Goal: Task Accomplishment & Management: Manage account settings

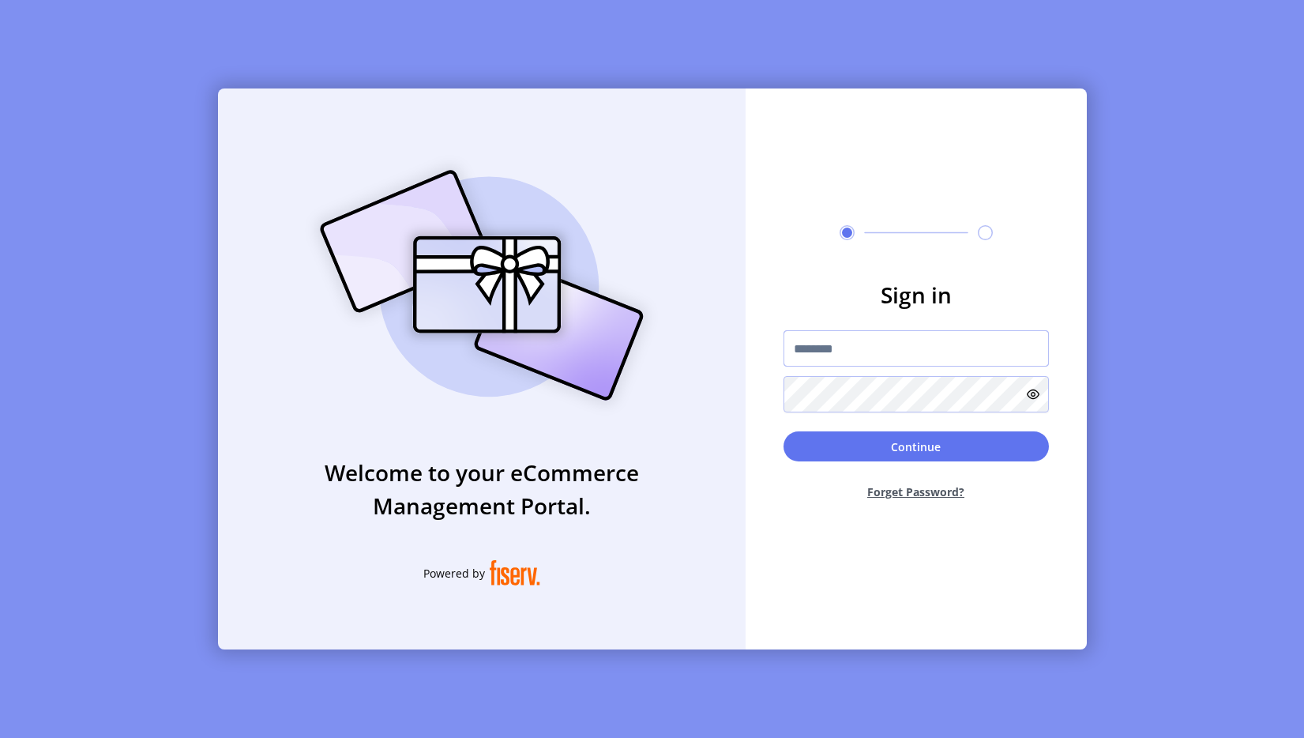
click at [823, 340] on input "text" at bounding box center [916, 348] width 265 height 36
type input "**********"
click at [890, 448] on button "Continue" at bounding box center [916, 446] width 265 height 30
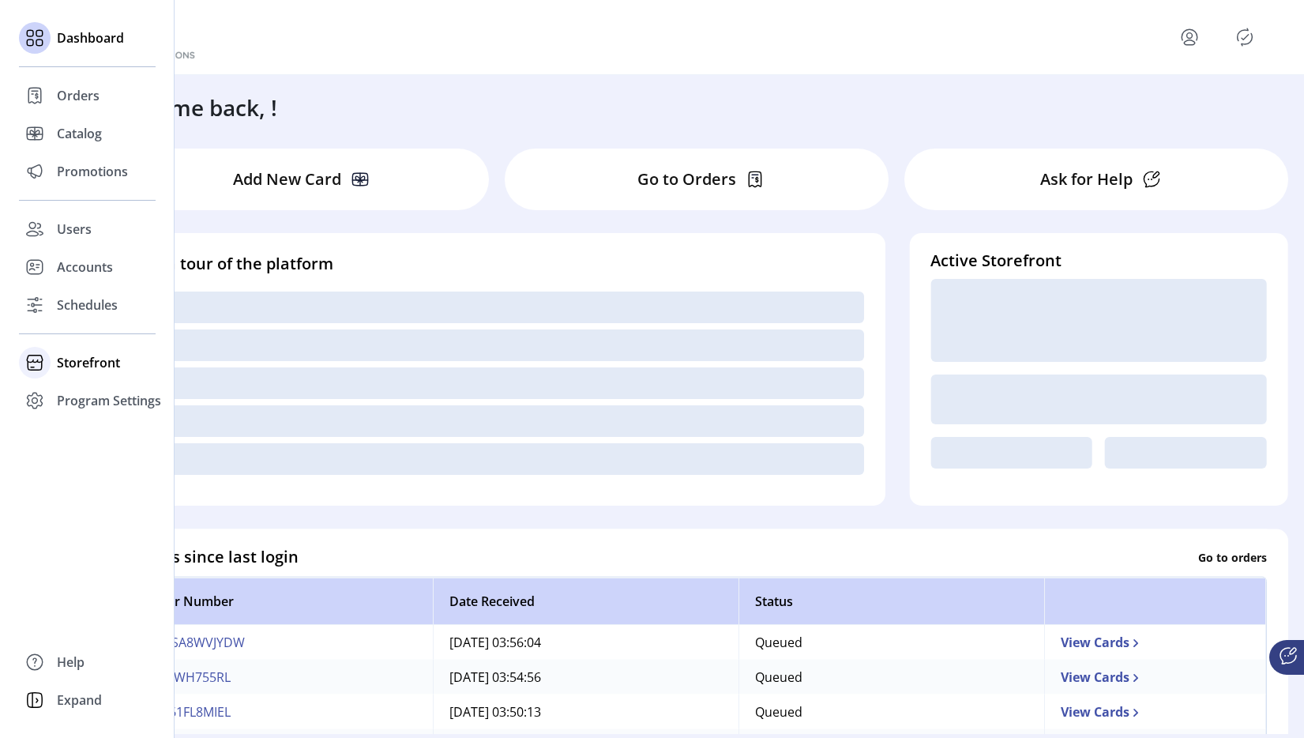
click at [61, 363] on span "Storefront" at bounding box center [88, 362] width 63 height 19
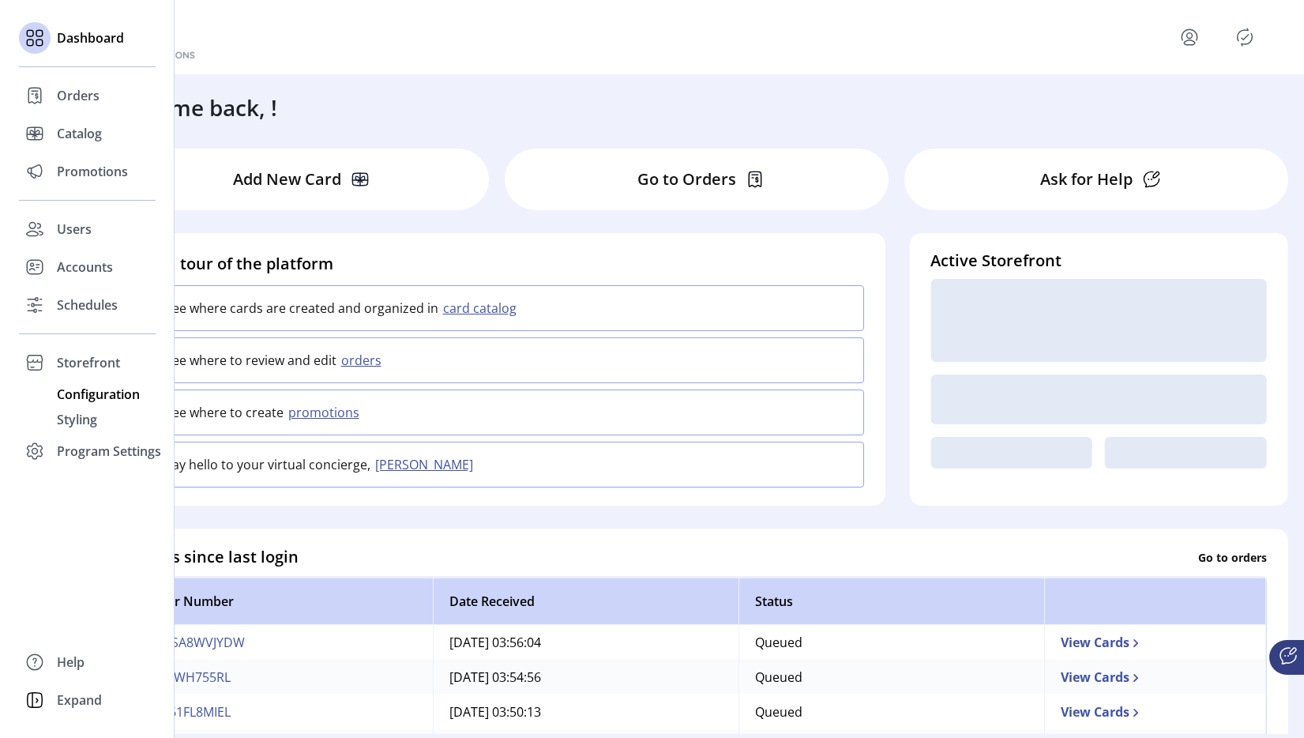
click at [77, 397] on span "Configuration" at bounding box center [98, 394] width 83 height 19
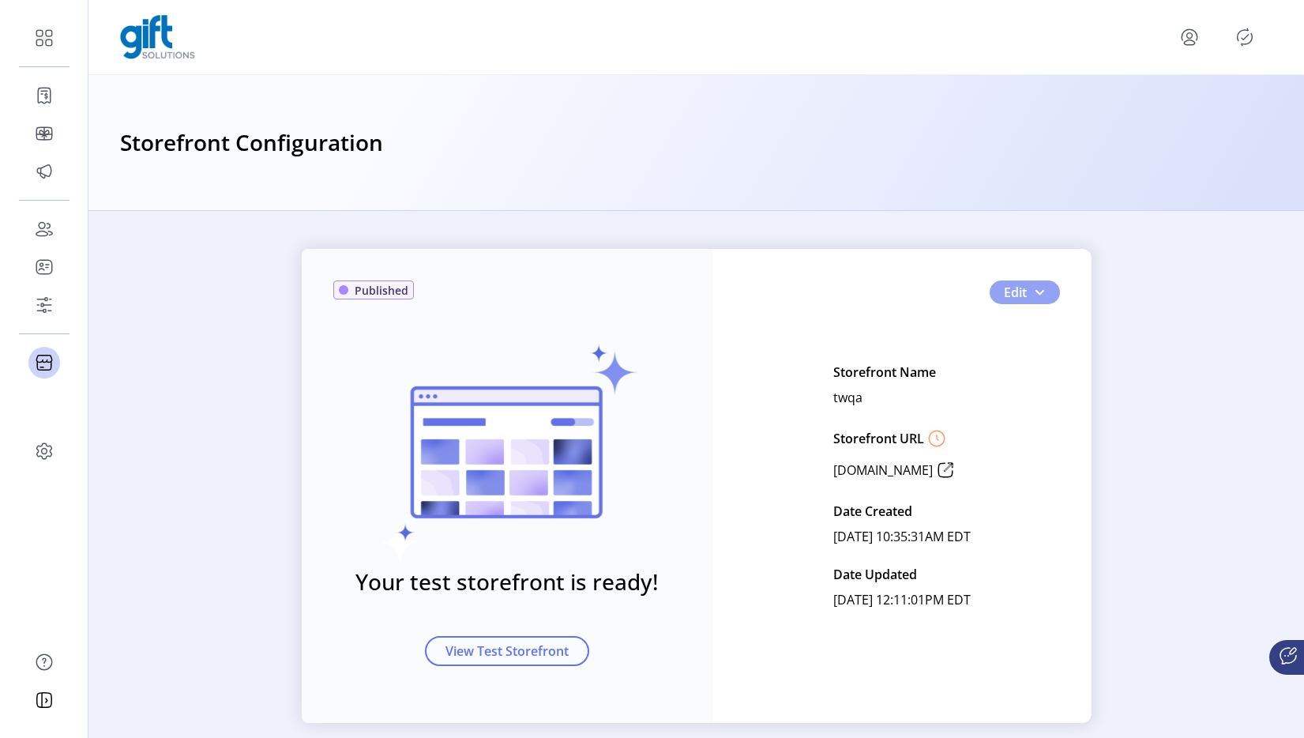
click at [1017, 287] on span "Edit" at bounding box center [1015, 292] width 23 height 19
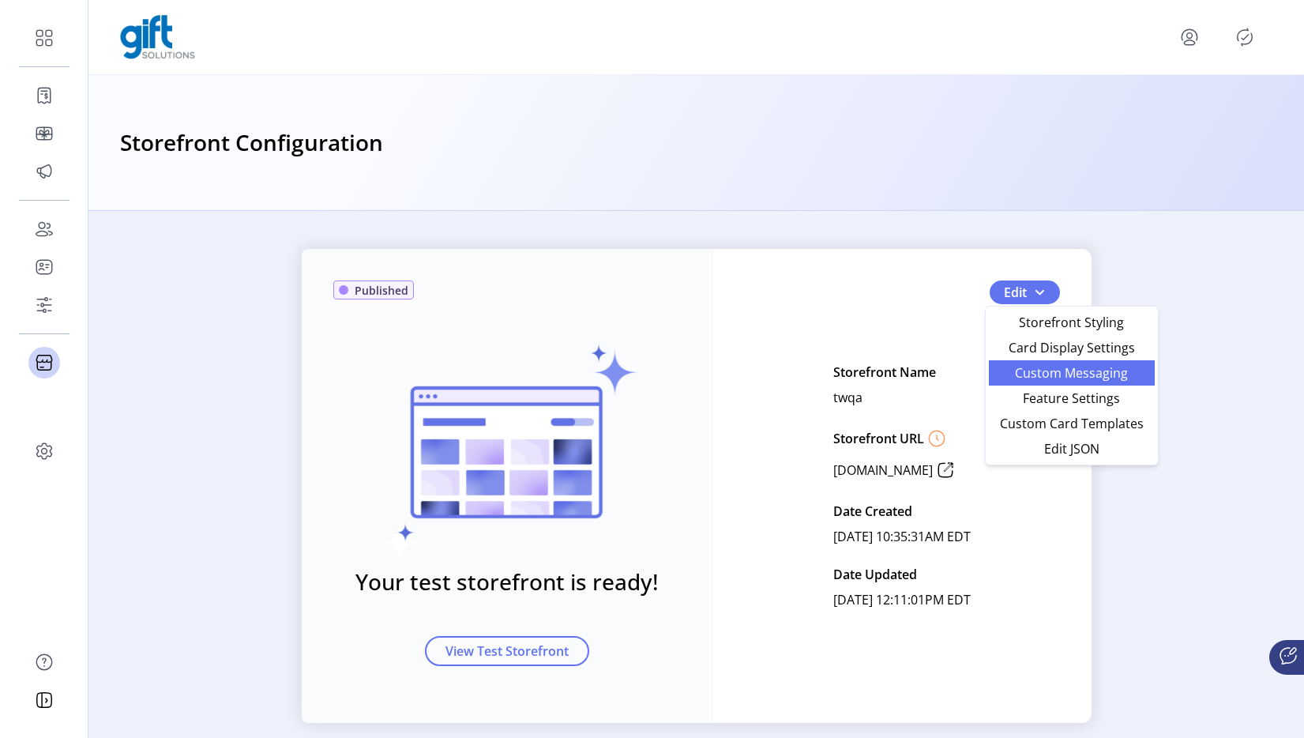
click at [1114, 372] on span "Custom Messaging" at bounding box center [1072, 373] width 147 height 13
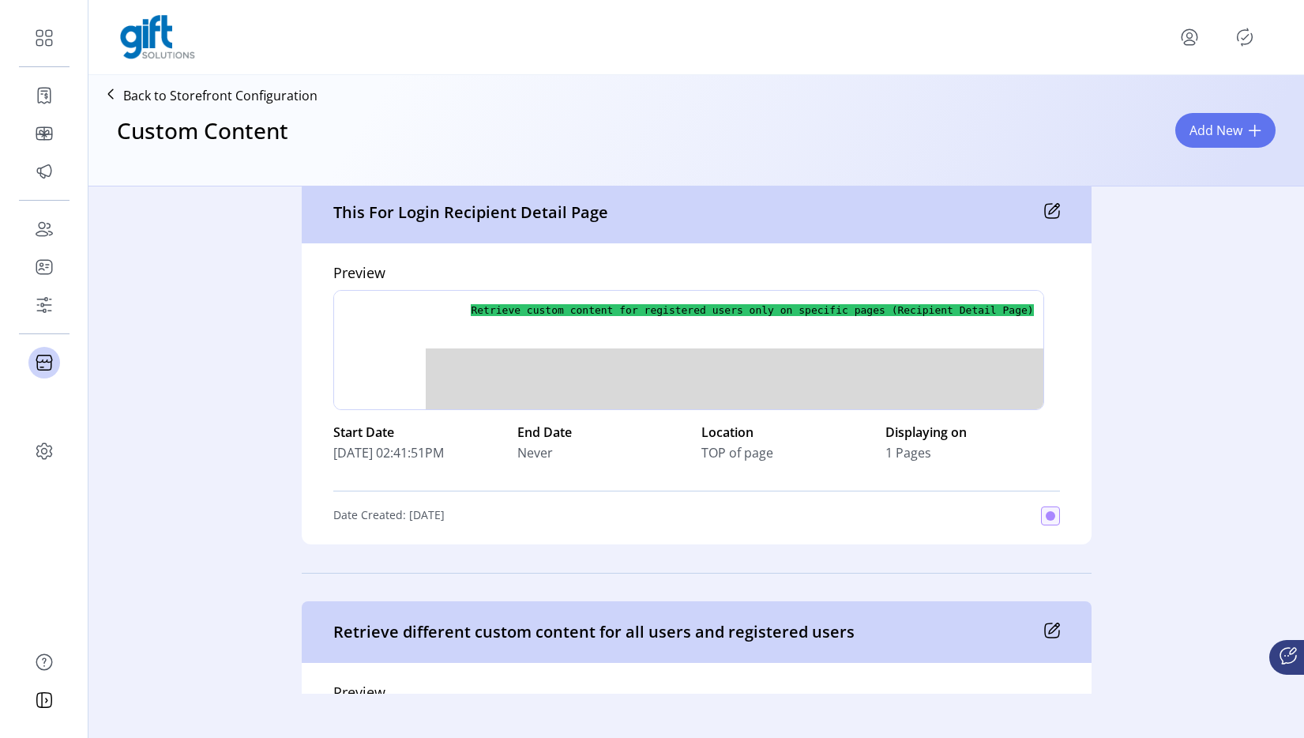
scroll to position [0, 119]
click at [1050, 208] on icon at bounding box center [1052, 211] width 16 height 16
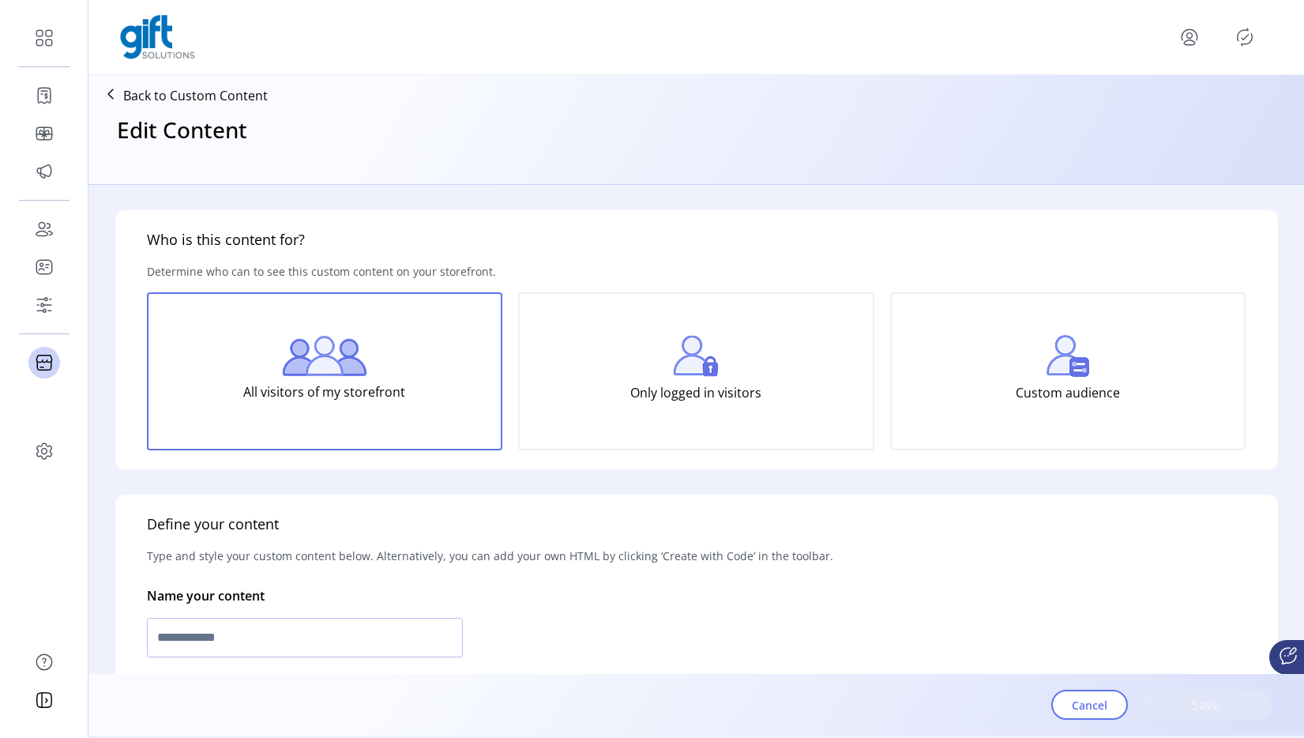
type input "**********"
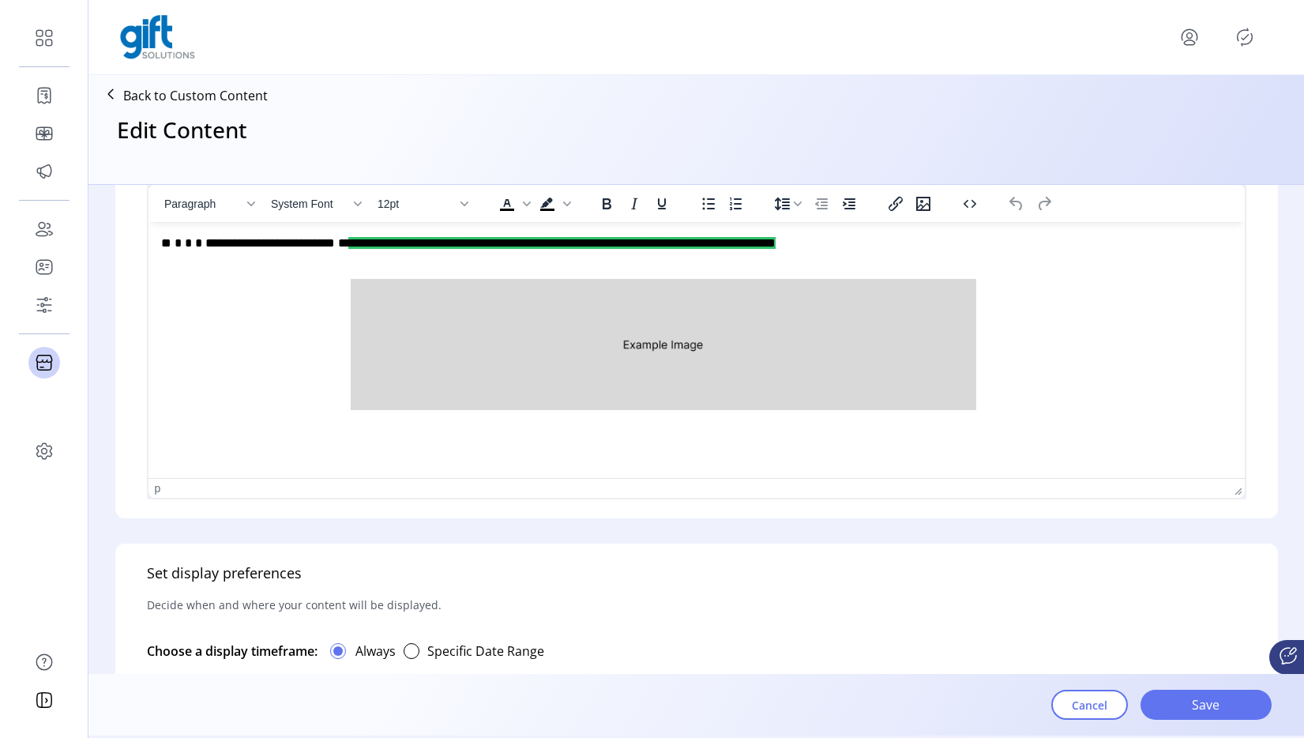
scroll to position [525, 0]
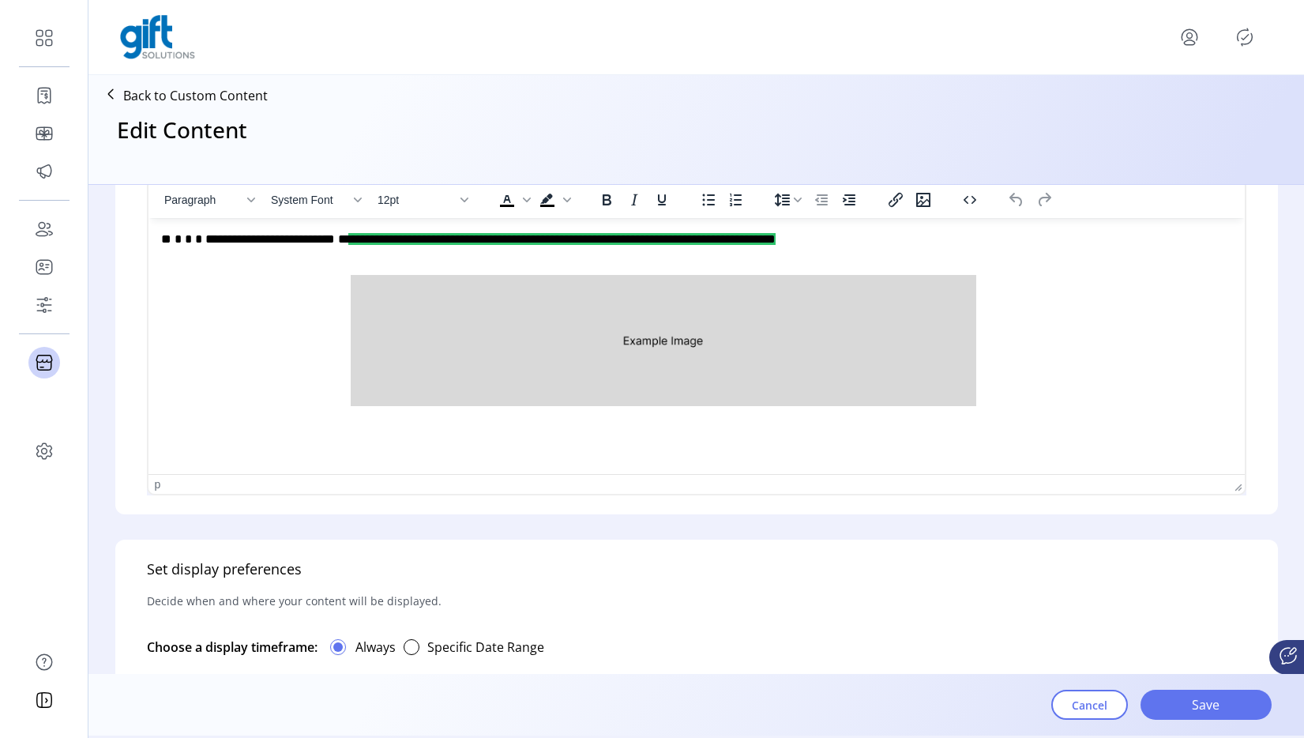
click at [210, 486] on div "p" at bounding box center [692, 484] width 1074 height 13
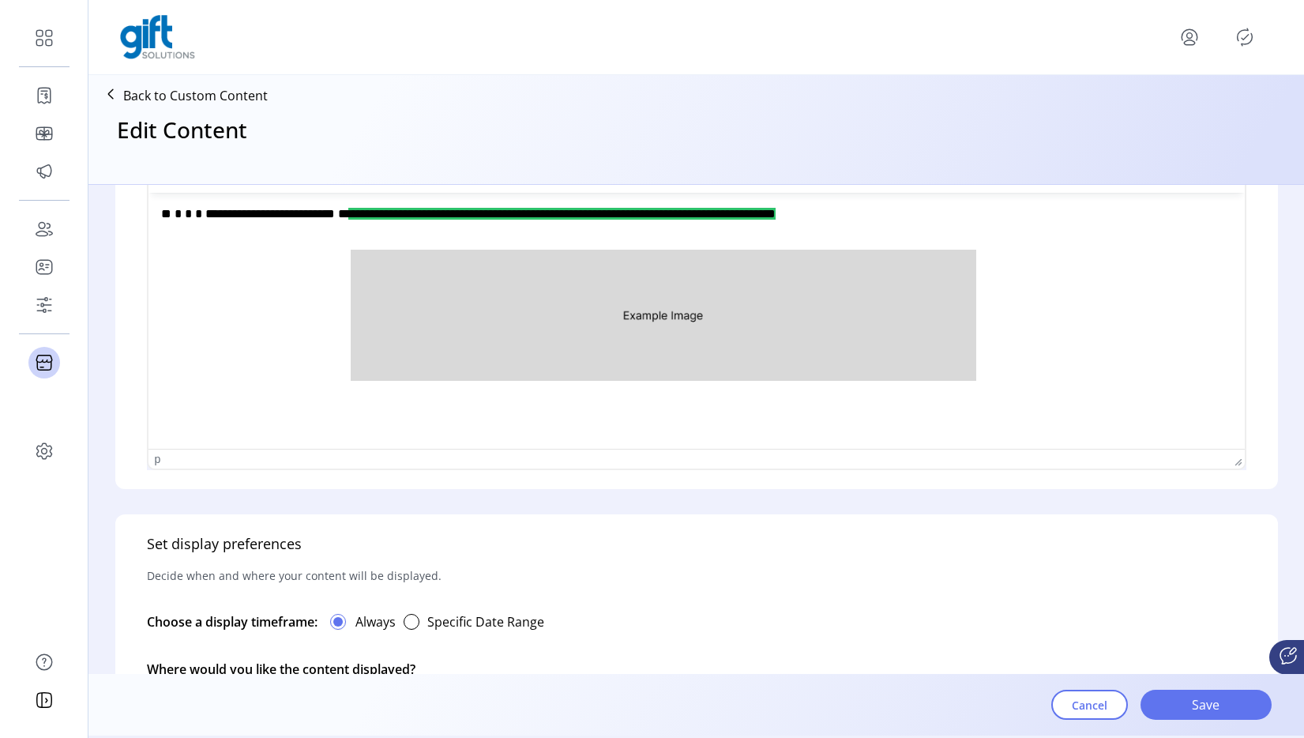
scroll to position [554, 0]
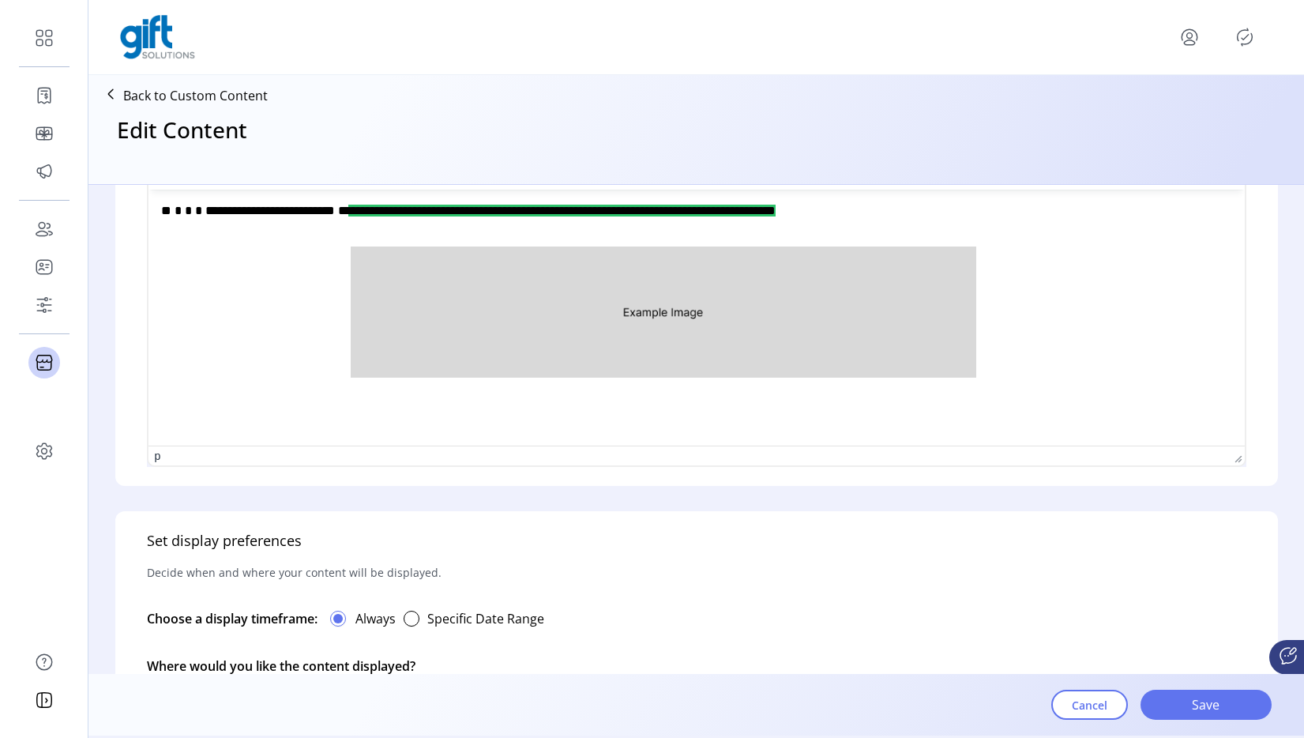
click at [156, 459] on div "p" at bounding box center [158, 456] width 6 height 13
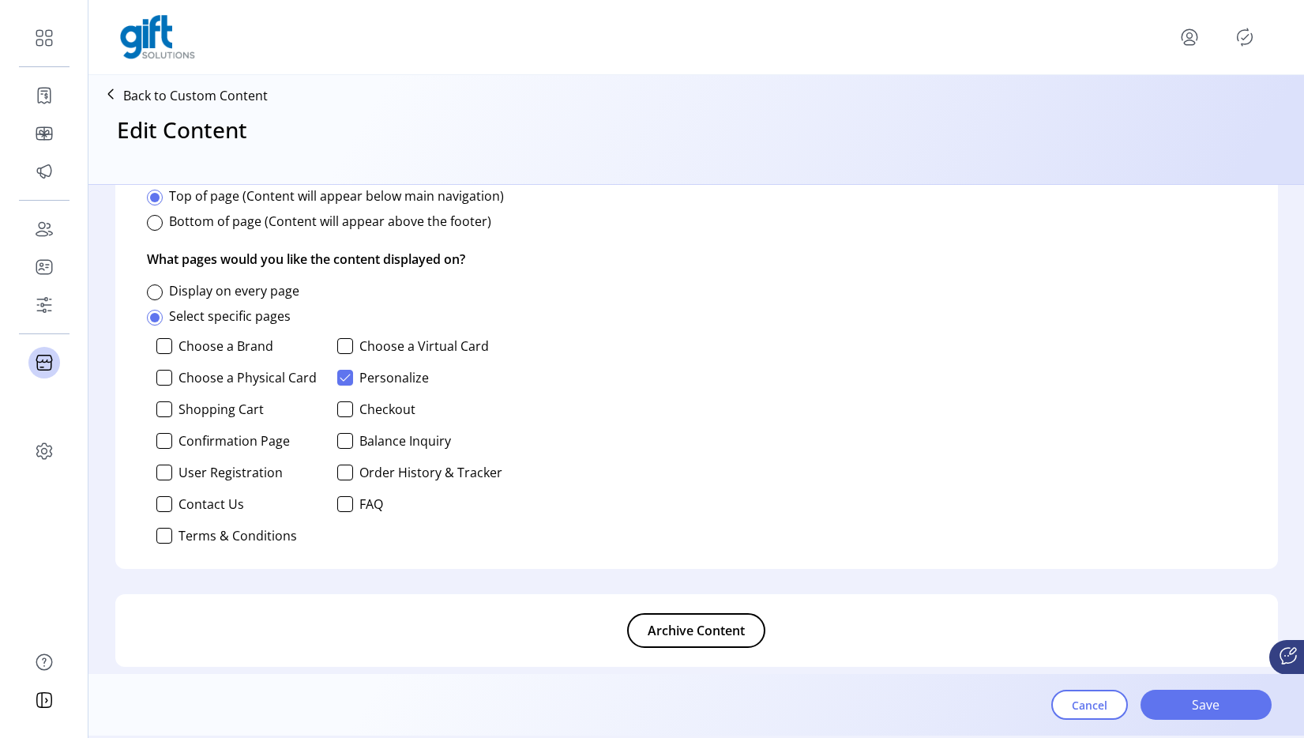
scroll to position [1074, 0]
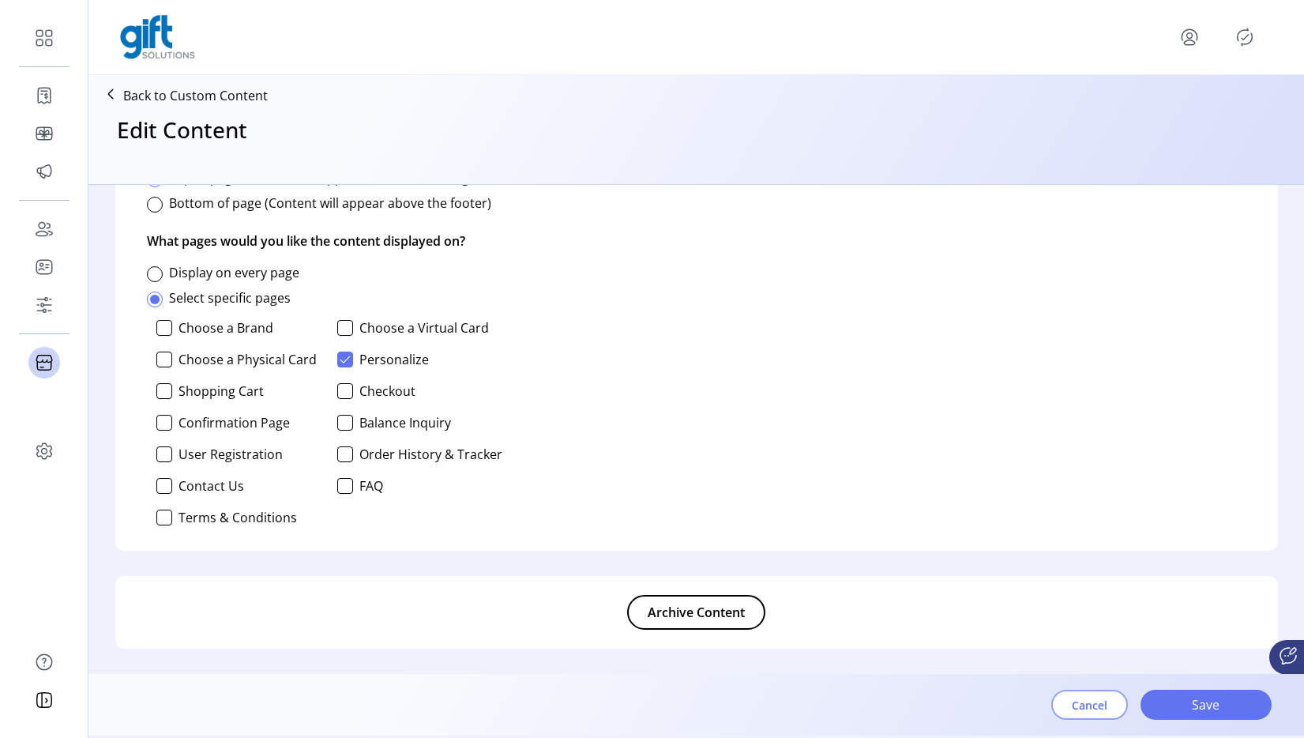
click at [1105, 698] on span "Cancel" at bounding box center [1090, 705] width 36 height 17
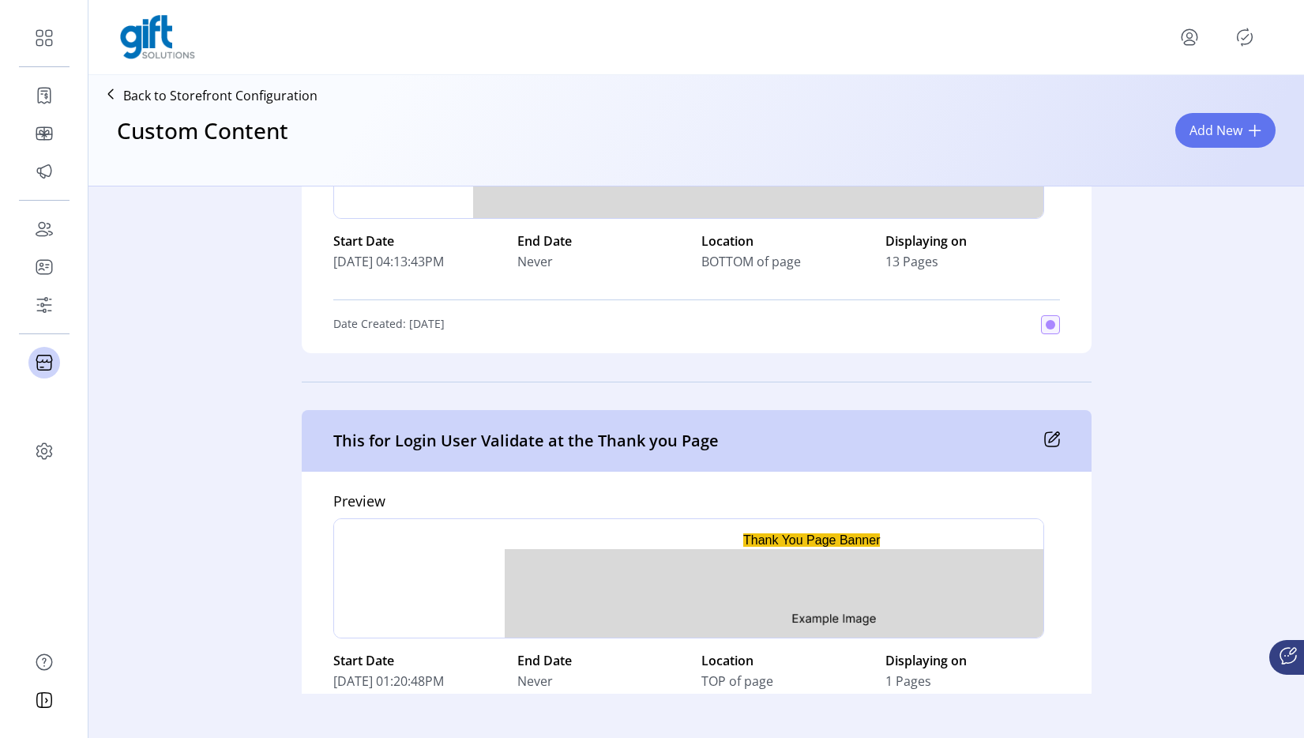
scroll to position [8228, 0]
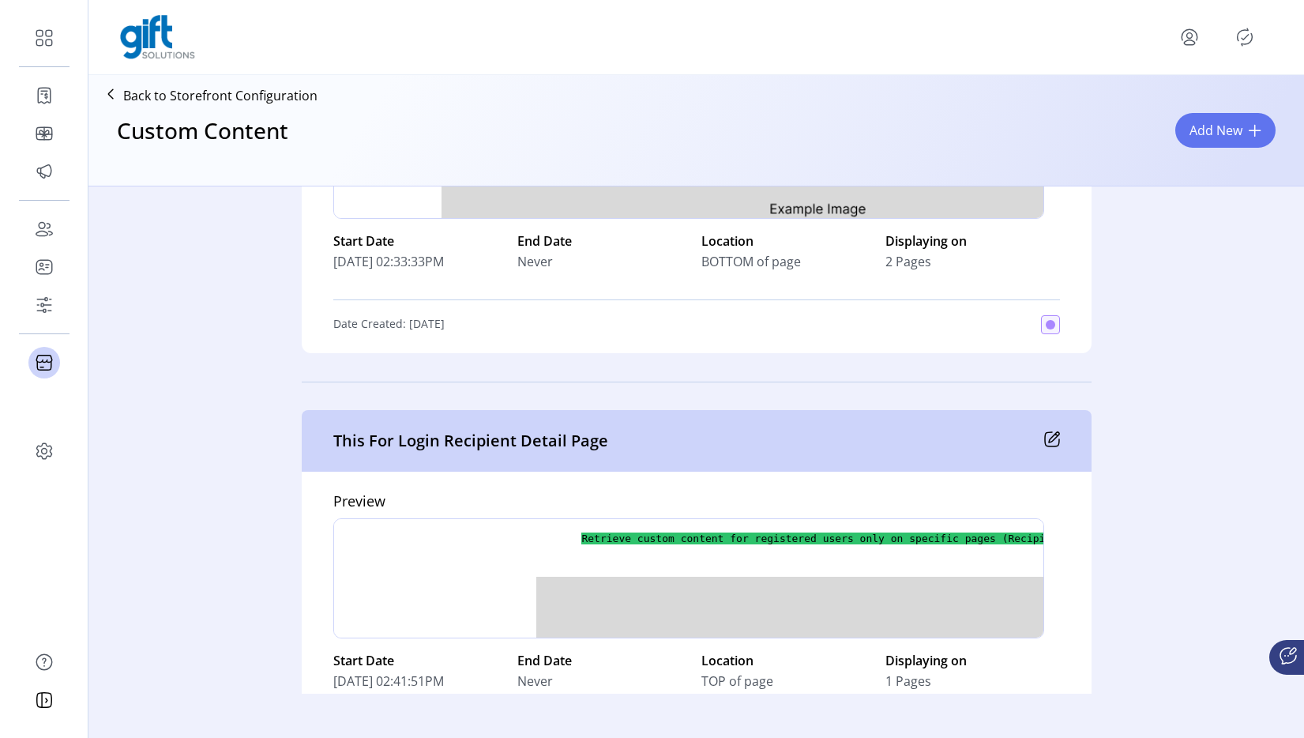
click at [1046, 436] on icon at bounding box center [1052, 439] width 16 height 16
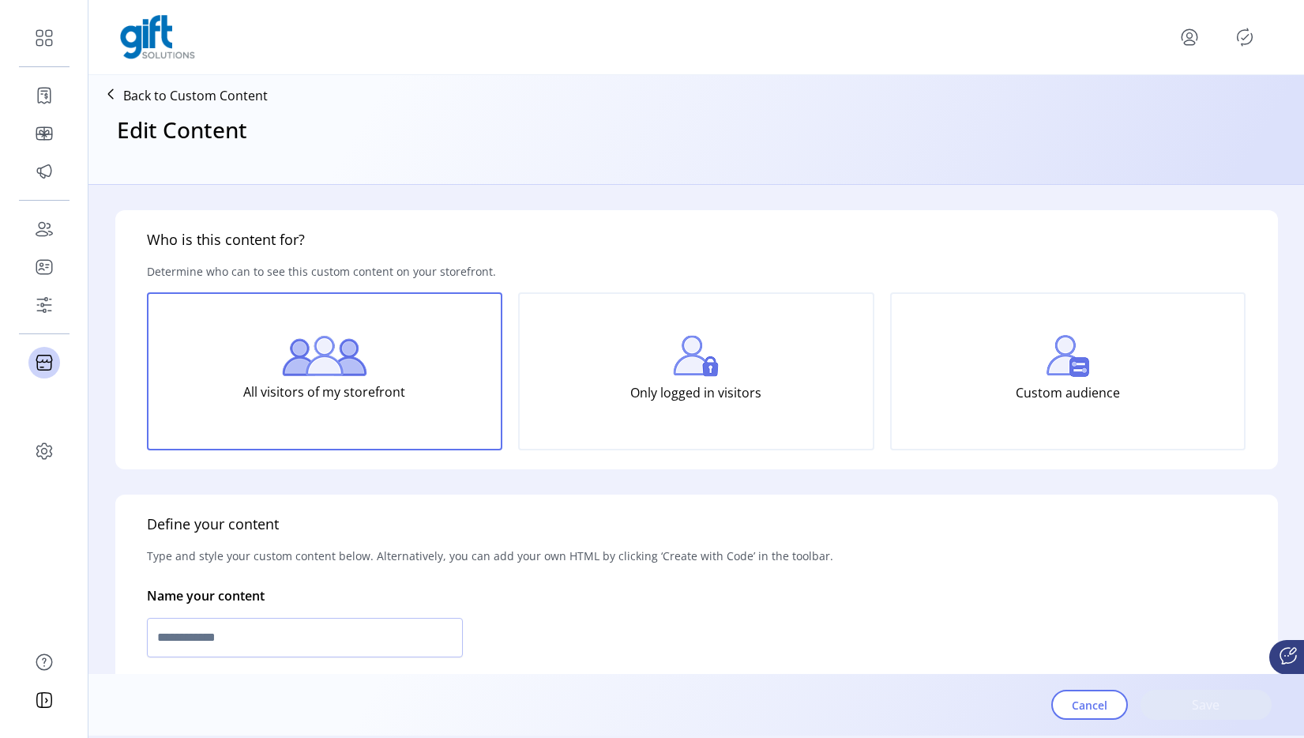
type input "**********"
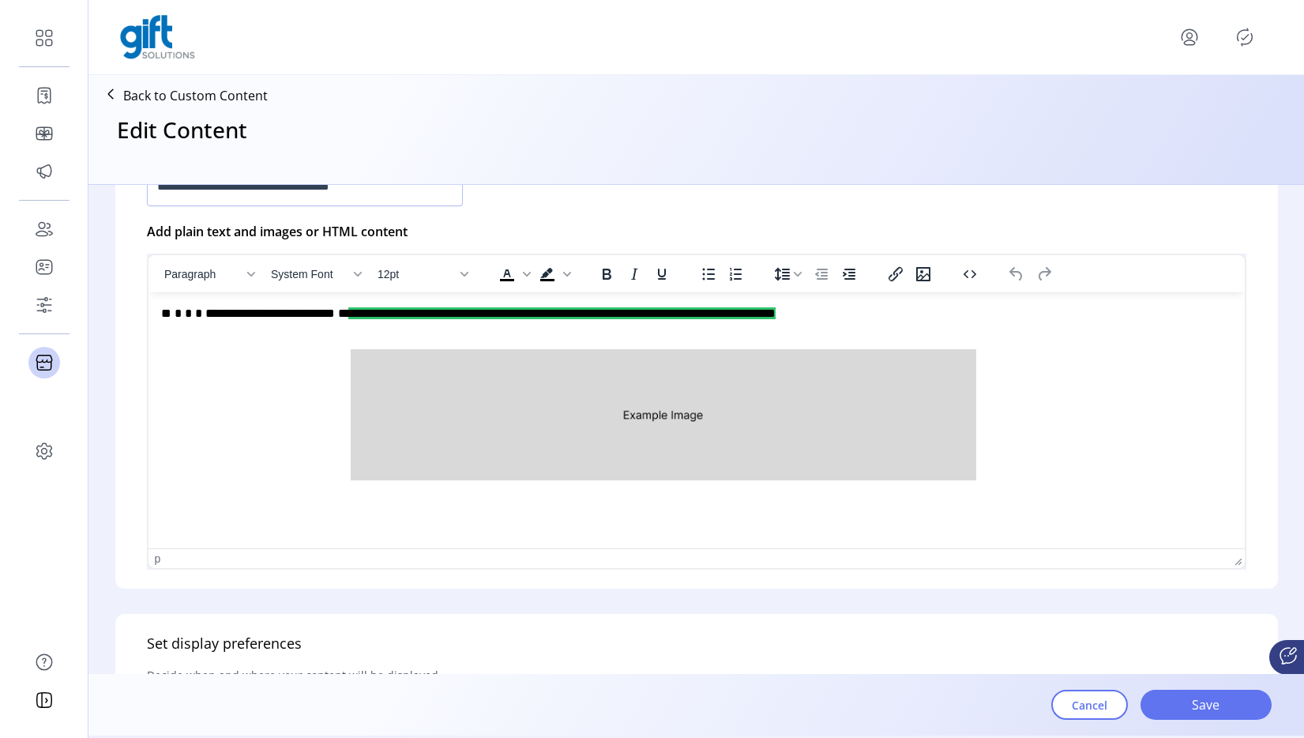
scroll to position [466, 0]
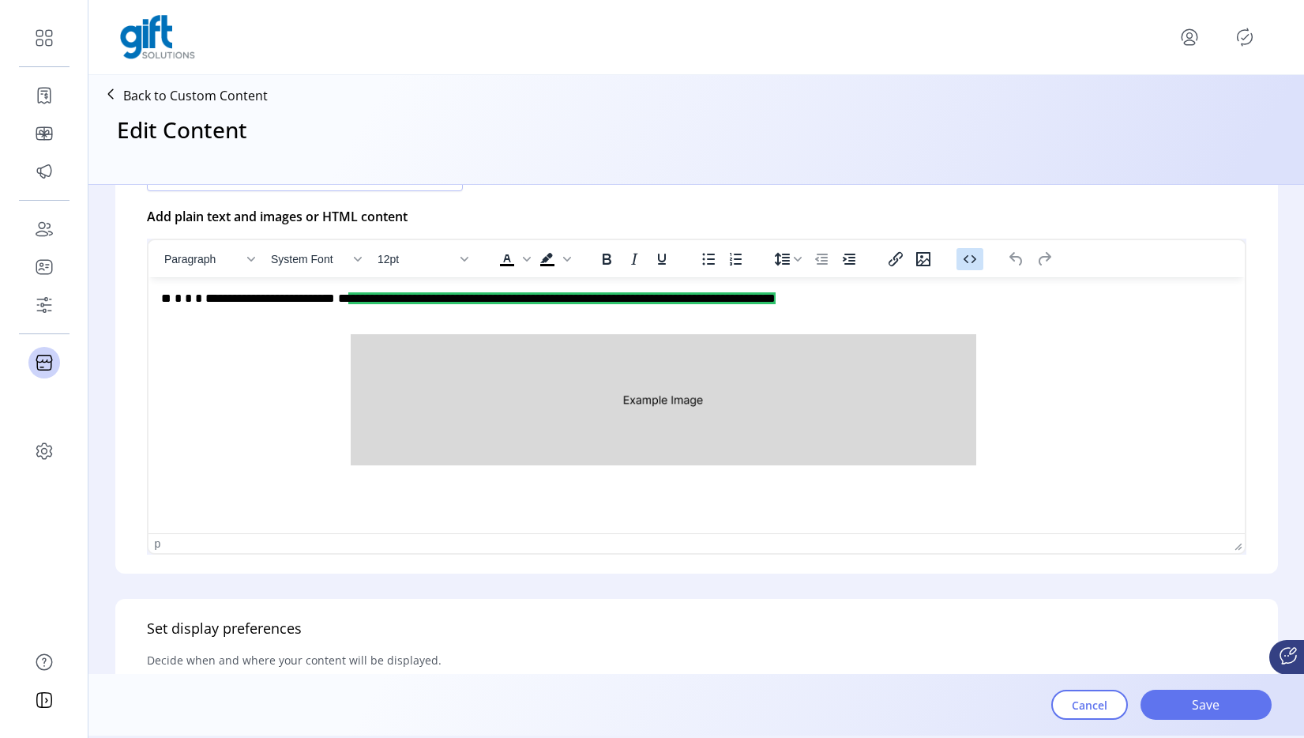
click at [969, 254] on icon "Source code" at bounding box center [970, 259] width 19 height 19
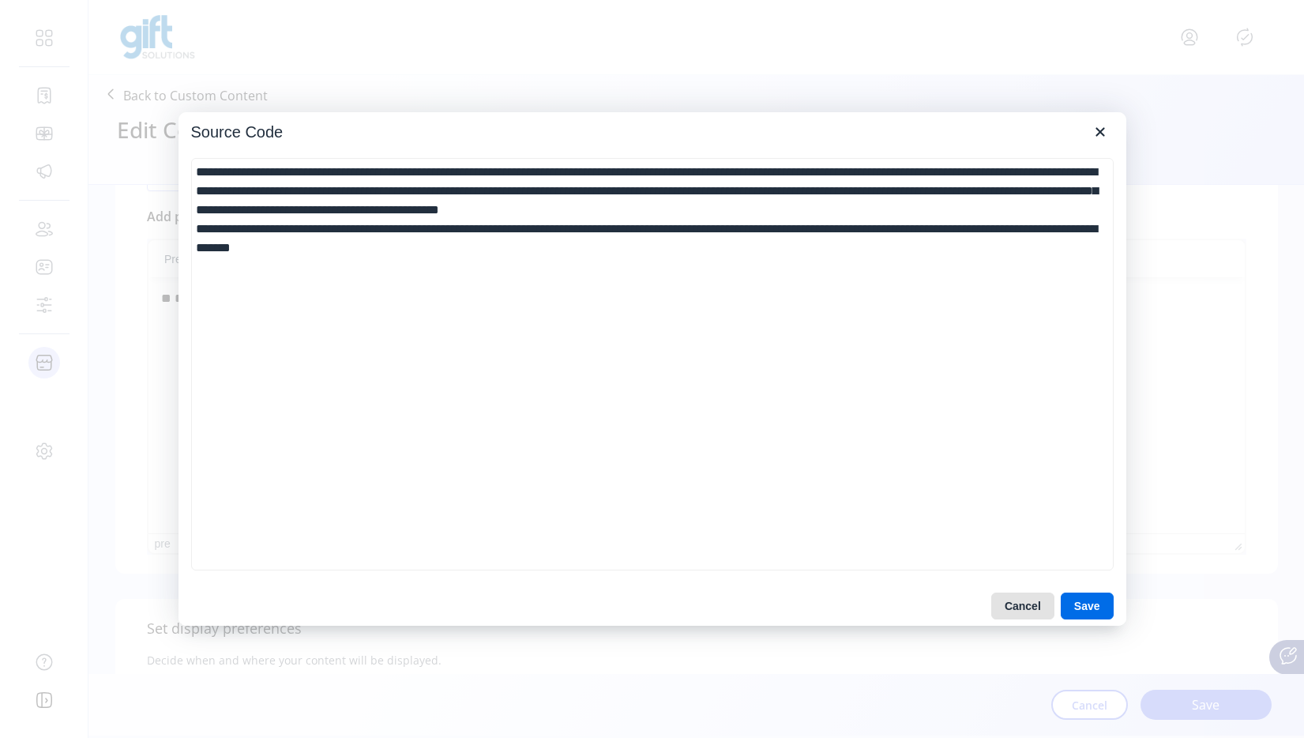
click at [1018, 611] on button "Cancel" at bounding box center [1023, 606] width 63 height 27
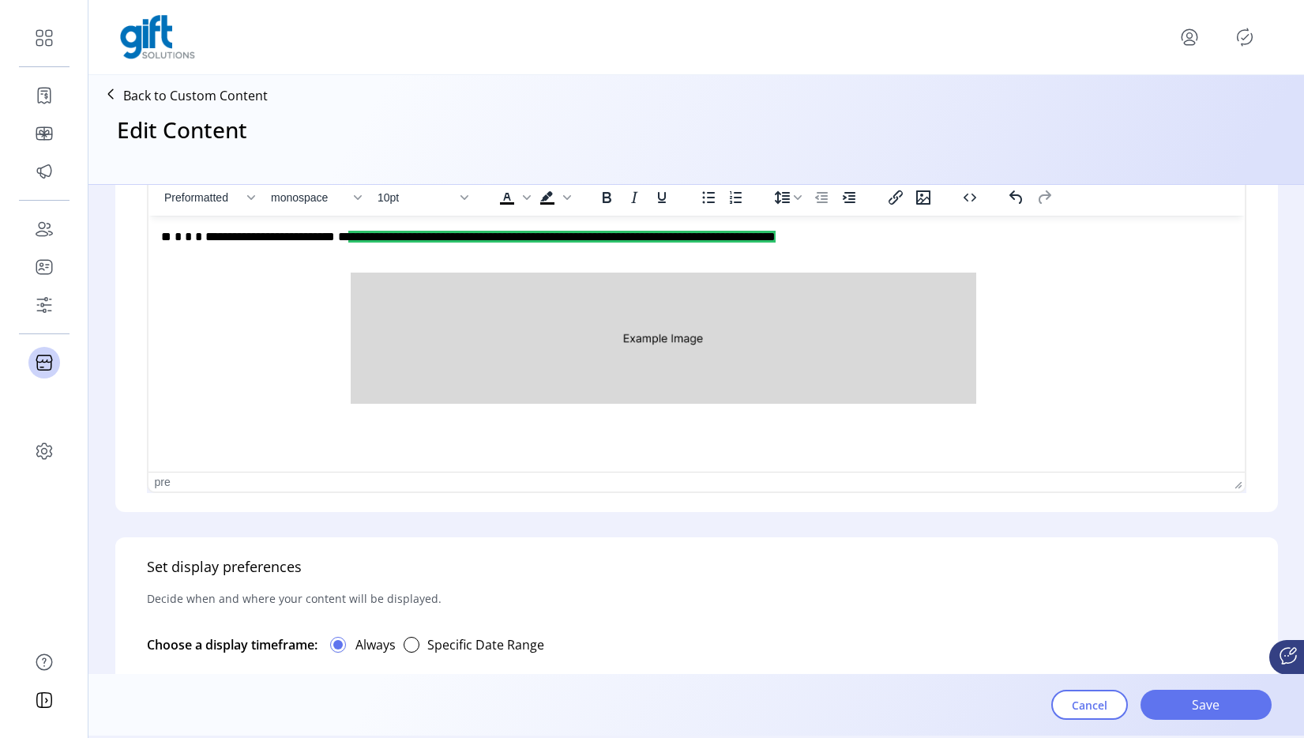
scroll to position [529, 0]
click at [166, 482] on div "pre" at bounding box center [163, 481] width 16 height 13
click at [162, 482] on div "pre" at bounding box center [163, 481] width 16 height 13
click at [193, 482] on div "pre" at bounding box center [692, 481] width 1074 height 13
click at [198, 412] on html "**********" at bounding box center [696, 318] width 1097 height 207
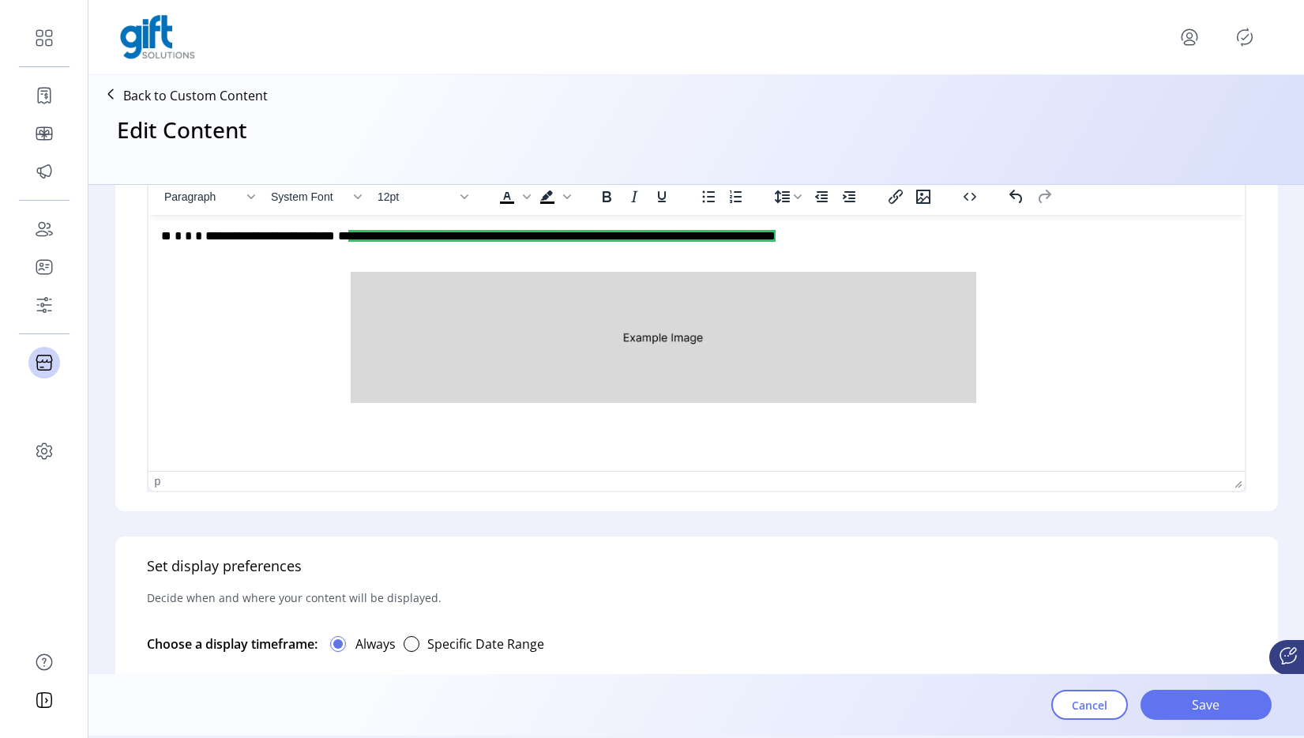
click at [164, 480] on div "p" at bounding box center [692, 481] width 1074 height 13
click at [159, 483] on div "p" at bounding box center [158, 481] width 6 height 13
click at [159, 484] on div "p" at bounding box center [158, 481] width 6 height 13
click at [170, 484] on div "p" at bounding box center [692, 481] width 1074 height 13
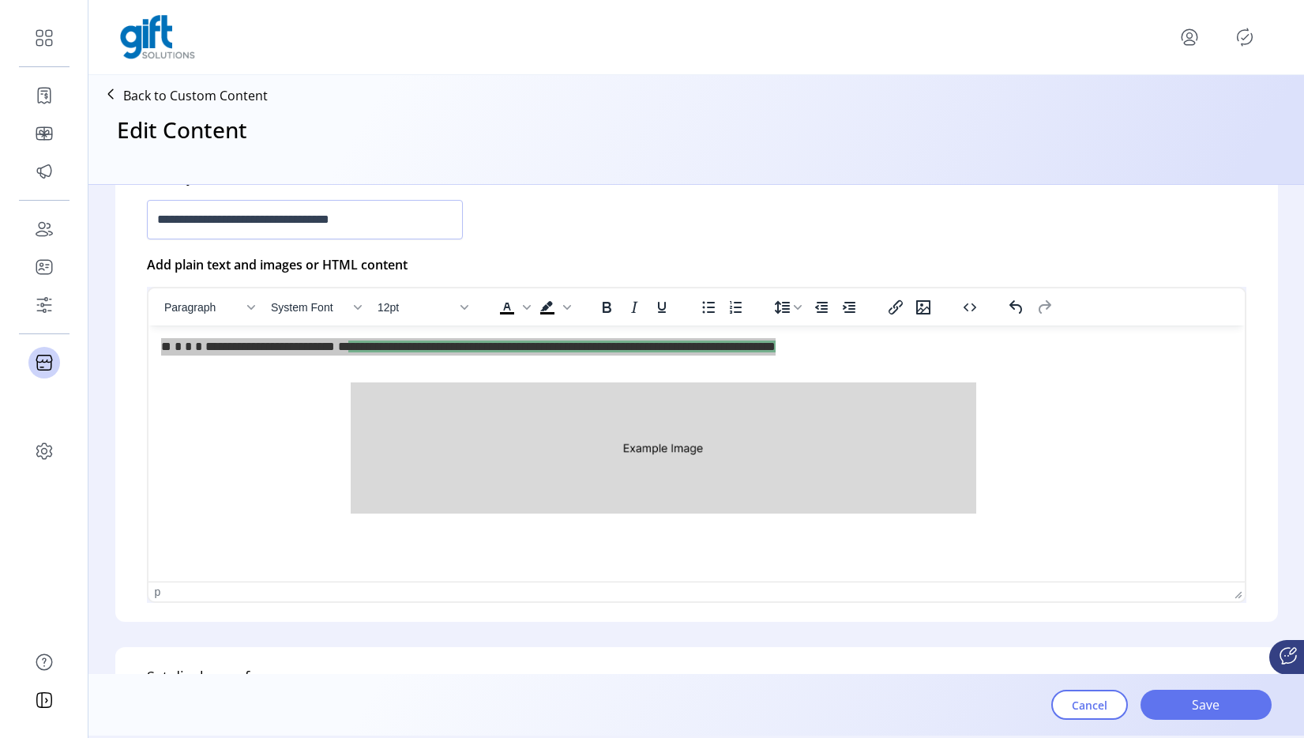
scroll to position [416, 0]
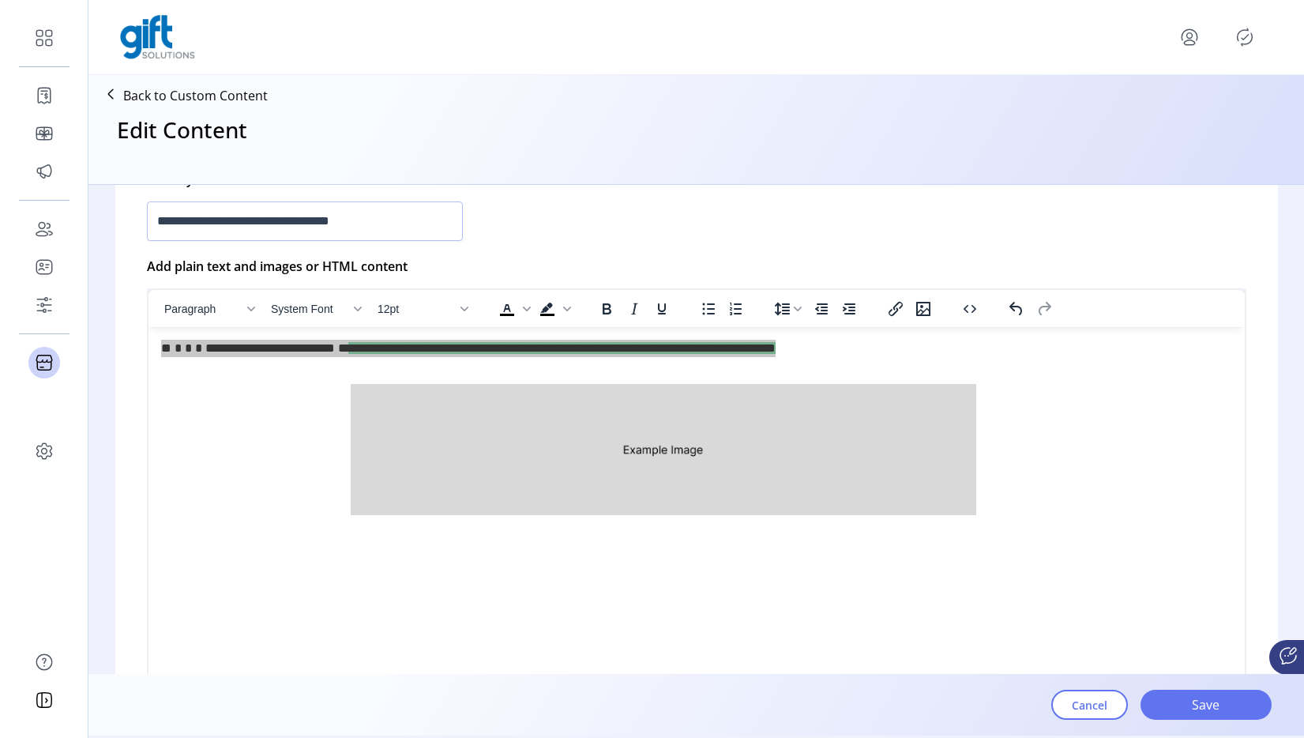
drag, startPoint x: 1232, startPoint y: 597, endPoint x: 1146, endPoint y: 689, distance: 126.3
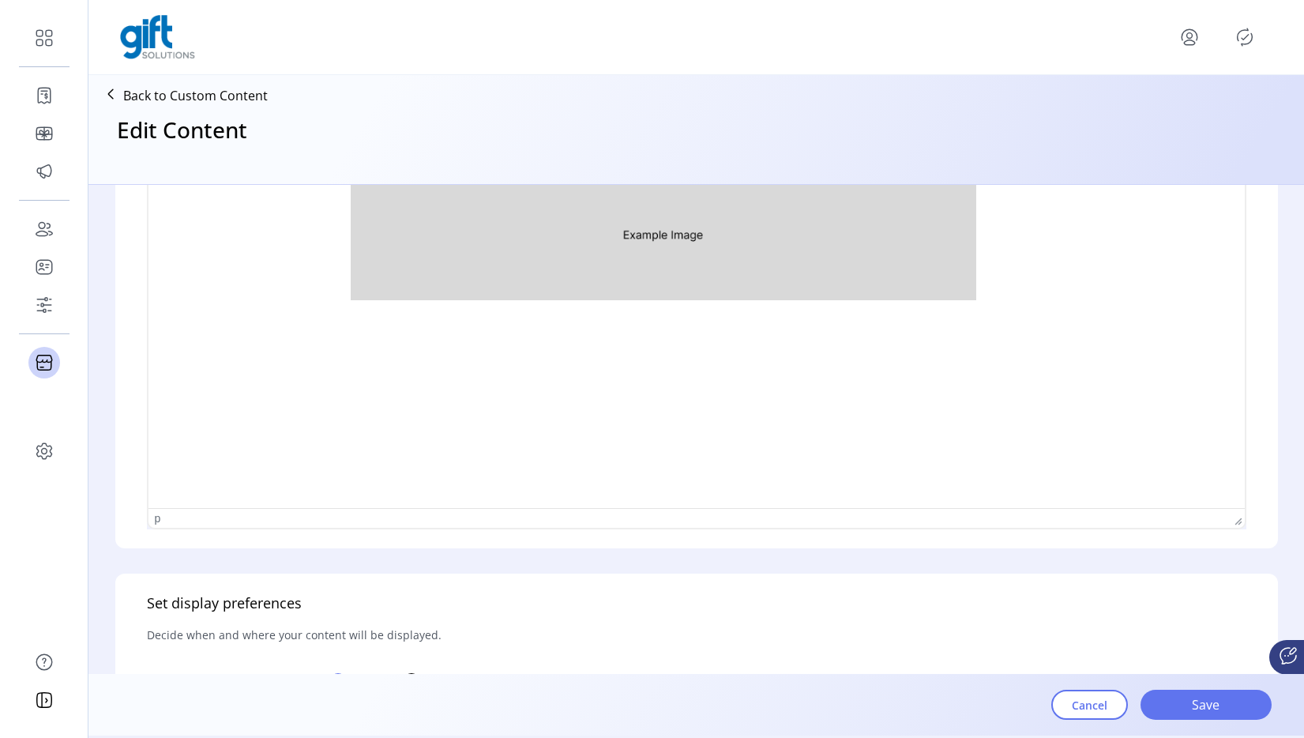
scroll to position [633, 0]
click at [155, 521] on div "p" at bounding box center [158, 516] width 6 height 13
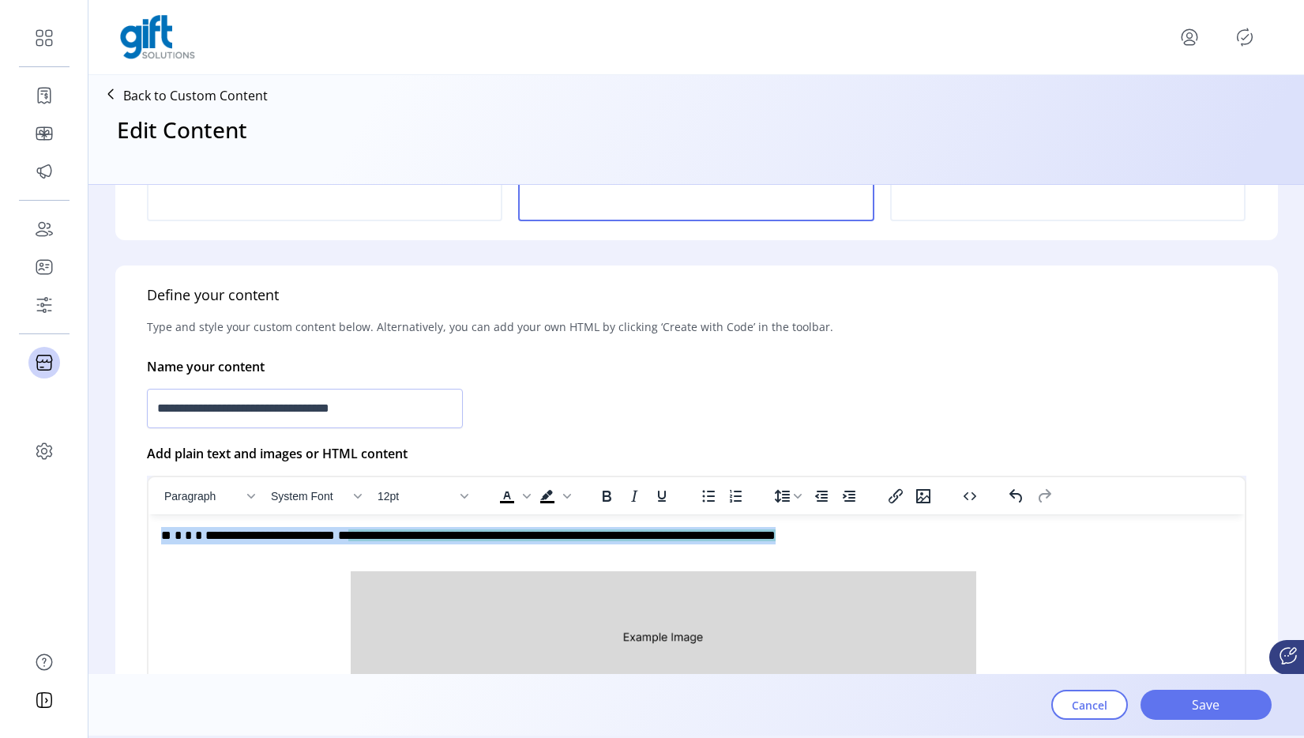
scroll to position [224, 0]
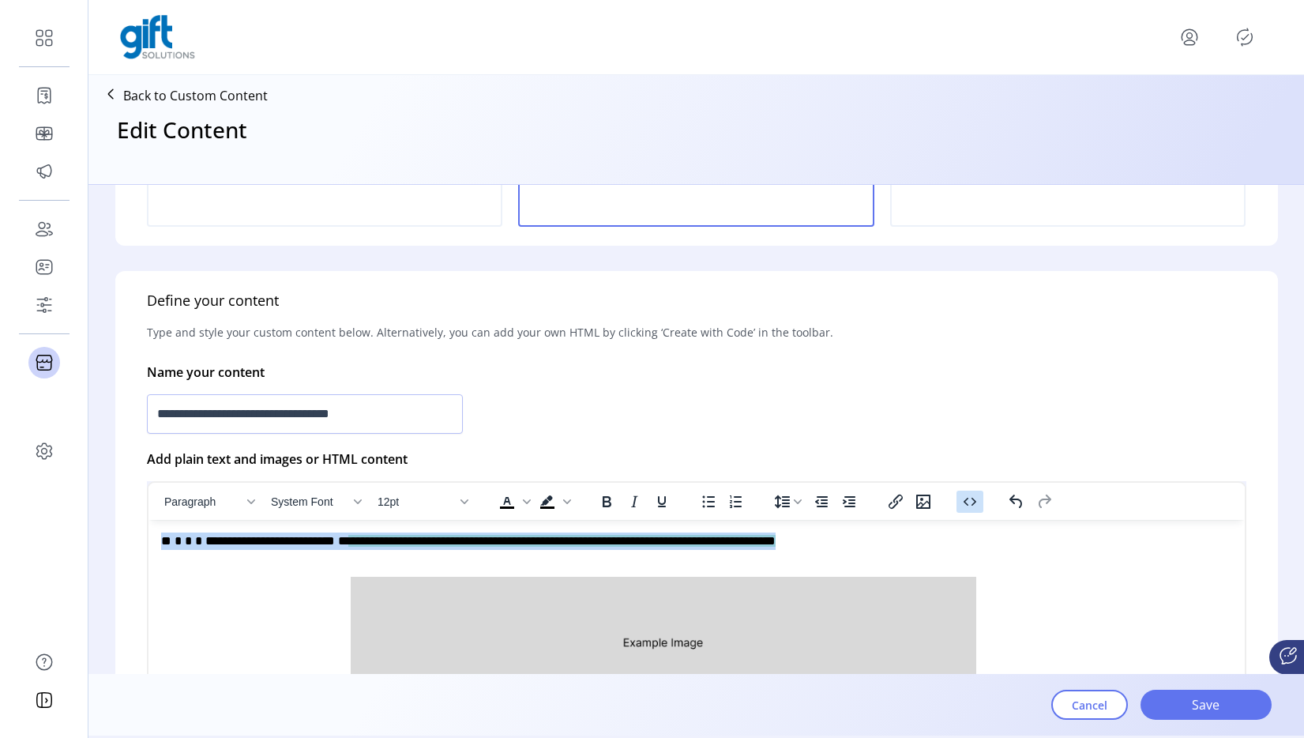
click at [967, 497] on icon "Source code" at bounding box center [970, 501] width 19 height 19
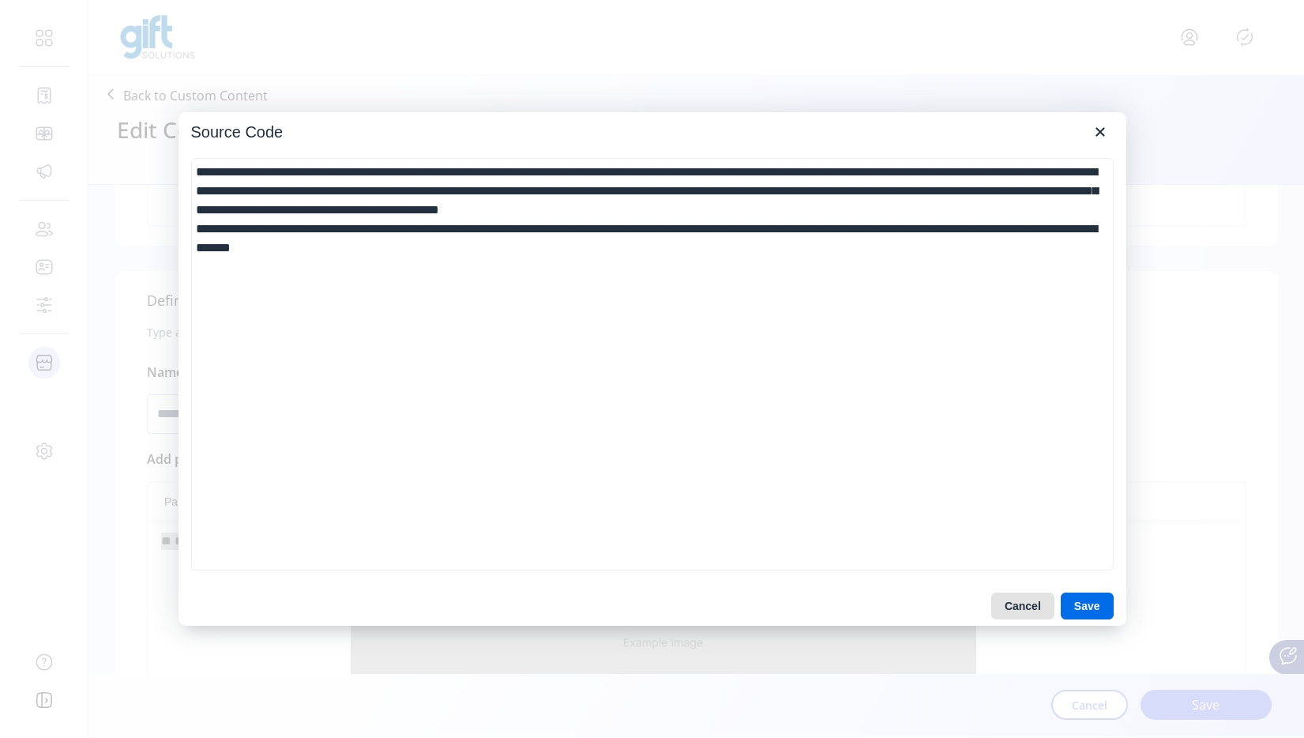
click at [1025, 611] on button "Cancel" at bounding box center [1023, 606] width 63 height 27
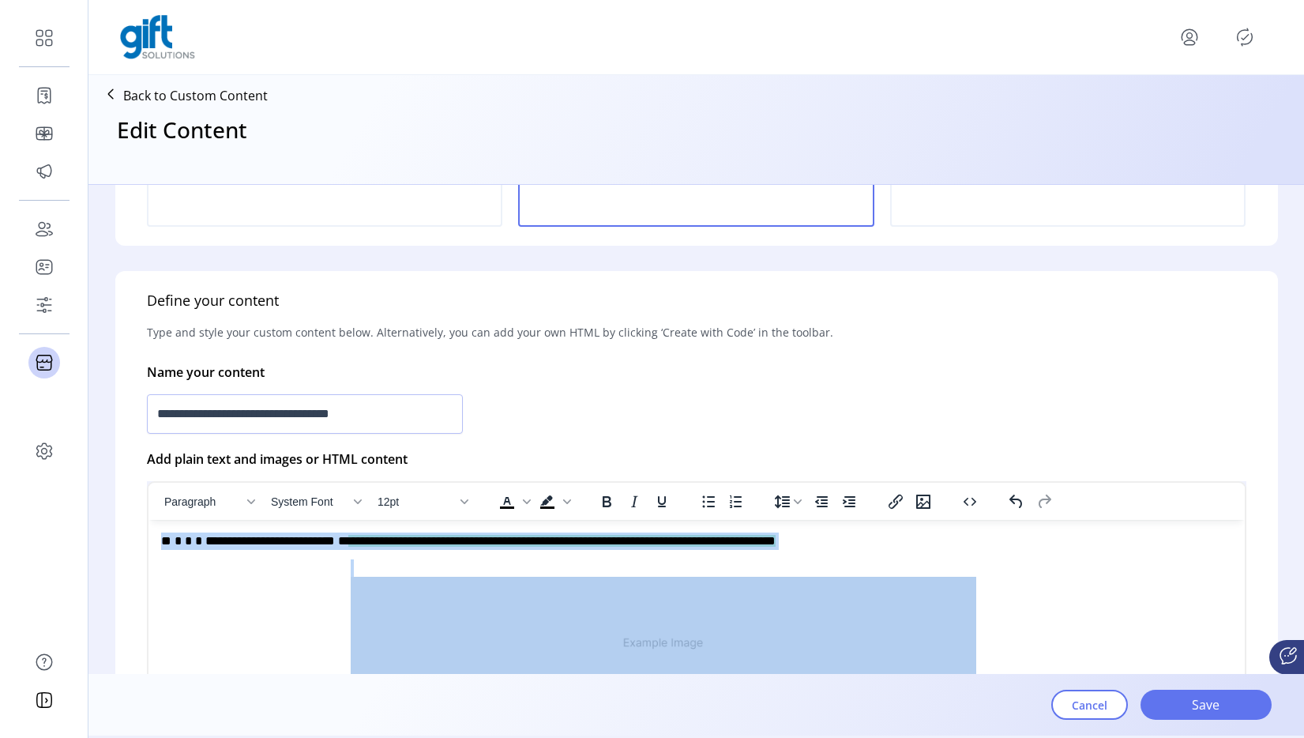
scroll to position [262, 0]
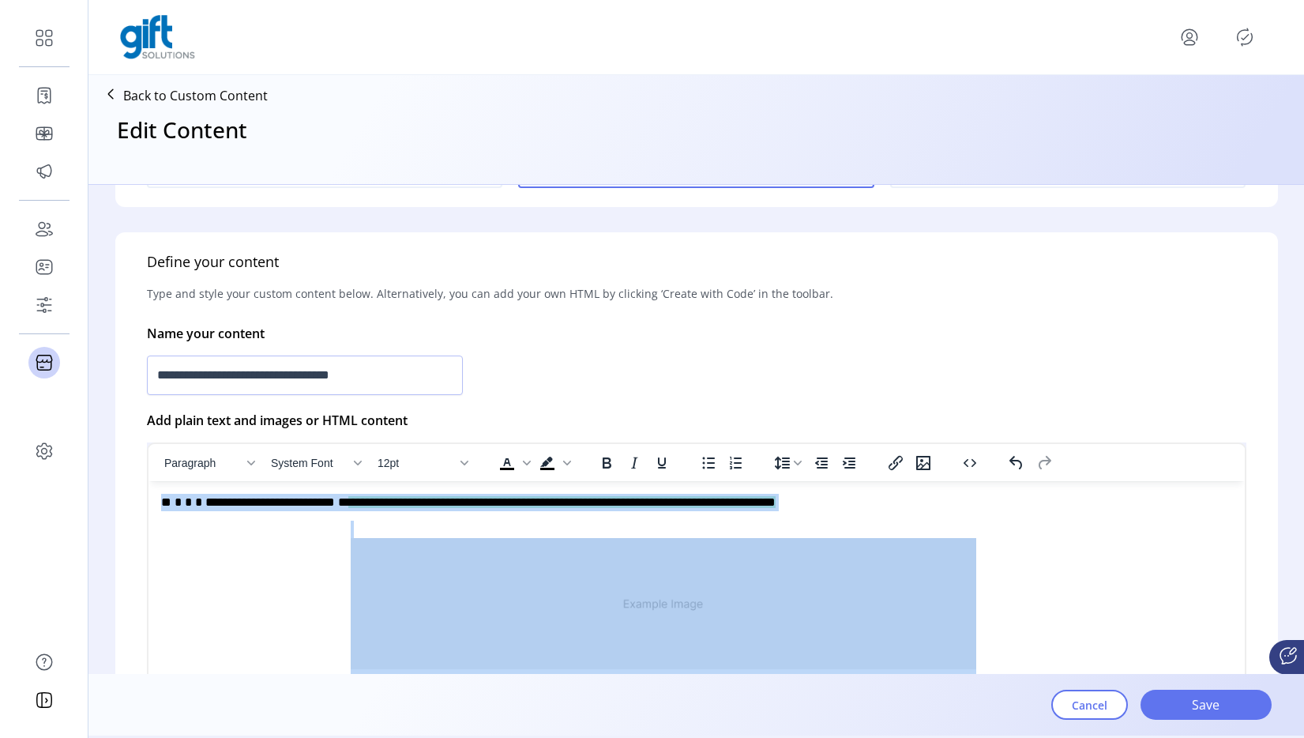
click at [461, 521] on p "Rich Text Area. Press ALT-0 for help." at bounding box center [695, 598] width 1071 height 155
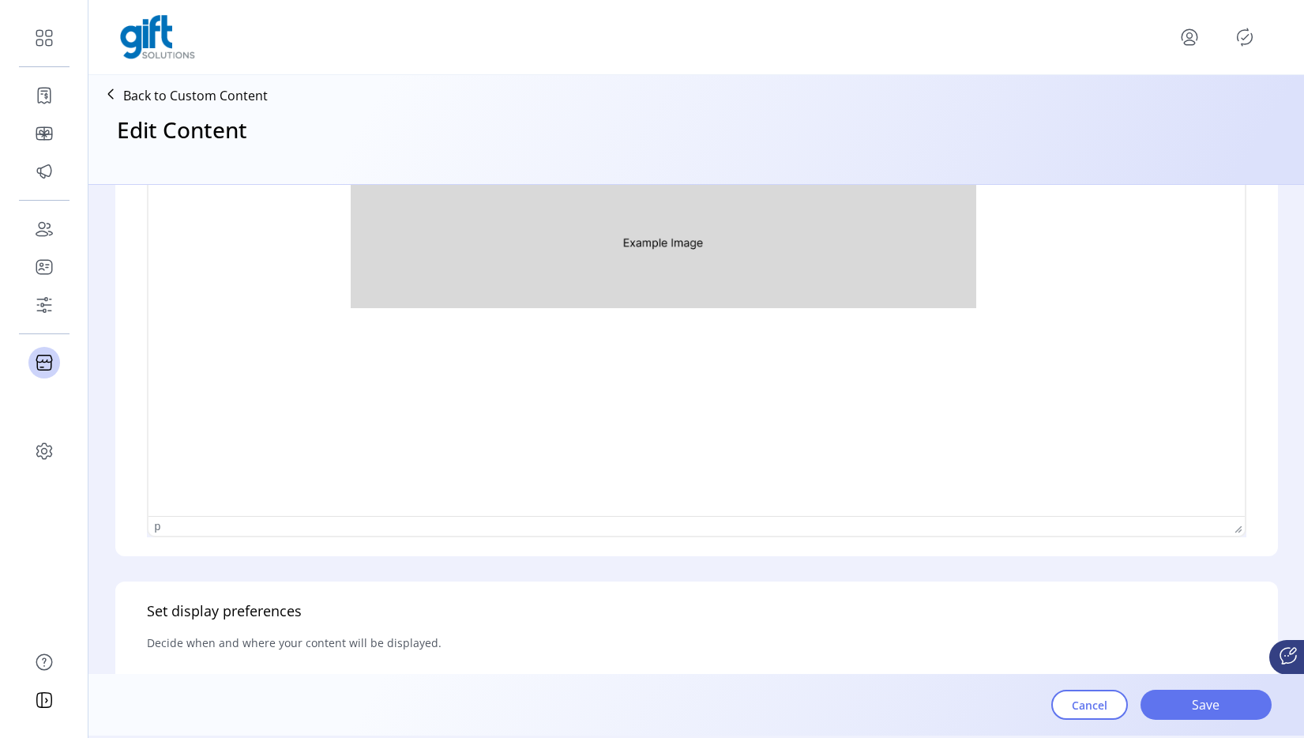
scroll to position [630, 0]
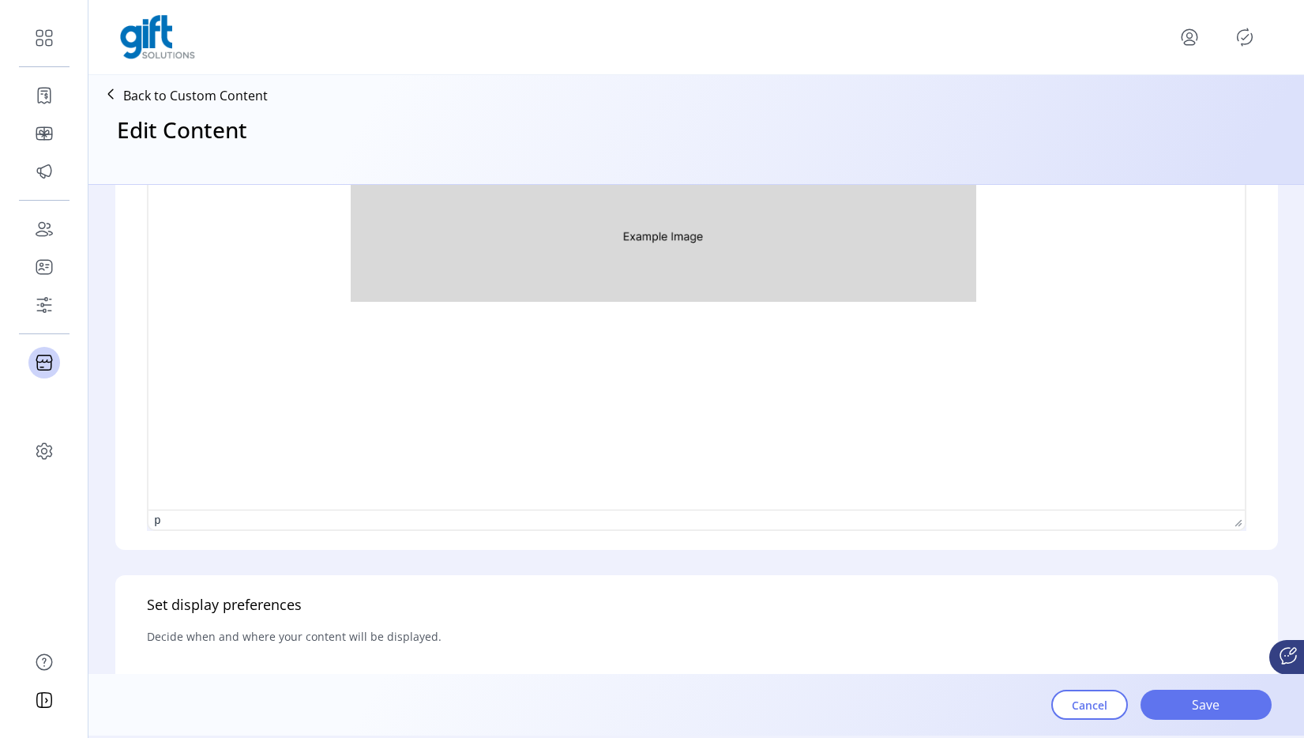
click at [156, 522] on div "p" at bounding box center [158, 520] width 6 height 13
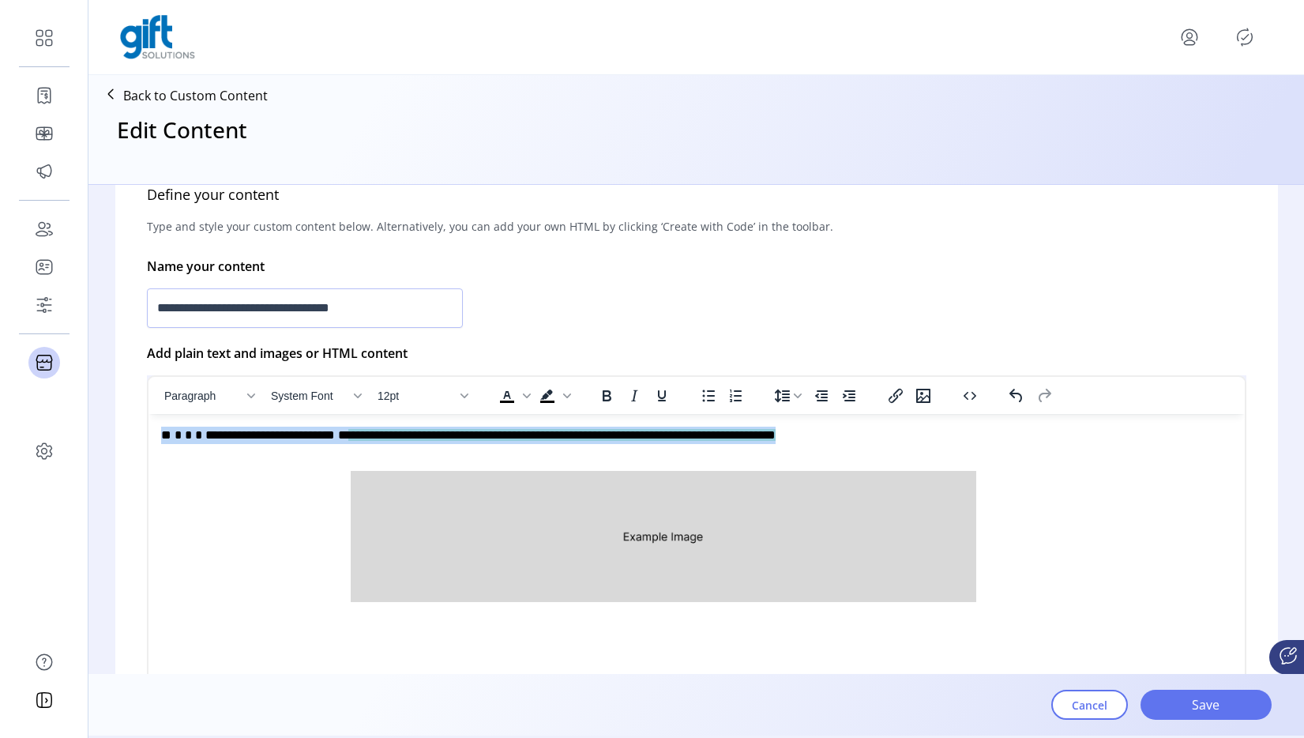
scroll to position [320, 0]
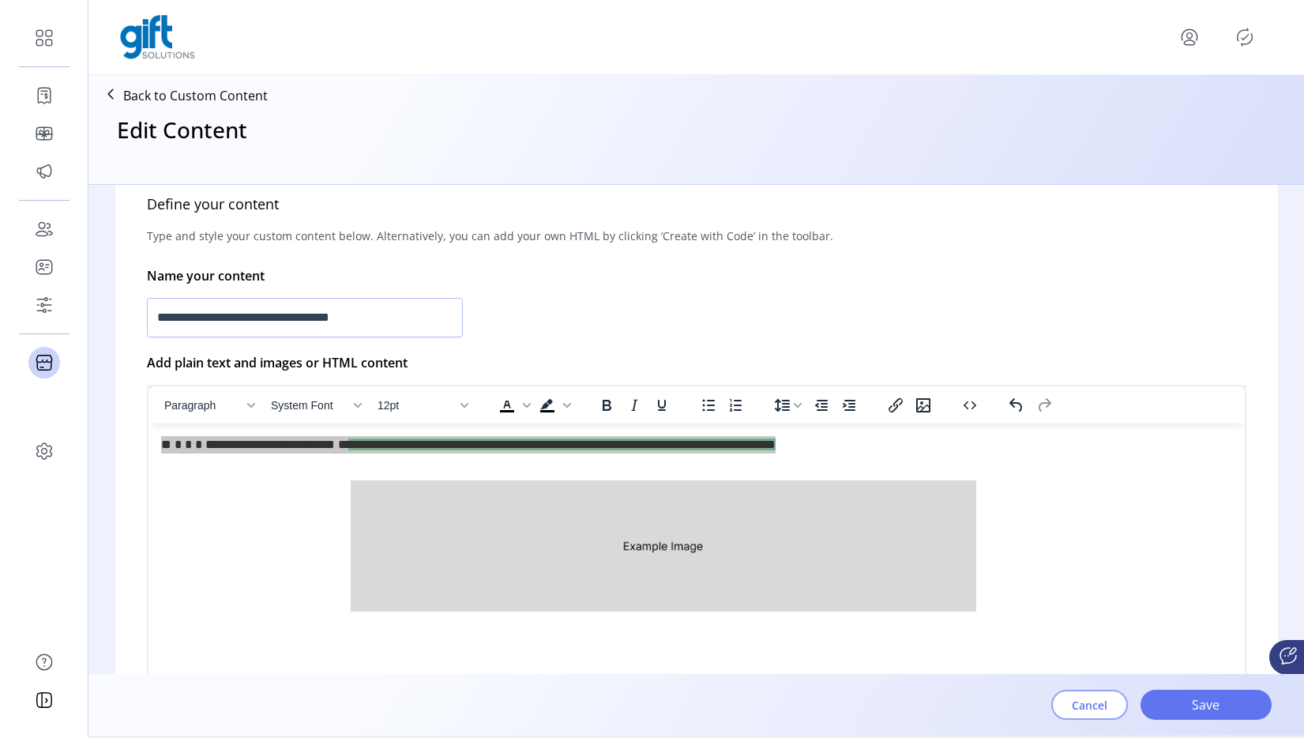
click at [1084, 708] on span "Cancel" at bounding box center [1090, 705] width 36 height 17
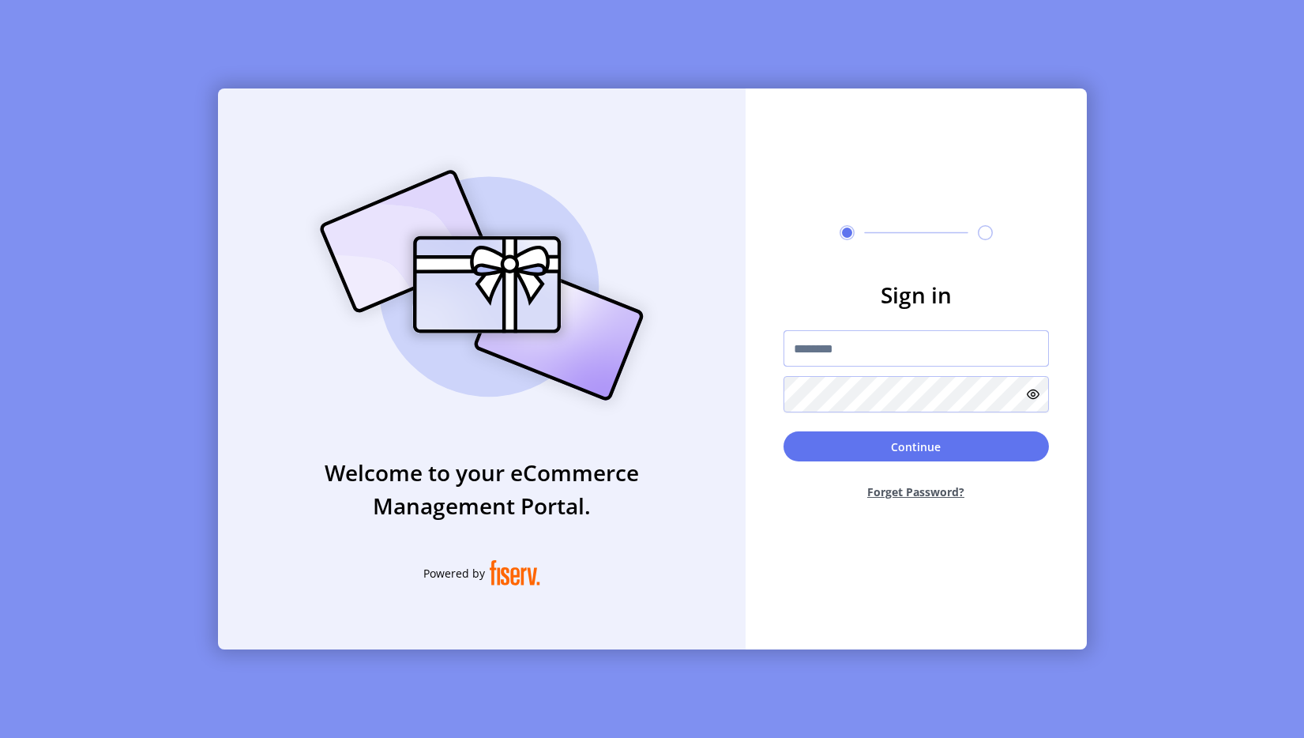
click at [866, 351] on input "text" at bounding box center [916, 348] width 265 height 36
type input "**********"
click at [930, 440] on button "Continue" at bounding box center [916, 446] width 265 height 30
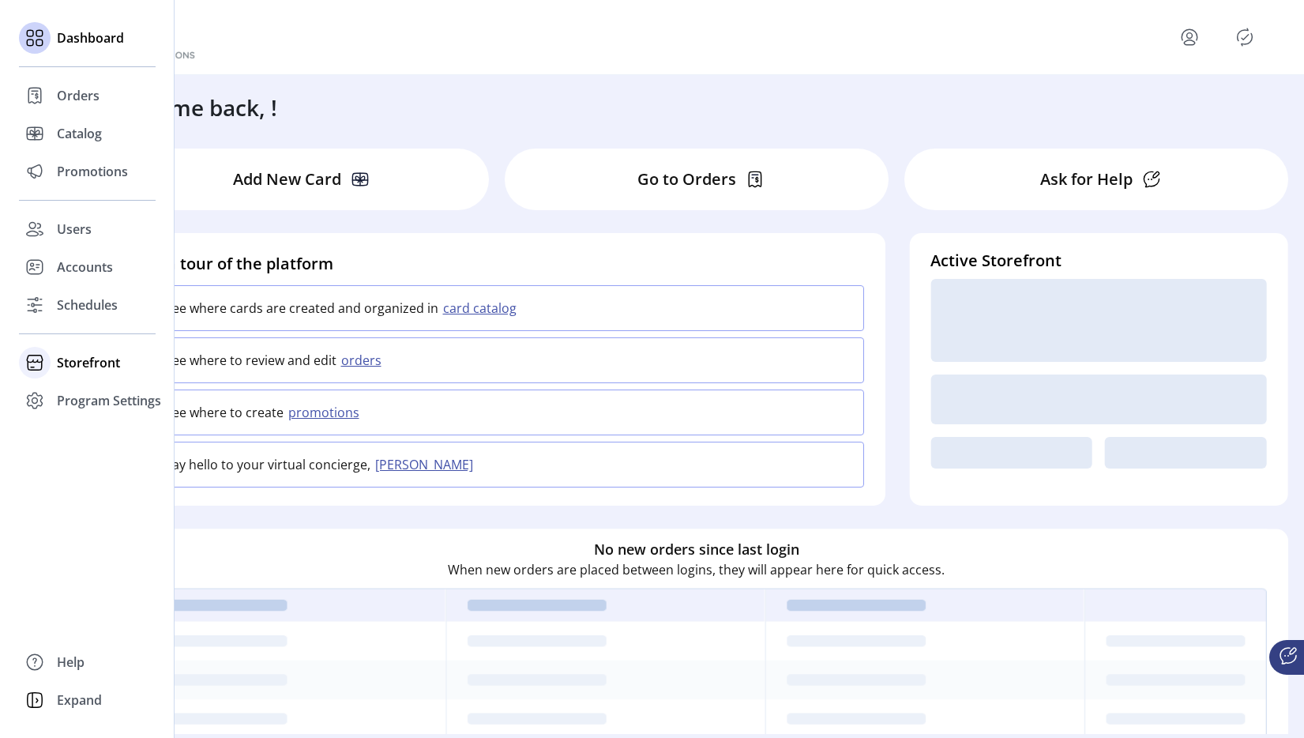
click at [62, 369] on span "Storefront" at bounding box center [88, 362] width 63 height 19
click at [55, 388] on div "Configuration" at bounding box center [87, 394] width 137 height 25
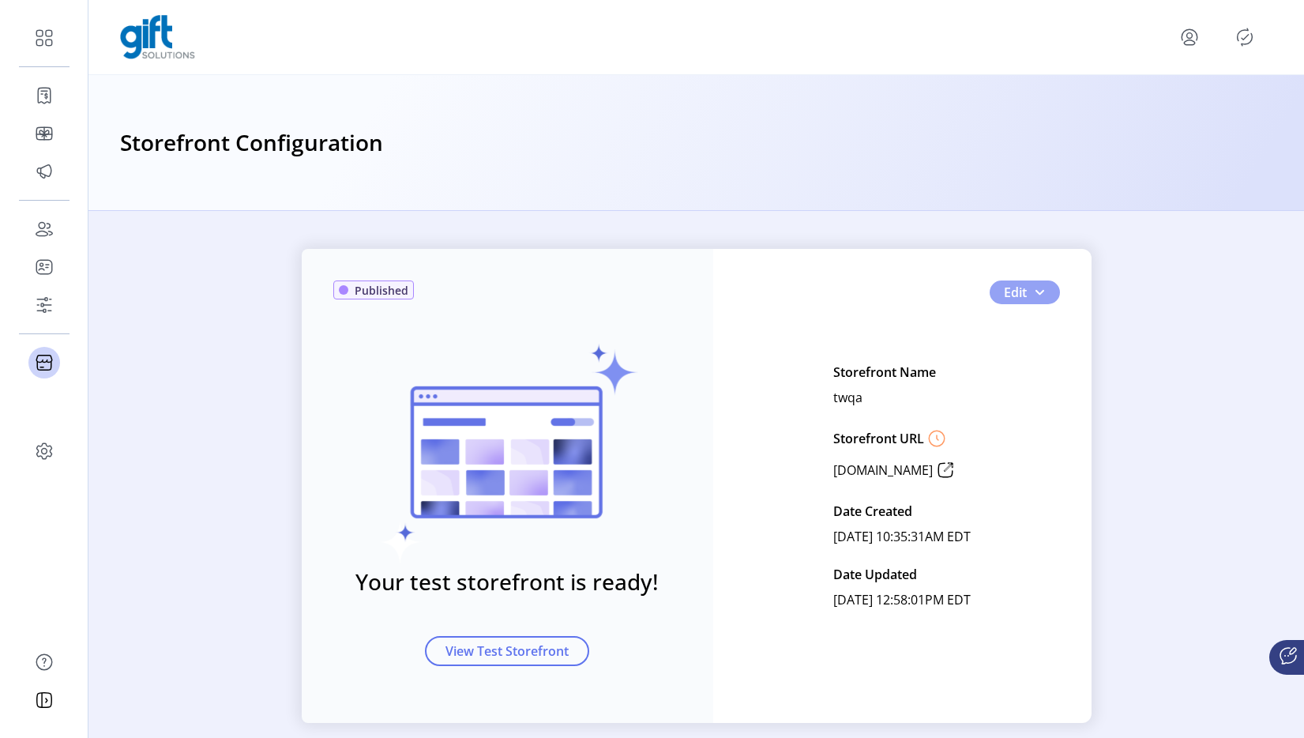
click at [1033, 287] on span "button" at bounding box center [1039, 292] width 13 height 13
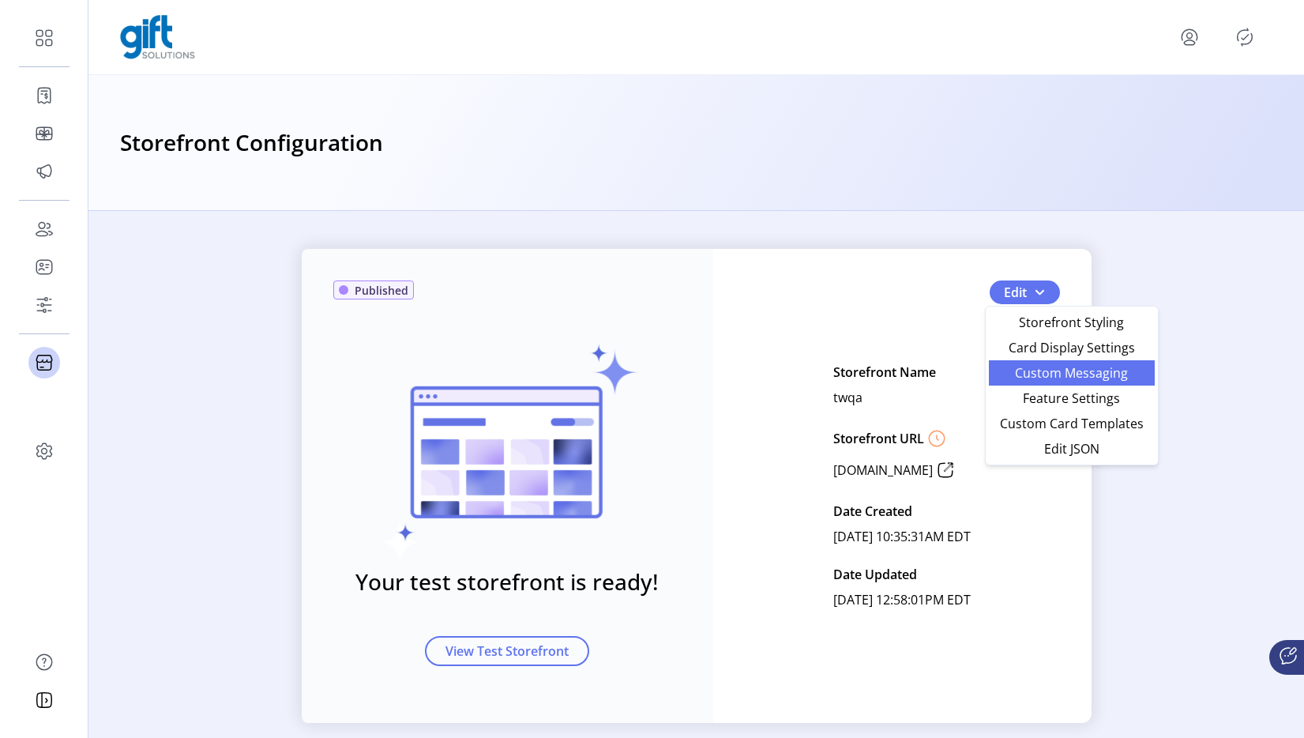
click at [1041, 377] on span "Custom Messaging" at bounding box center [1072, 373] width 147 height 13
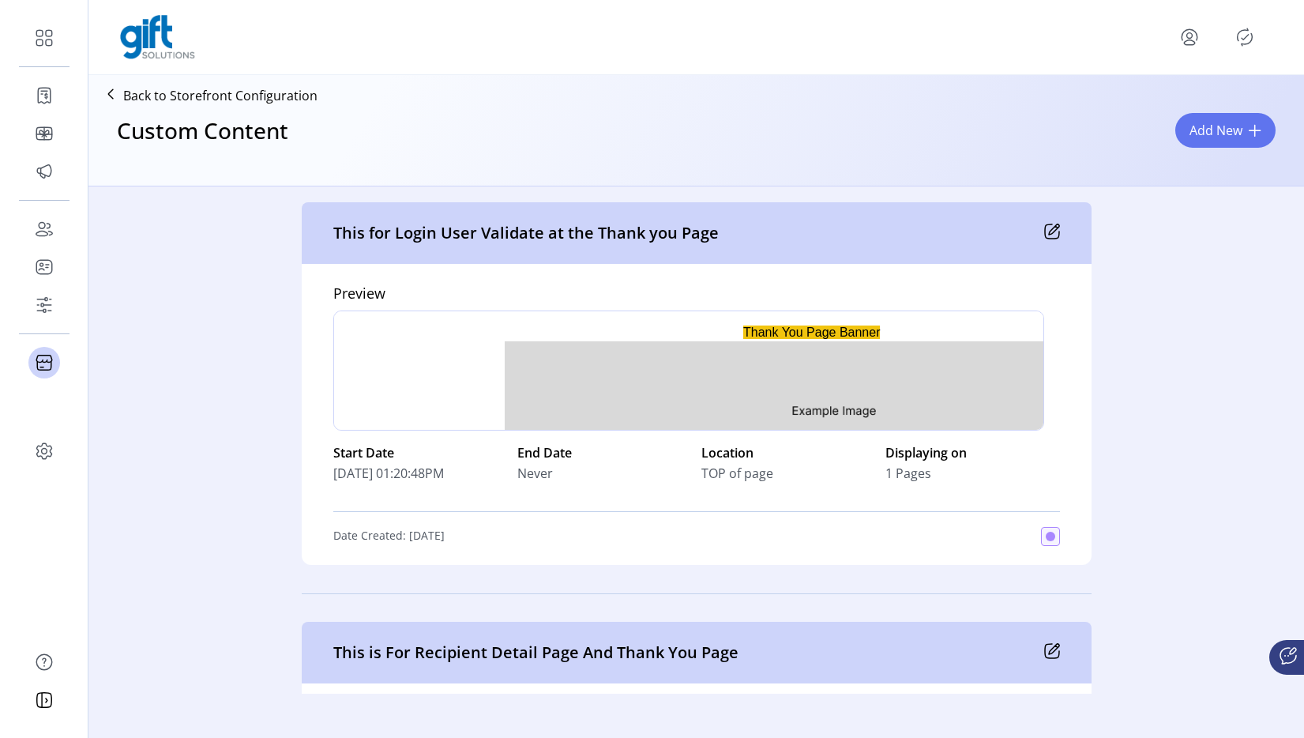
scroll to position [7603, 0]
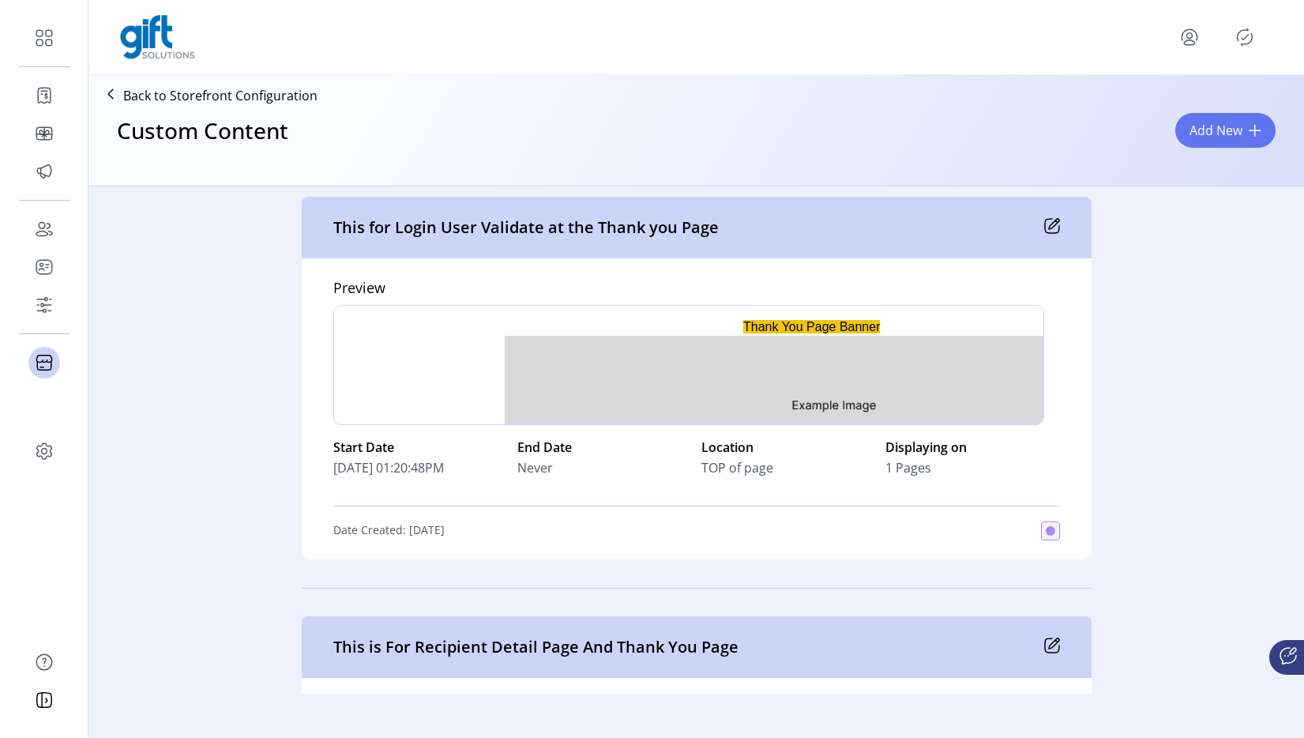
click at [821, 382] on img "Rich Text Area. Press ALT-0 for help." at bounding box center [834, 405] width 660 height 138
click at [727, 325] on p "Thank You Page Banner" at bounding box center [688, 398] width 684 height 161
drag, startPoint x: 727, startPoint y: 325, endPoint x: 875, endPoint y: 326, distance: 148.5
click at [875, 326] on p "Thank You Page Banner" at bounding box center [688, 398] width 684 height 161
copy span "Thank You Page Banner"
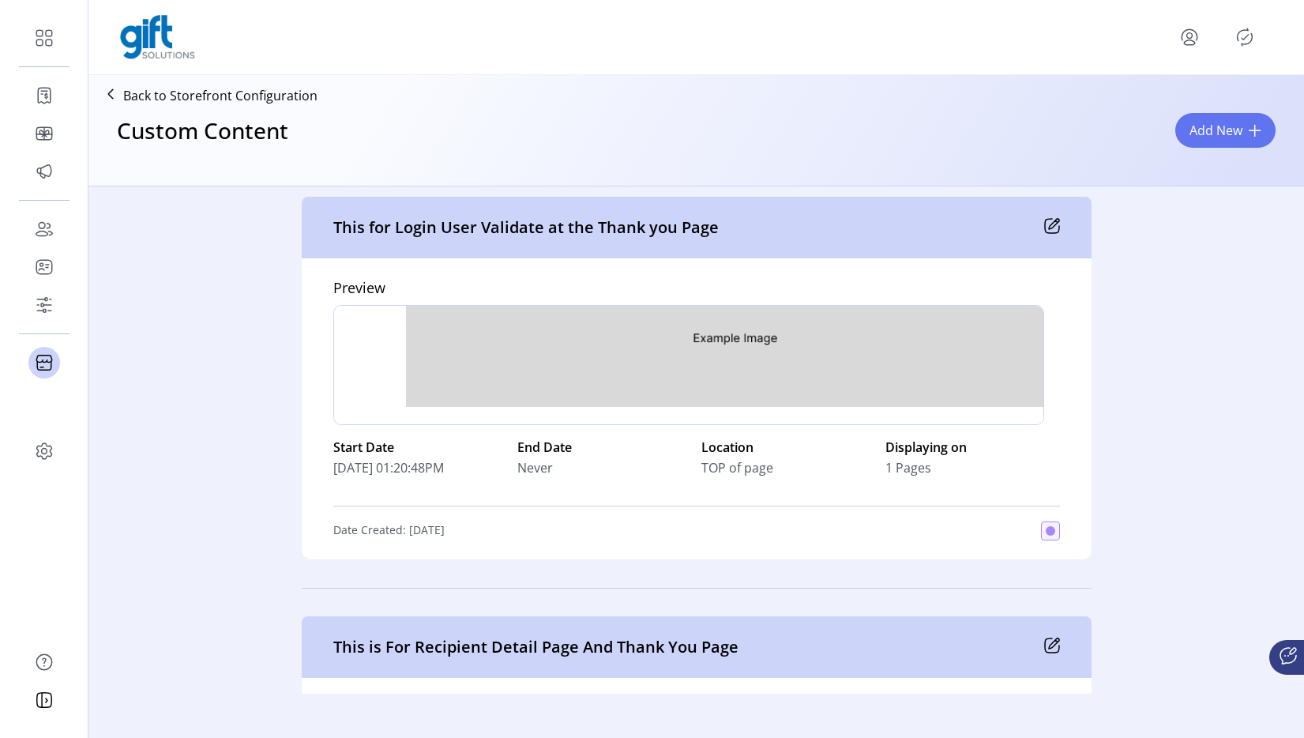
scroll to position [67, 121]
click at [1049, 228] on icon at bounding box center [1054, 224] width 10 height 10
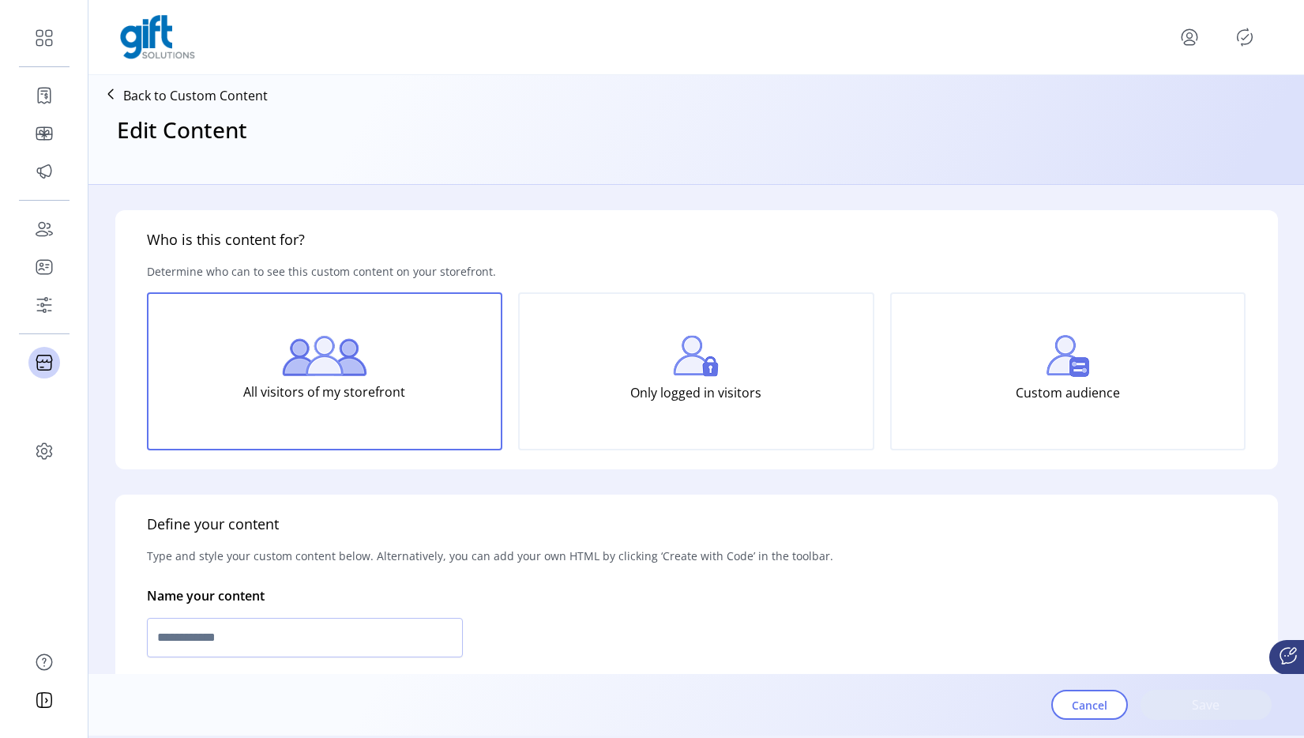
type input "**********"
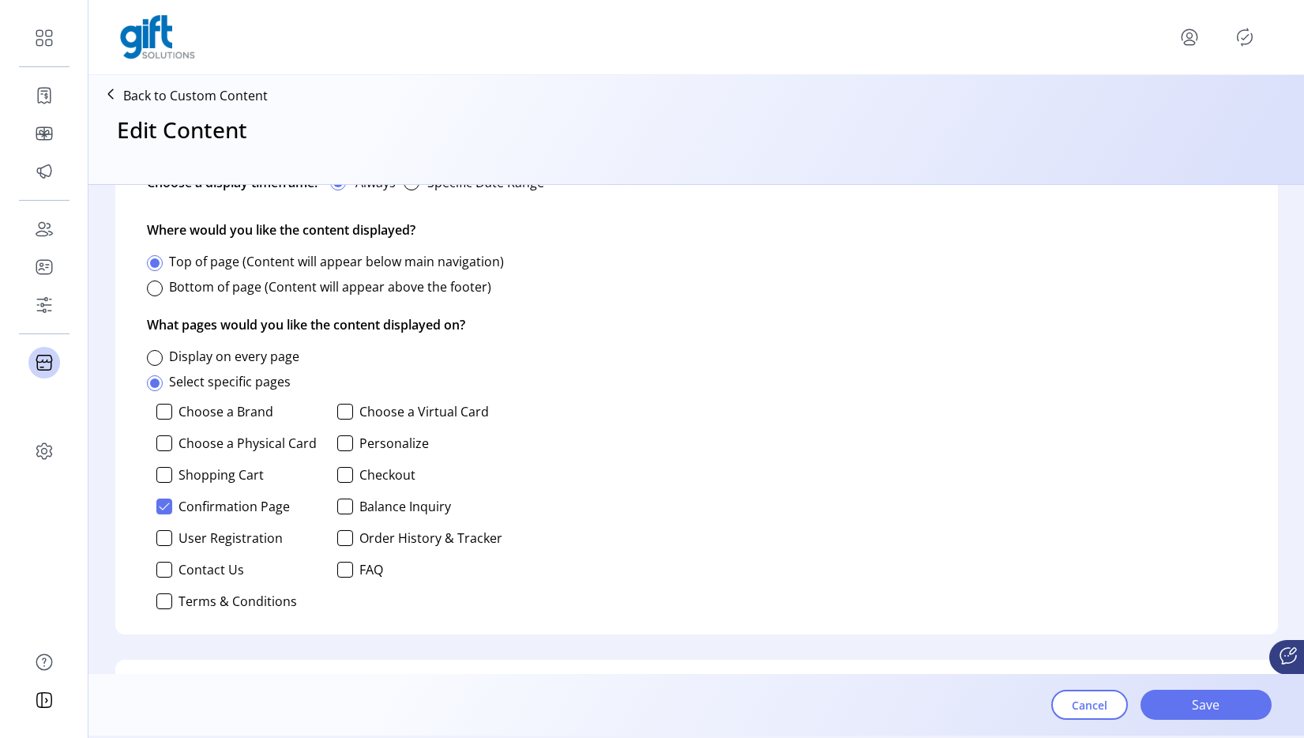
scroll to position [997, 0]
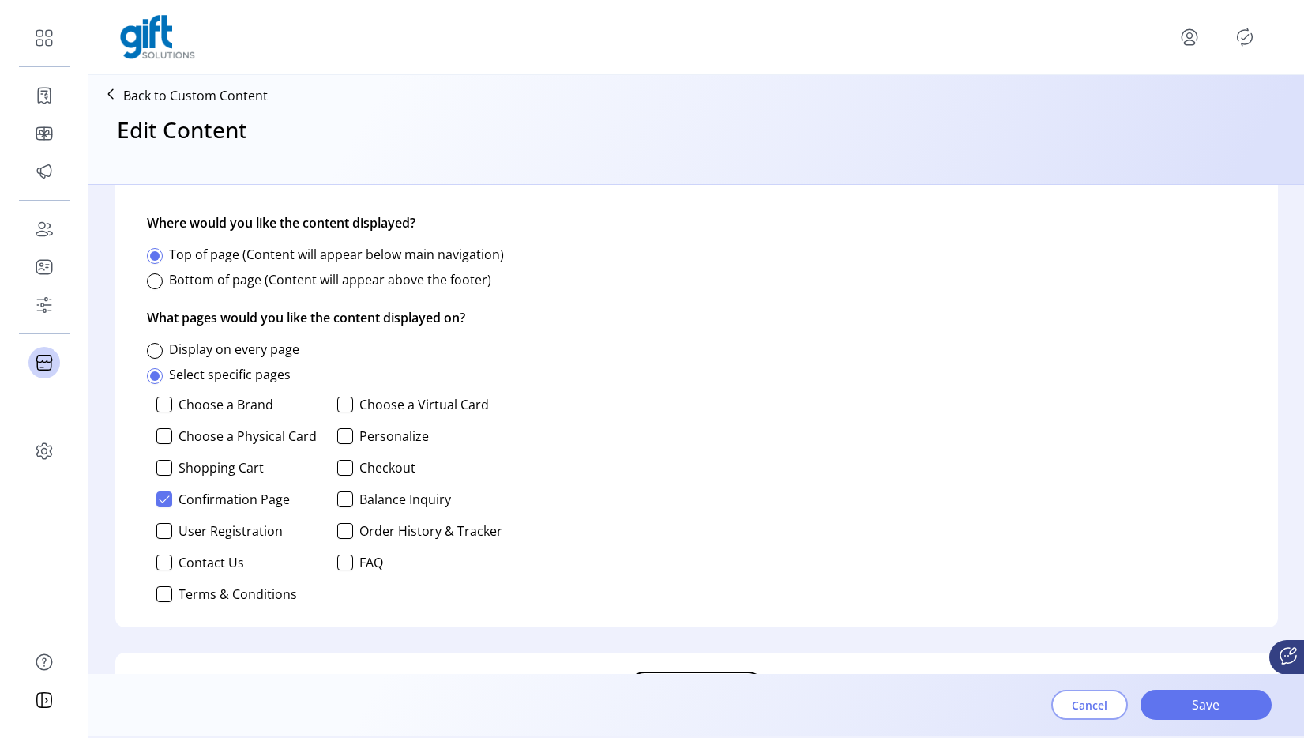
click at [1084, 702] on span "Cancel" at bounding box center [1090, 705] width 36 height 17
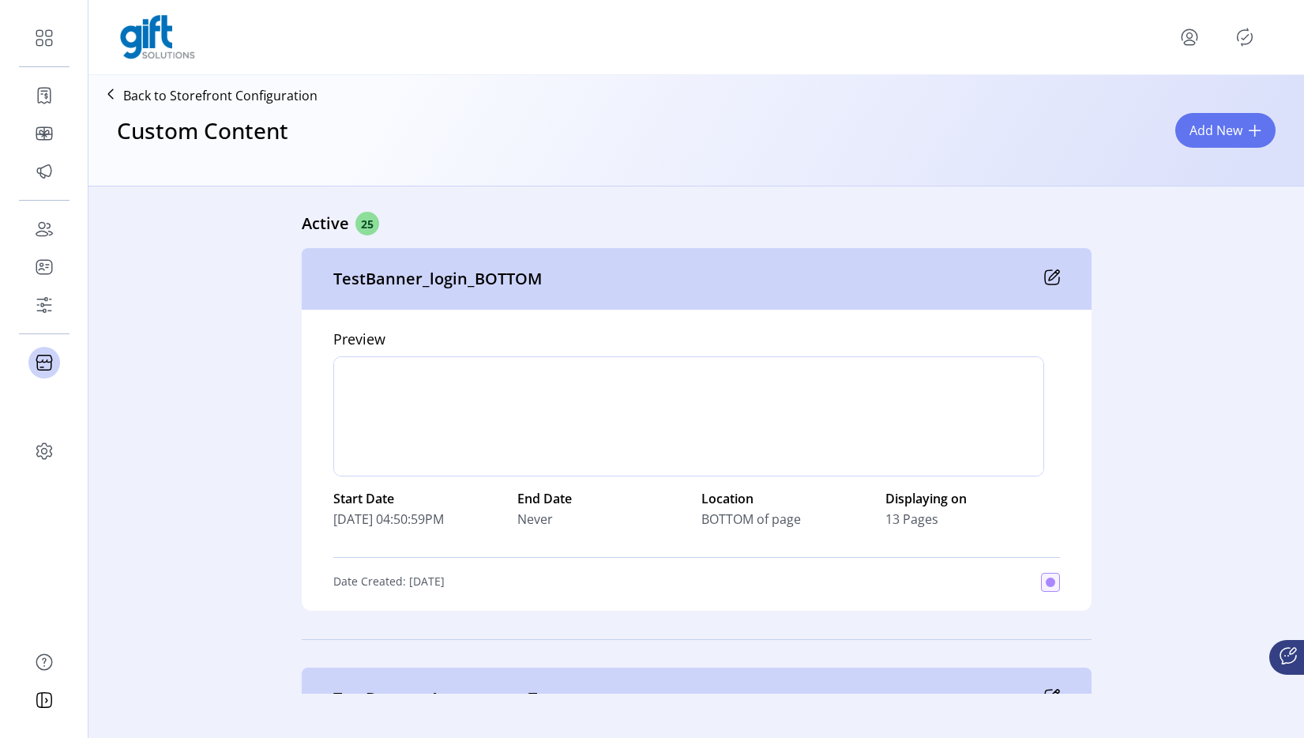
click at [1084, 702] on div "Back to Storefront Configuration Custom Content Add New Active 25 TestBanner_lo…" at bounding box center [696, 369] width 1216 height 738
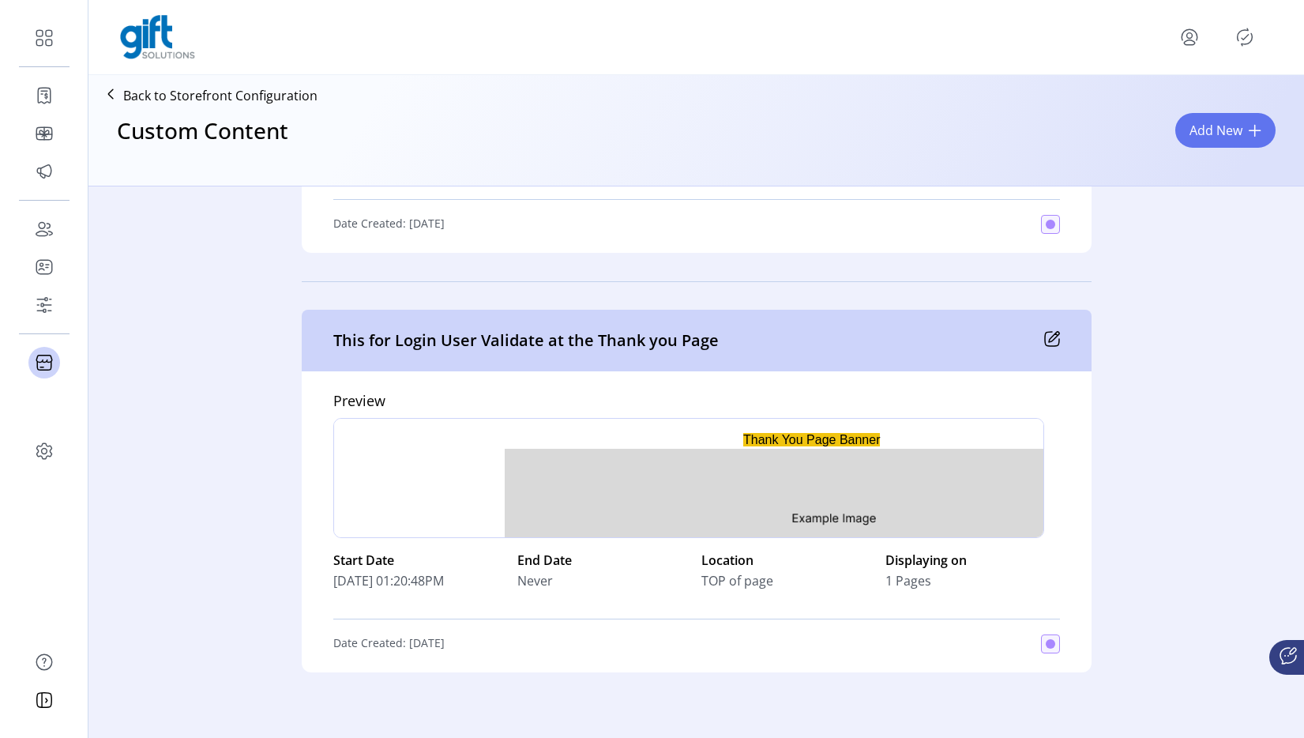
drag, startPoint x: 1004, startPoint y: 81, endPoint x: 1029, endPoint y: 30, distance: 56.9
click at [1006, 77] on div "Back to Storefront Configuration Custom Content Add New" at bounding box center [696, 130] width 1216 height 111
drag, startPoint x: 867, startPoint y: 438, endPoint x: 881, endPoint y: 438, distance: 13.5
click at [870, 438] on p "Thank You Page Banner" at bounding box center [688, 511] width 684 height 161
drag, startPoint x: 329, startPoint y: 341, endPoint x: 732, endPoint y: 338, distance: 402.9
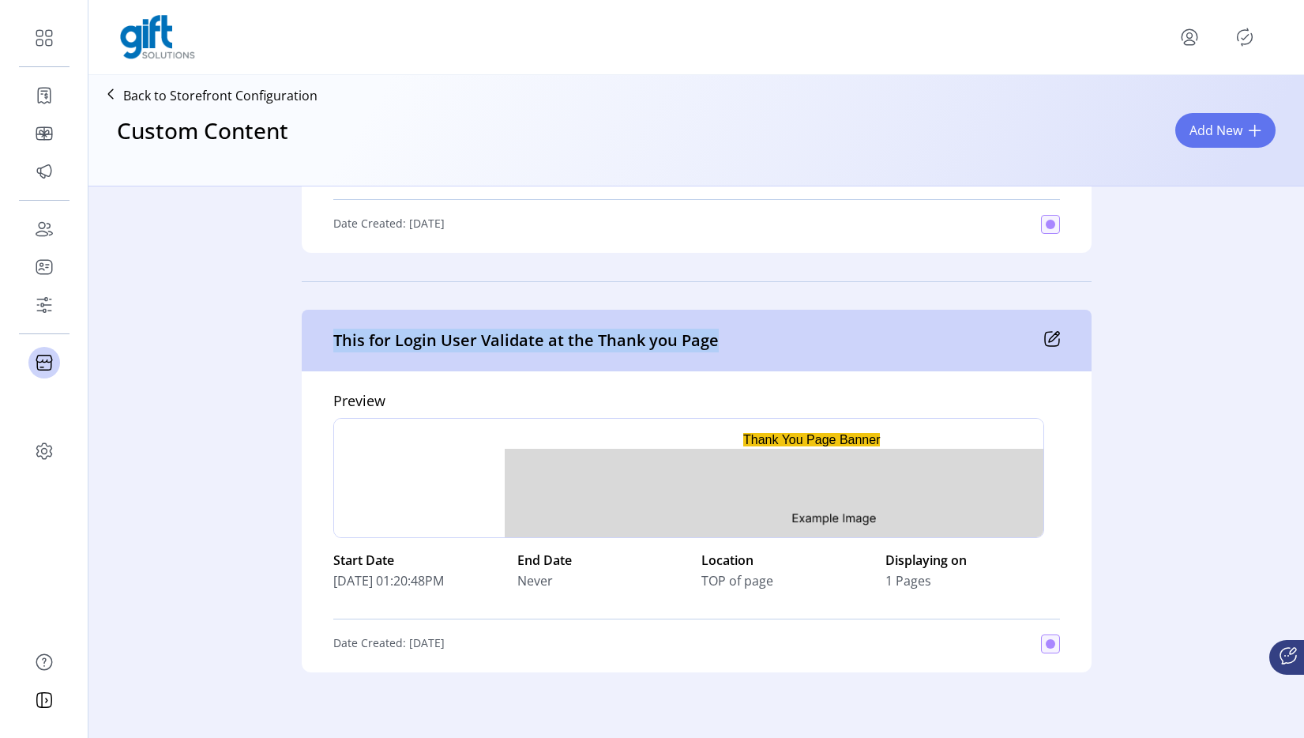
click at [732, 338] on div "This for Login User Validate at the Thank you Page" at bounding box center [697, 341] width 790 height 62
copy p "This for Login User Validate at the Thank you Page"
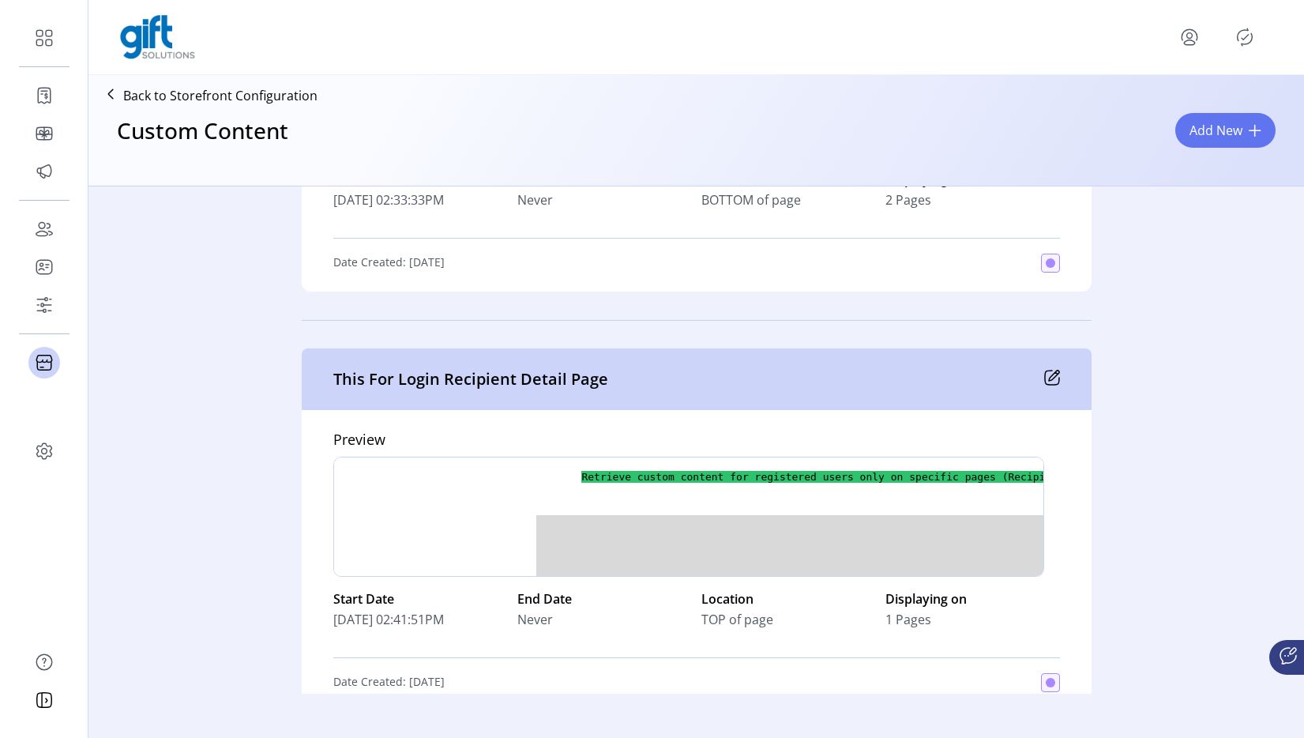
scroll to position [8314, 0]
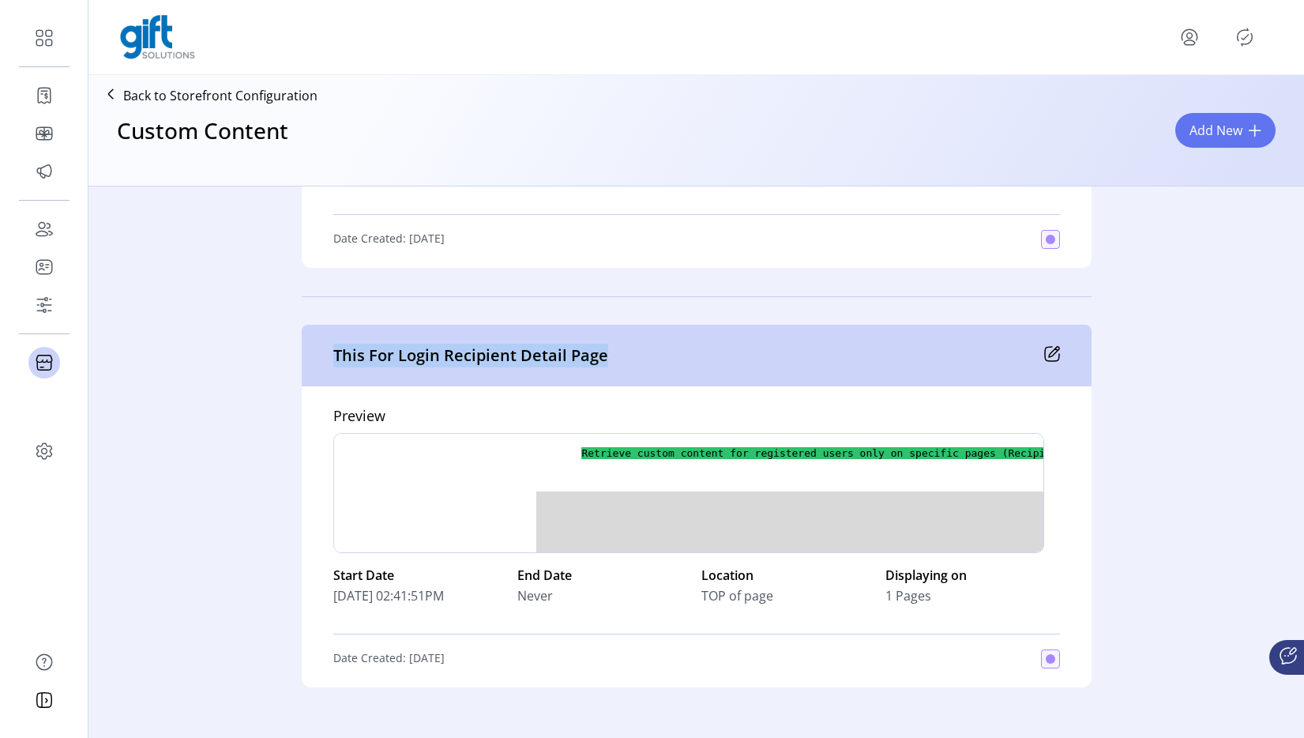
drag, startPoint x: 598, startPoint y: 356, endPoint x: 329, endPoint y: 362, distance: 268.7
click at [333, 362] on p "This For Login Recipient Detail Page" at bounding box center [470, 356] width 275 height 24
copy p "This For Login Recipient Detail Page"
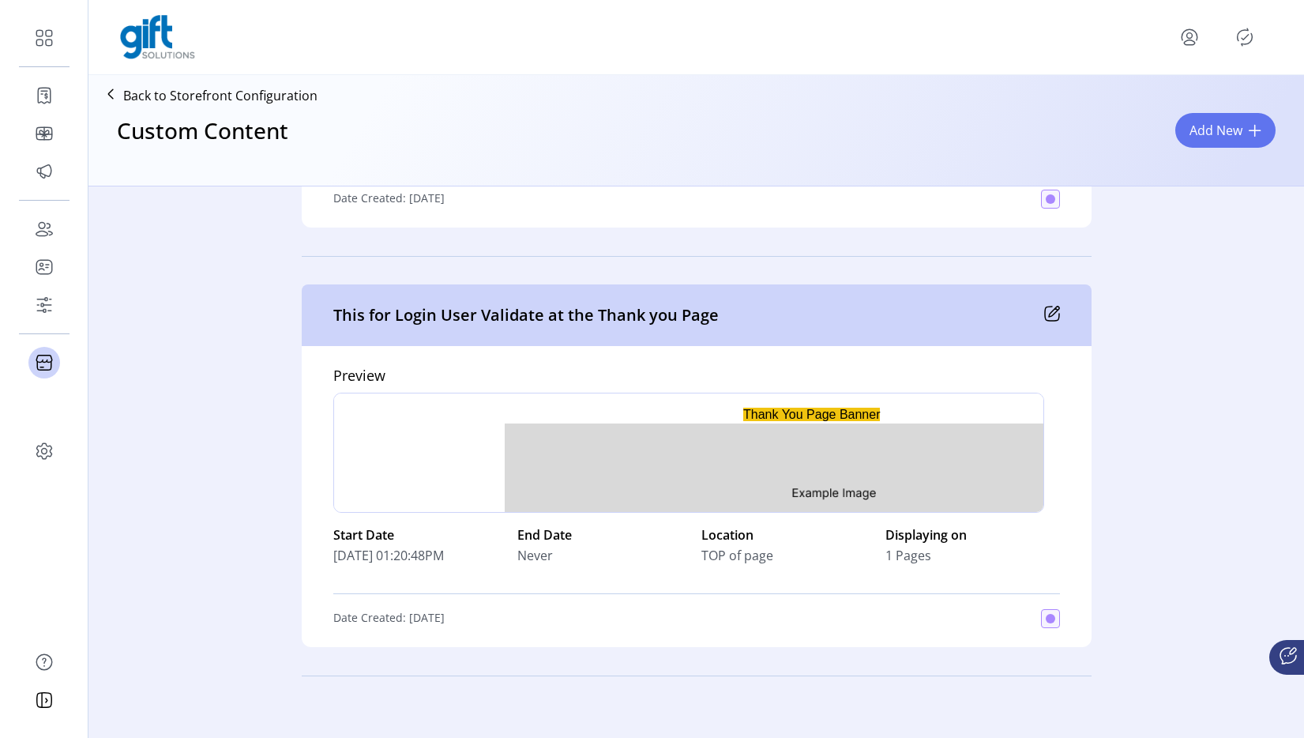
scroll to position [7513, 0]
drag, startPoint x: 331, startPoint y: 317, endPoint x: 776, endPoint y: 321, distance: 444.8
click at [776, 321] on div "This for Login User Validate at the Thank you Page" at bounding box center [697, 317] width 790 height 62
copy p "This for Login User Validate at the Thank you Page"
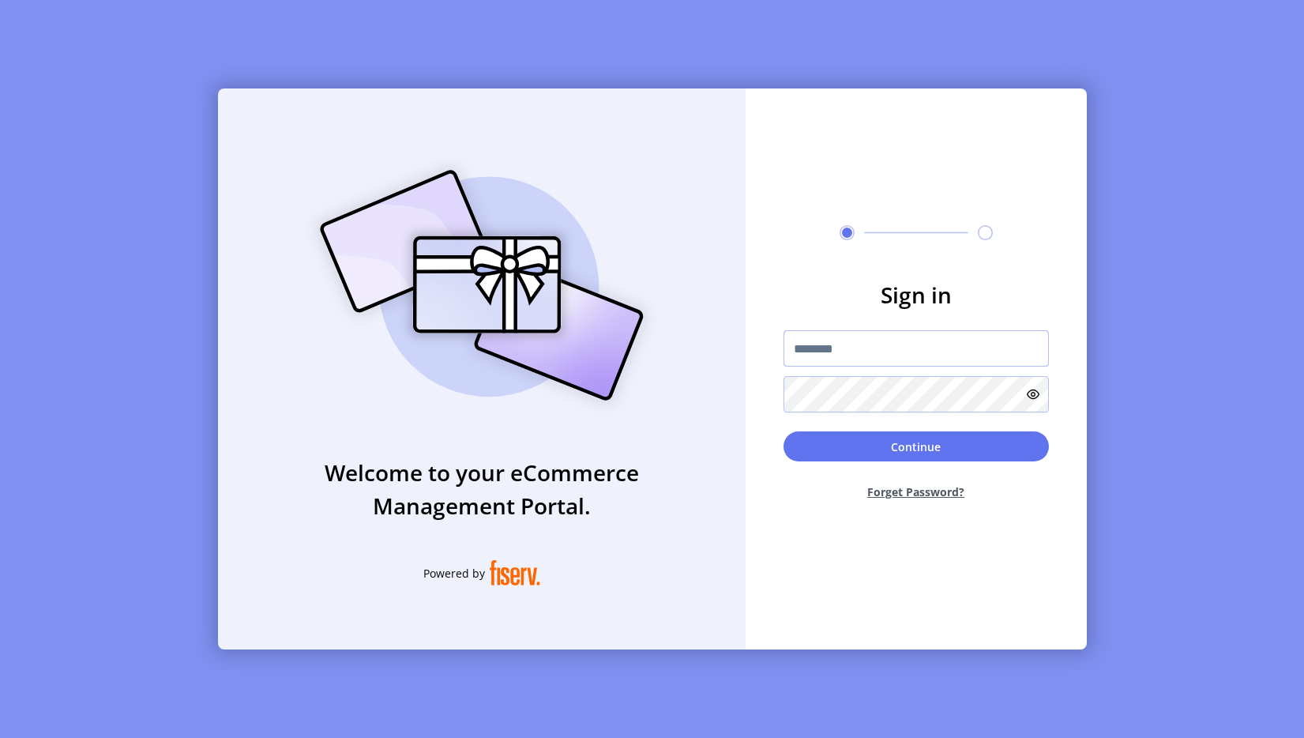
click at [877, 348] on input "text" at bounding box center [916, 348] width 265 height 36
type input "**********"
click at [893, 439] on button "Continue" at bounding box center [916, 446] width 265 height 30
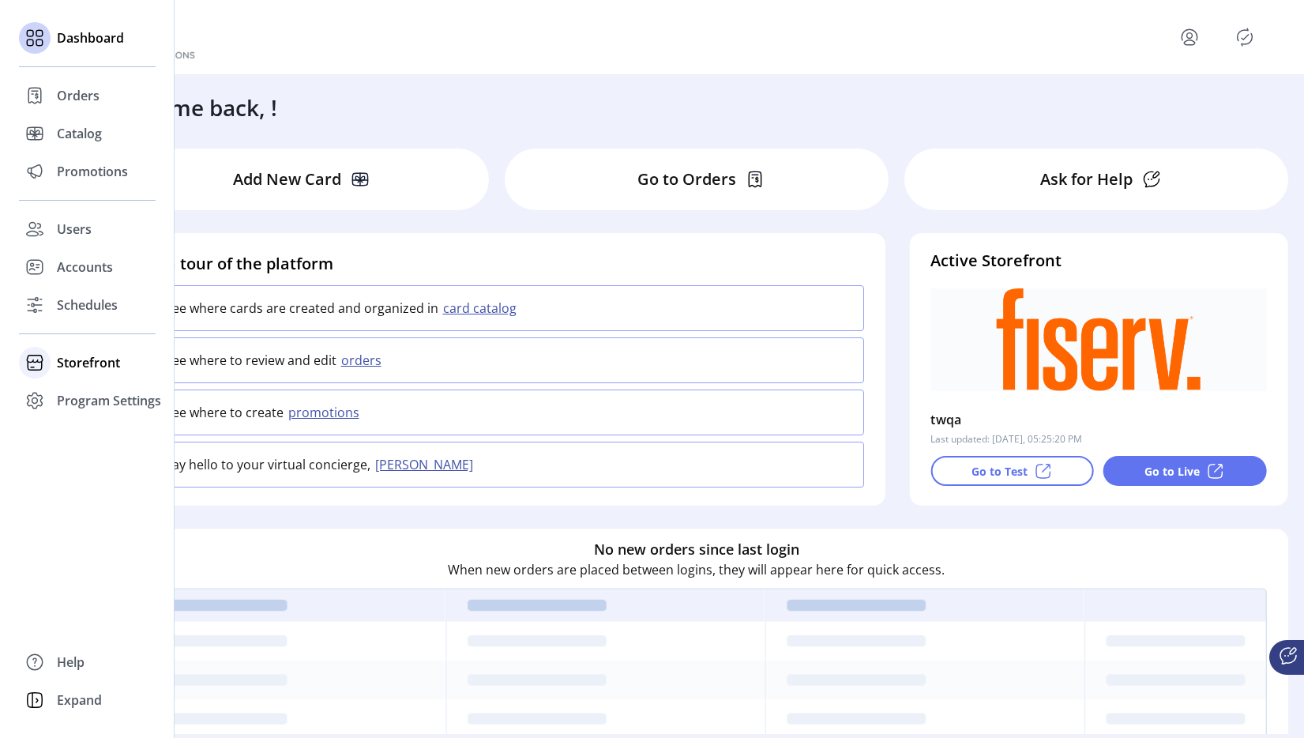
click at [91, 361] on span "Storefront" at bounding box center [88, 362] width 63 height 19
click at [82, 401] on span "Configuration" at bounding box center [98, 394] width 83 height 19
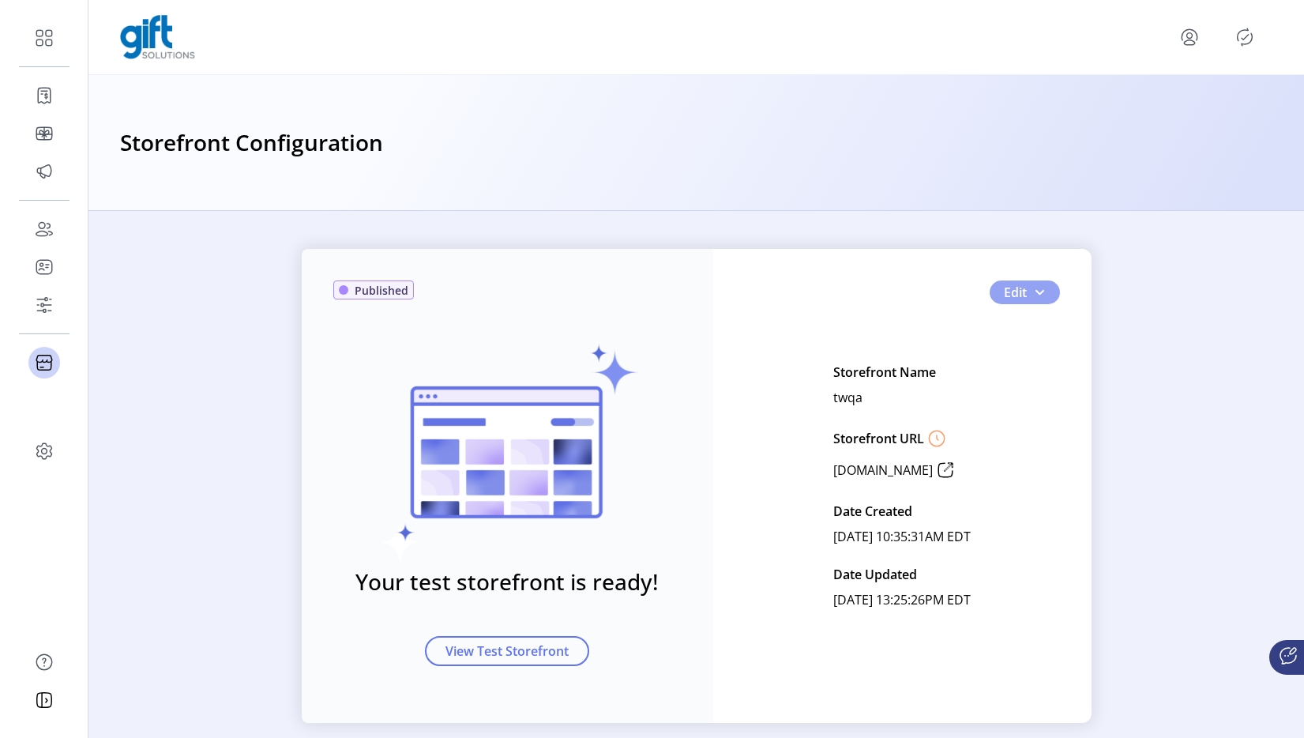
click at [1033, 292] on span "button" at bounding box center [1039, 292] width 13 height 13
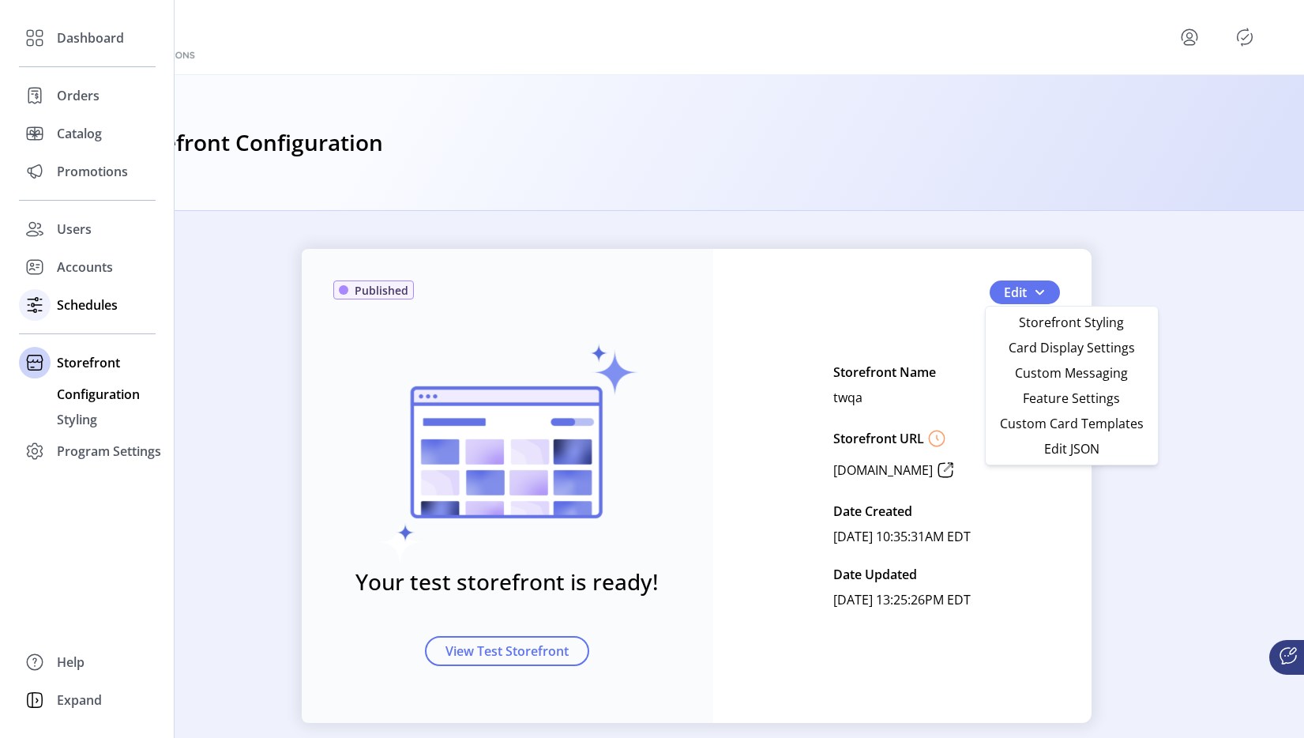
click at [67, 305] on span "Schedules" at bounding box center [87, 304] width 61 height 19
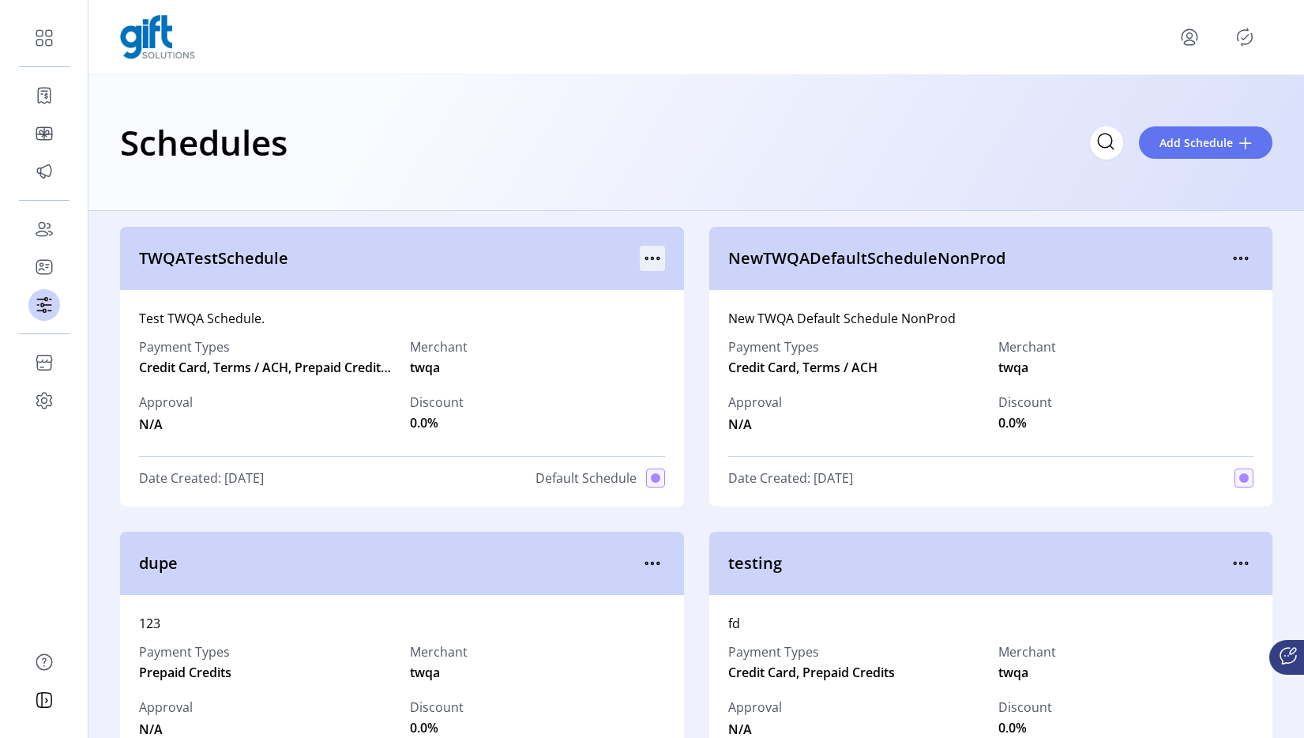
click at [648, 250] on icon "menu" at bounding box center [652, 258] width 25 height 25
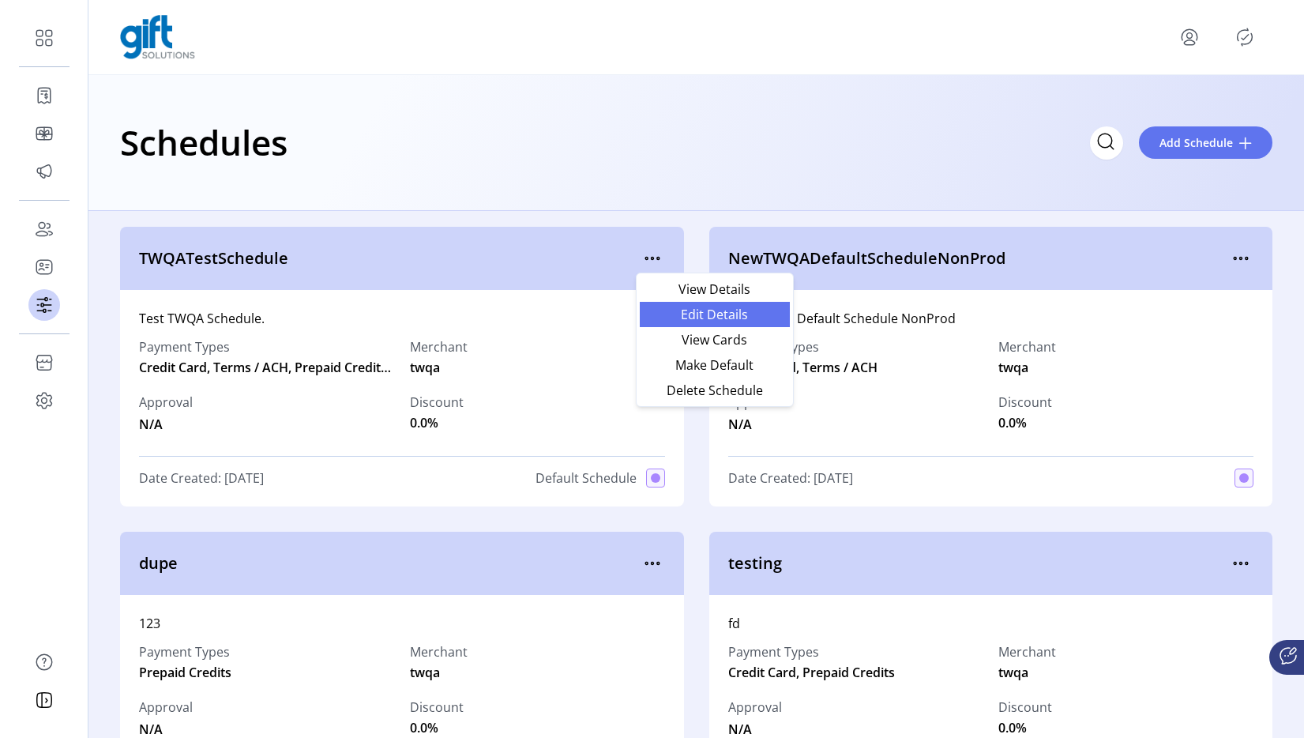
click at [695, 312] on span "Edit Details" at bounding box center [714, 314] width 131 height 13
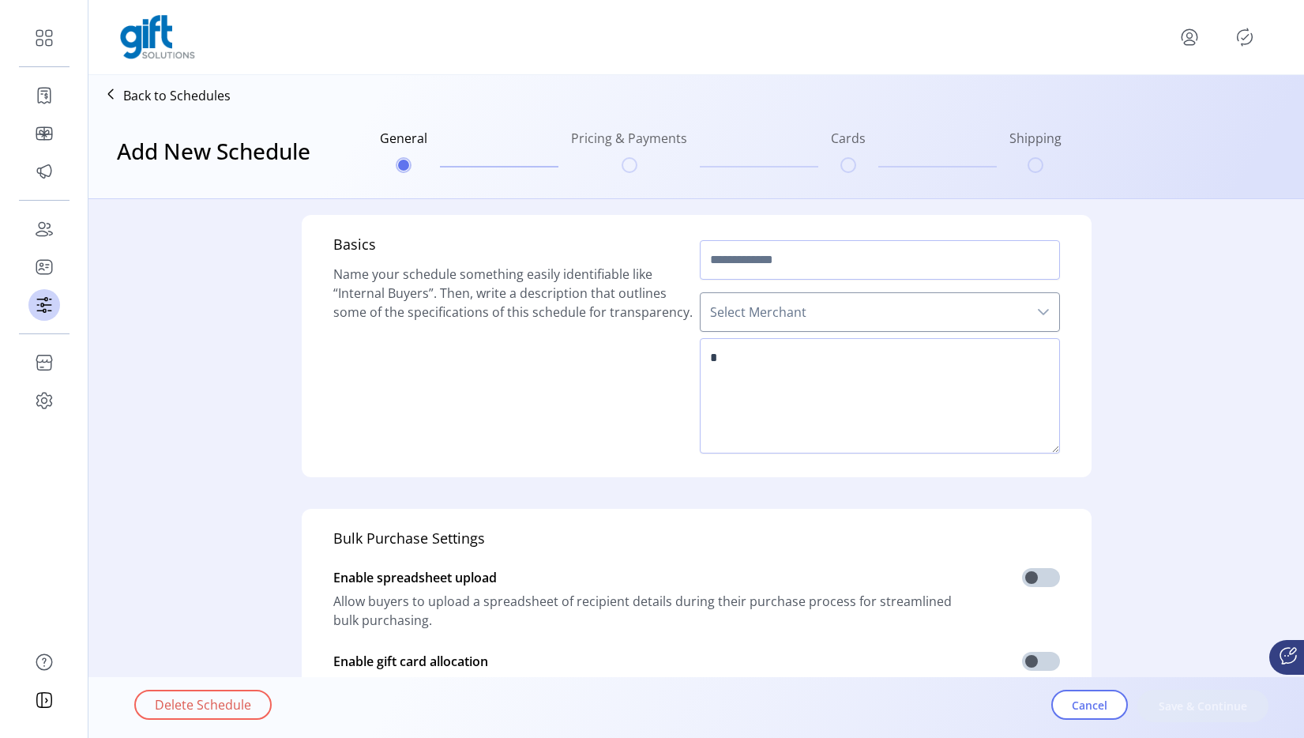
type input "**********"
type textarea "**********"
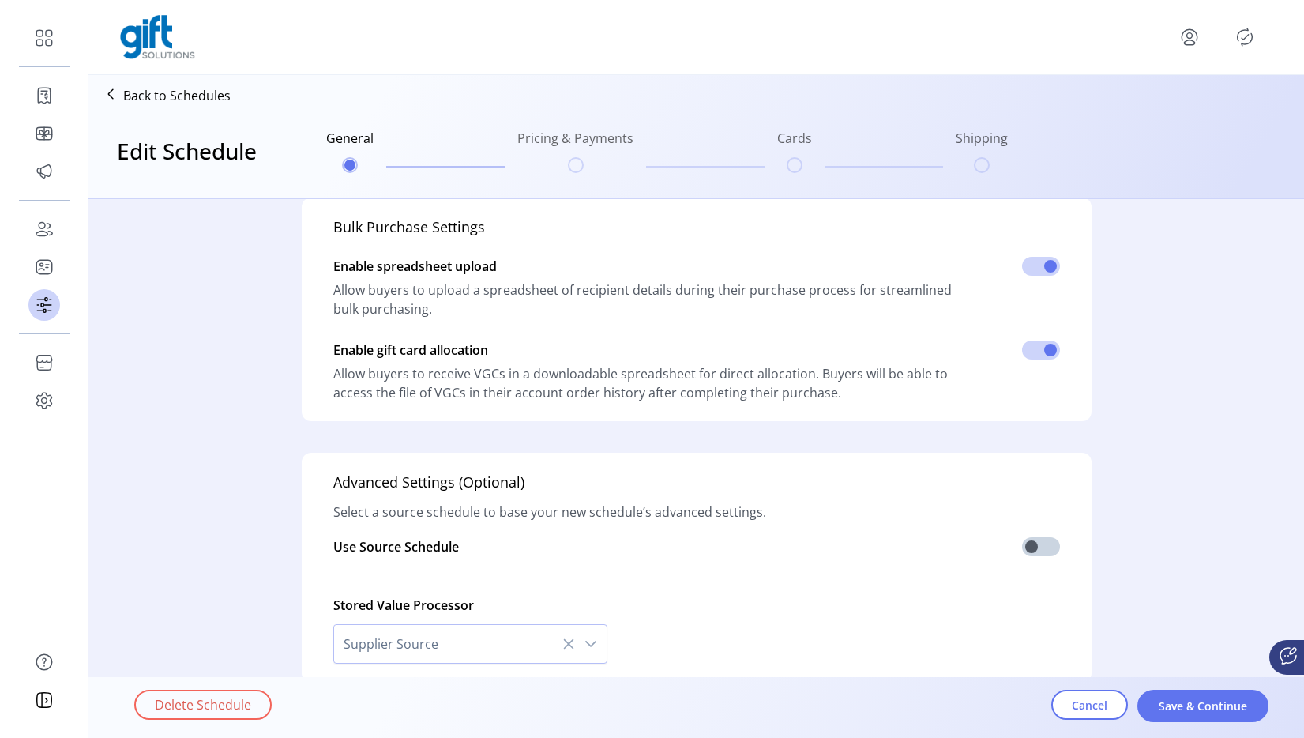
scroll to position [389, 0]
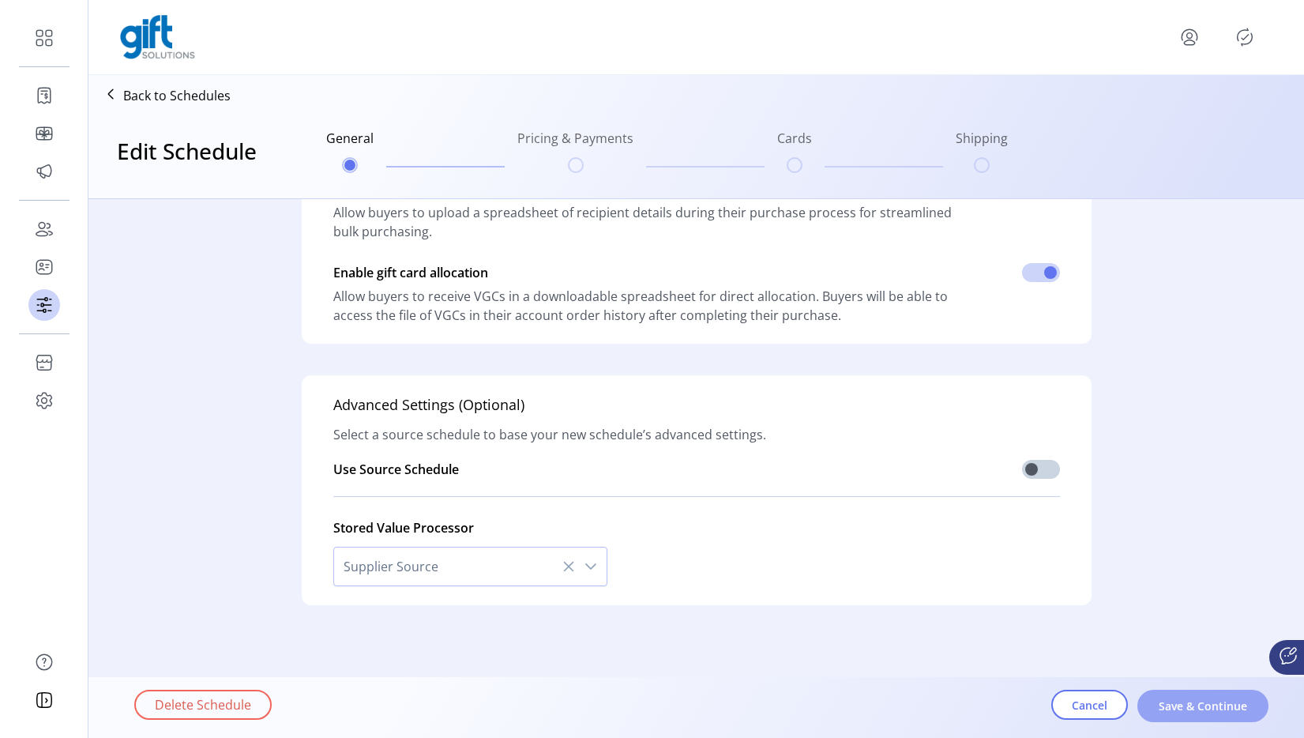
click at [1183, 698] on span "Save & Continue" at bounding box center [1203, 706] width 90 height 17
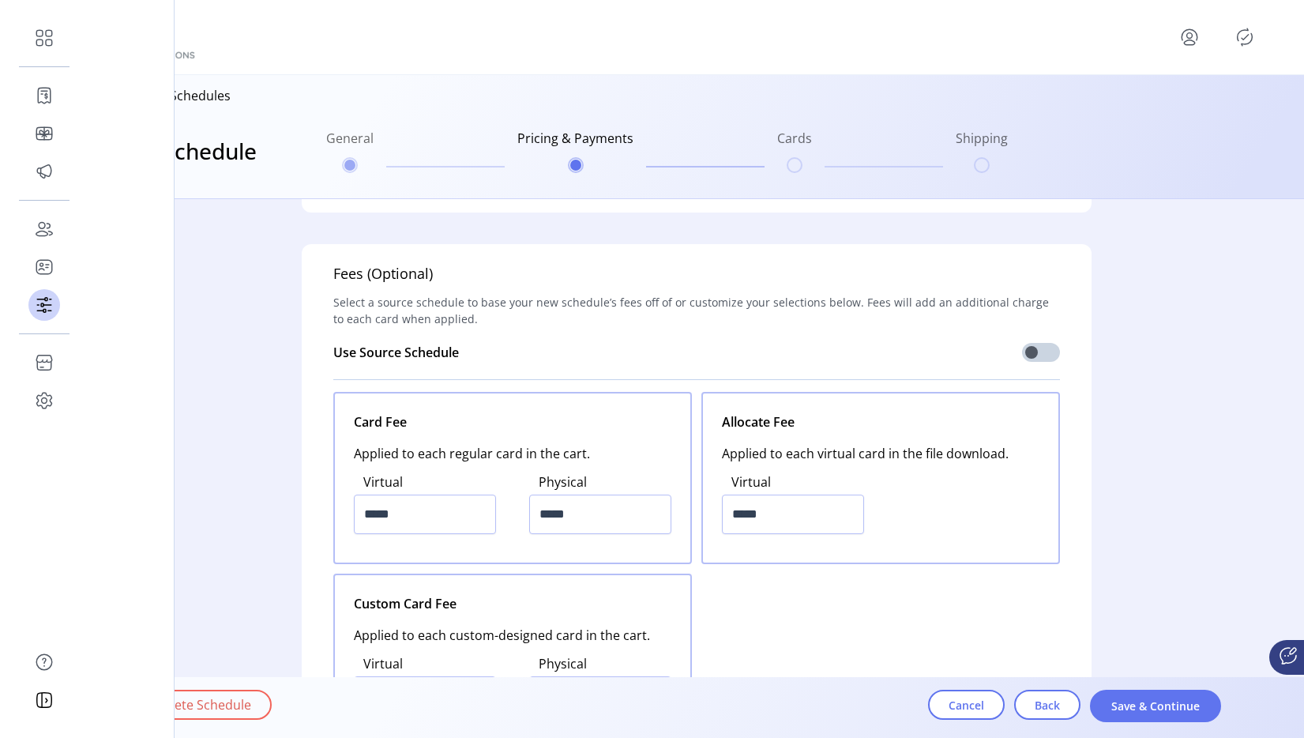
scroll to position [1781, 0]
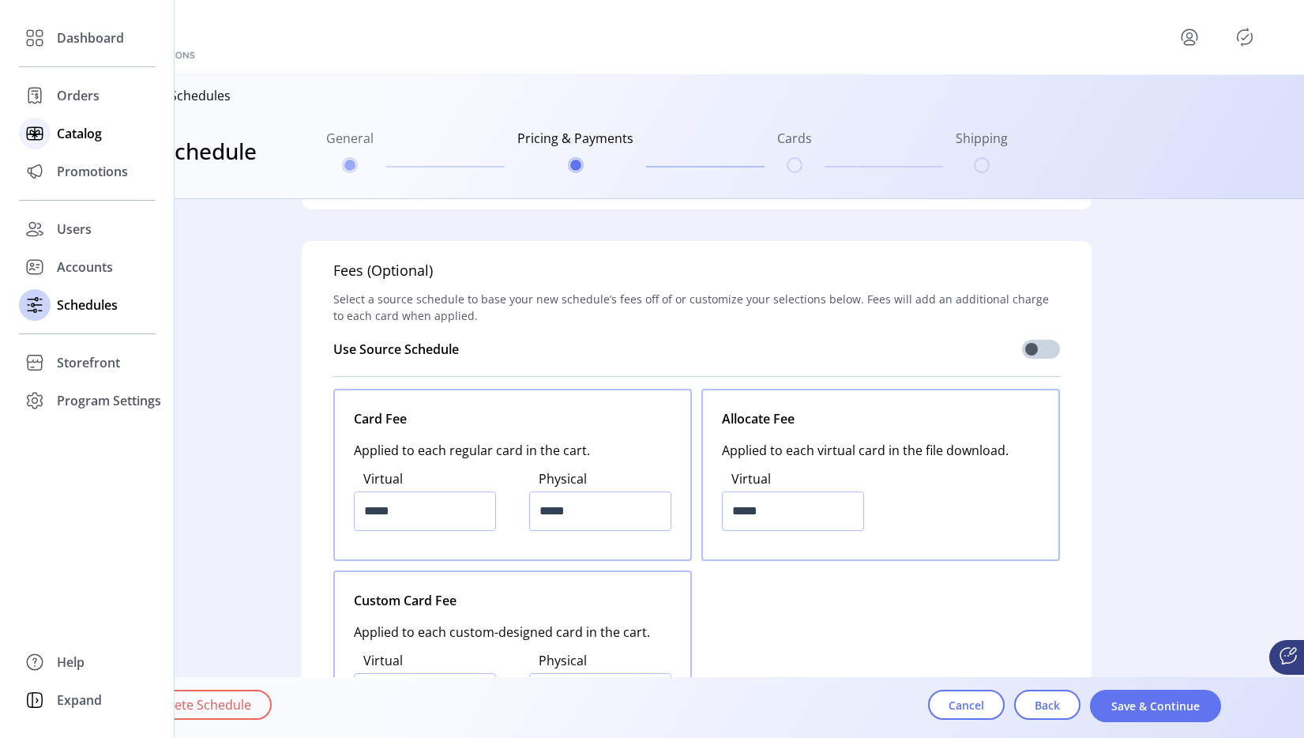
click at [80, 132] on span "Catalog" at bounding box center [79, 133] width 45 height 19
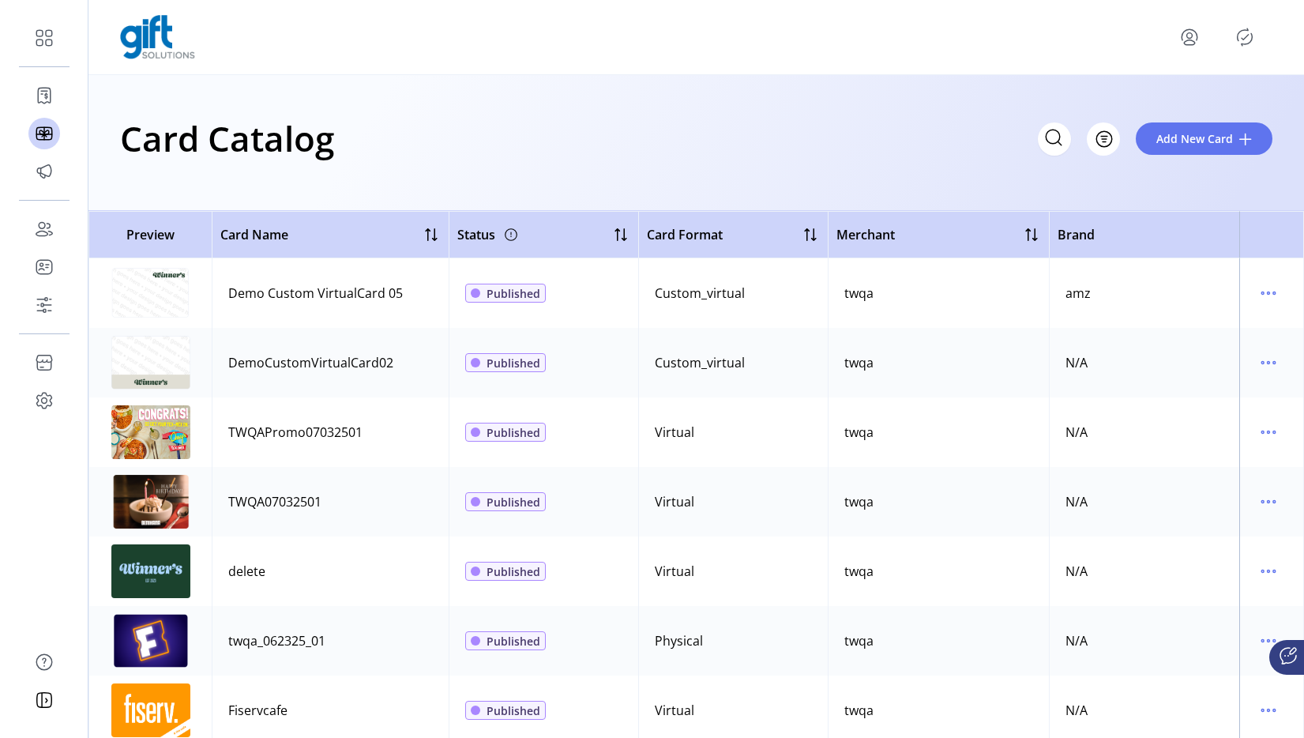
click at [159, 436] on img at bounding box center [150, 432] width 79 height 54
click at [1263, 429] on icon "menu" at bounding box center [1268, 432] width 25 height 25
click at [1172, 484] on span "Edit Details" at bounding box center [1194, 488] width 131 height 13
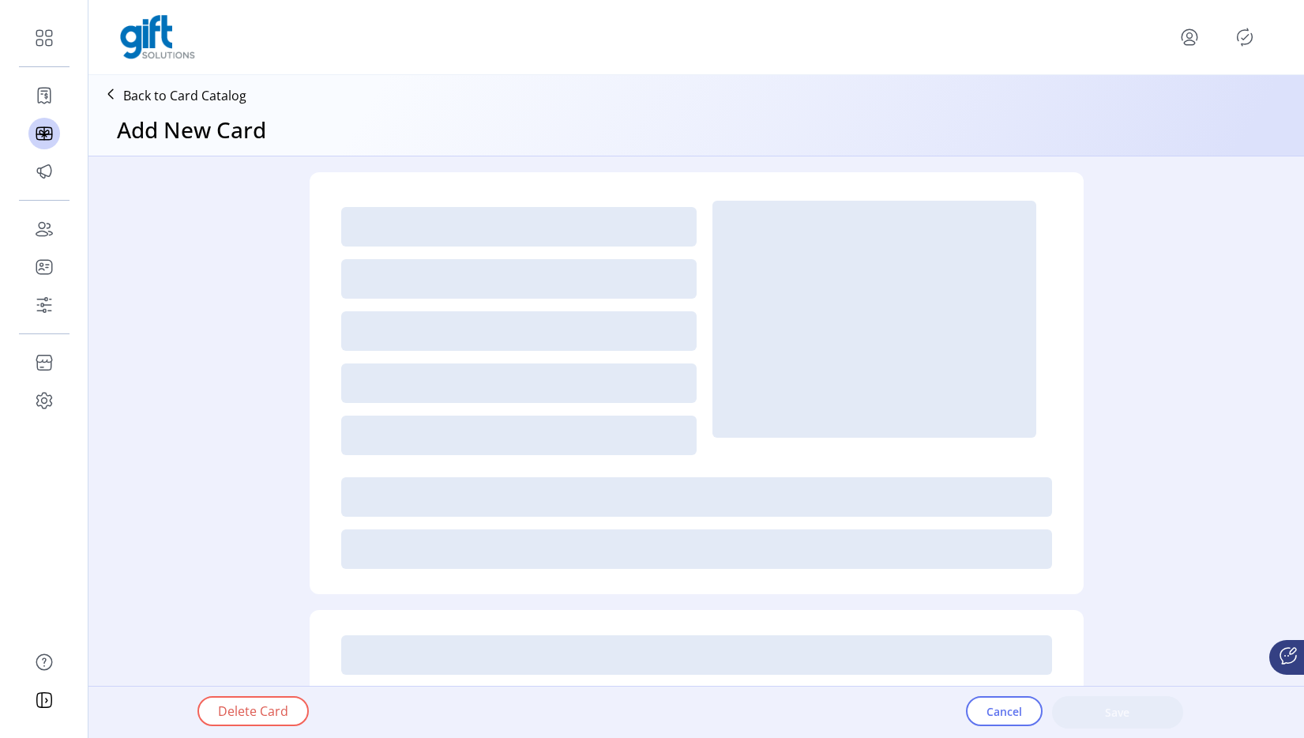
type textarea "**********"
type input "*"
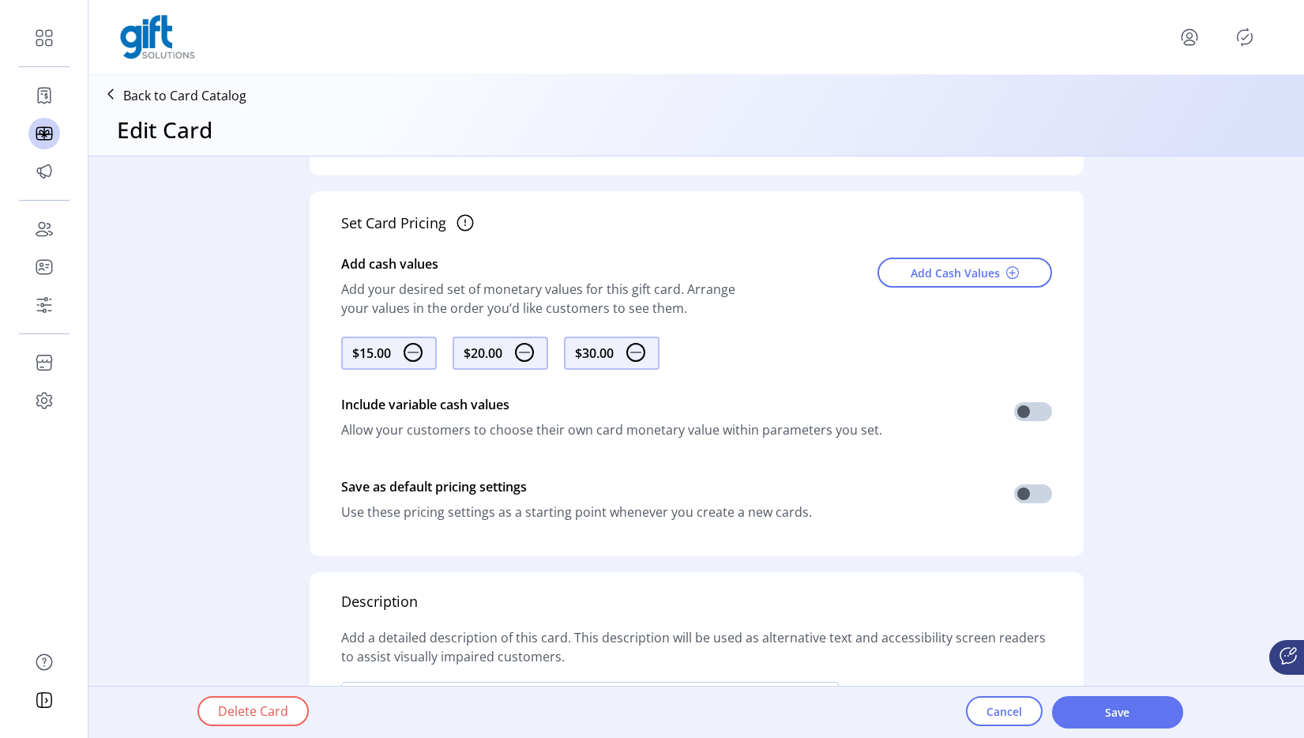
scroll to position [648, 0]
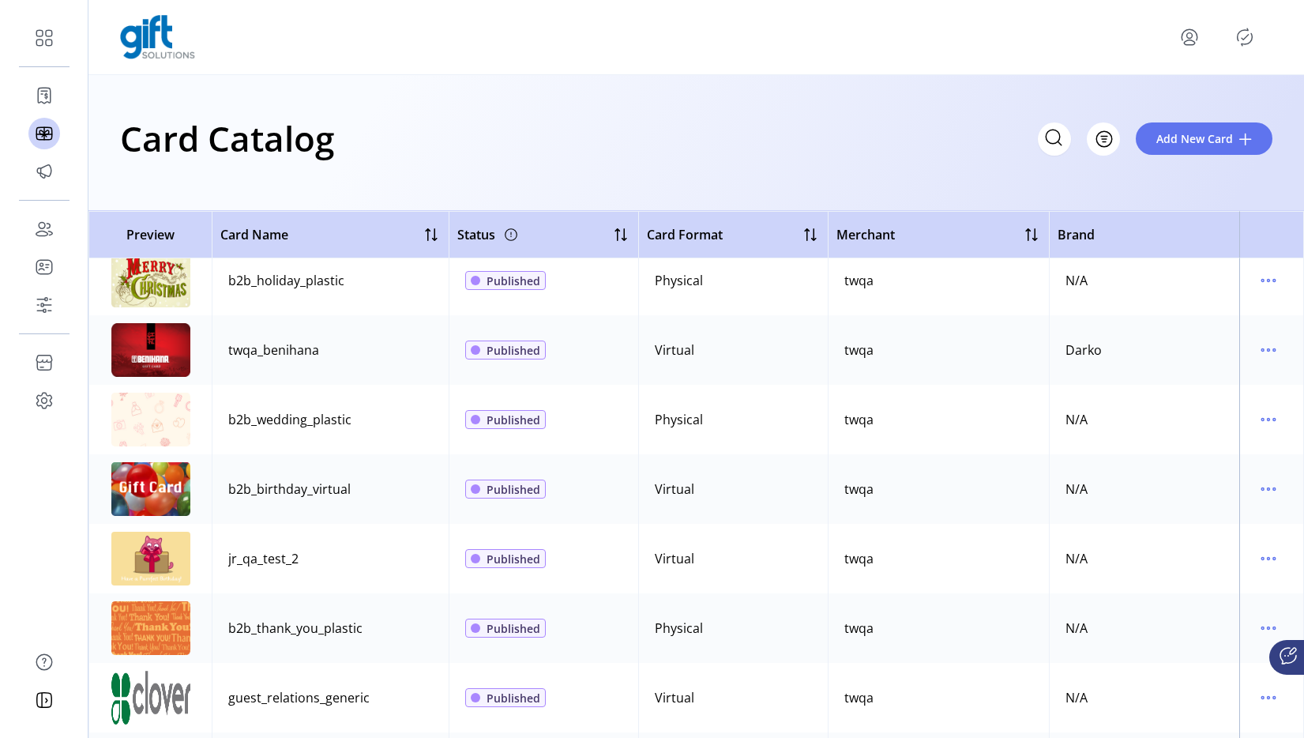
scroll to position [1409, 0]
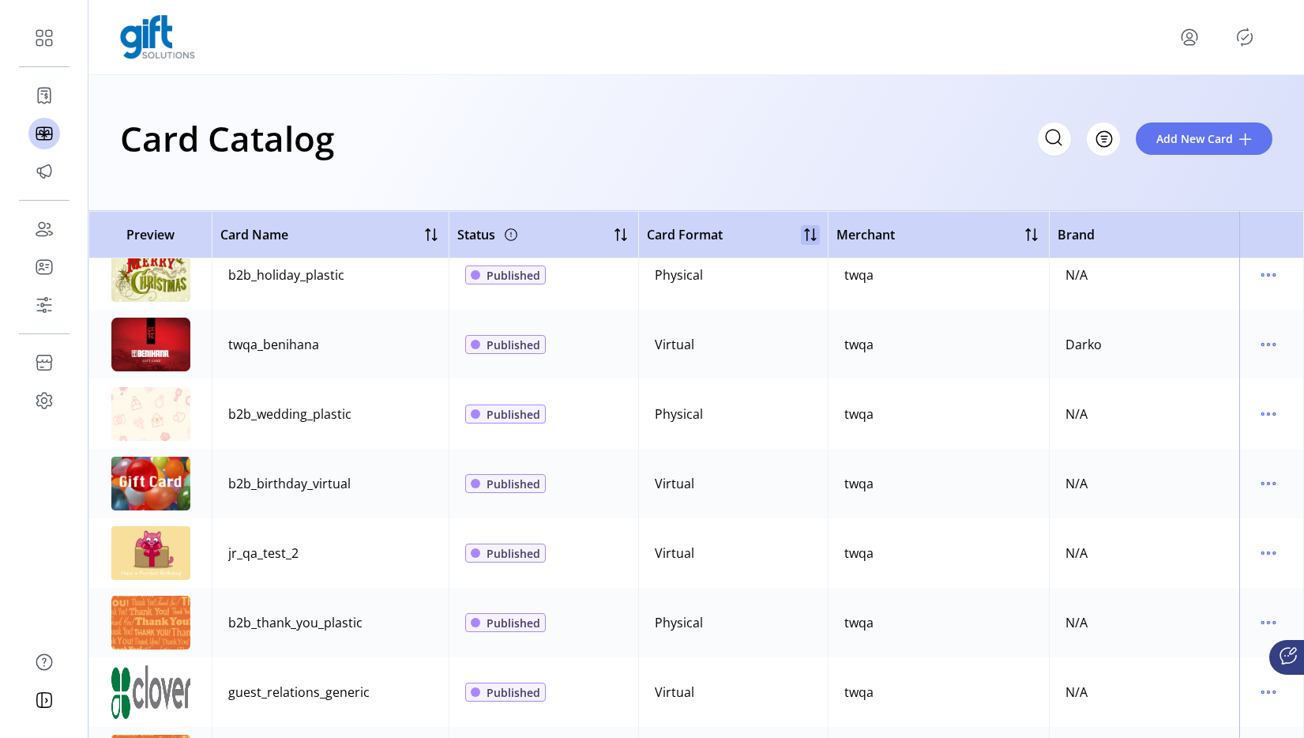
click at [818, 235] on div at bounding box center [810, 234] width 19 height 19
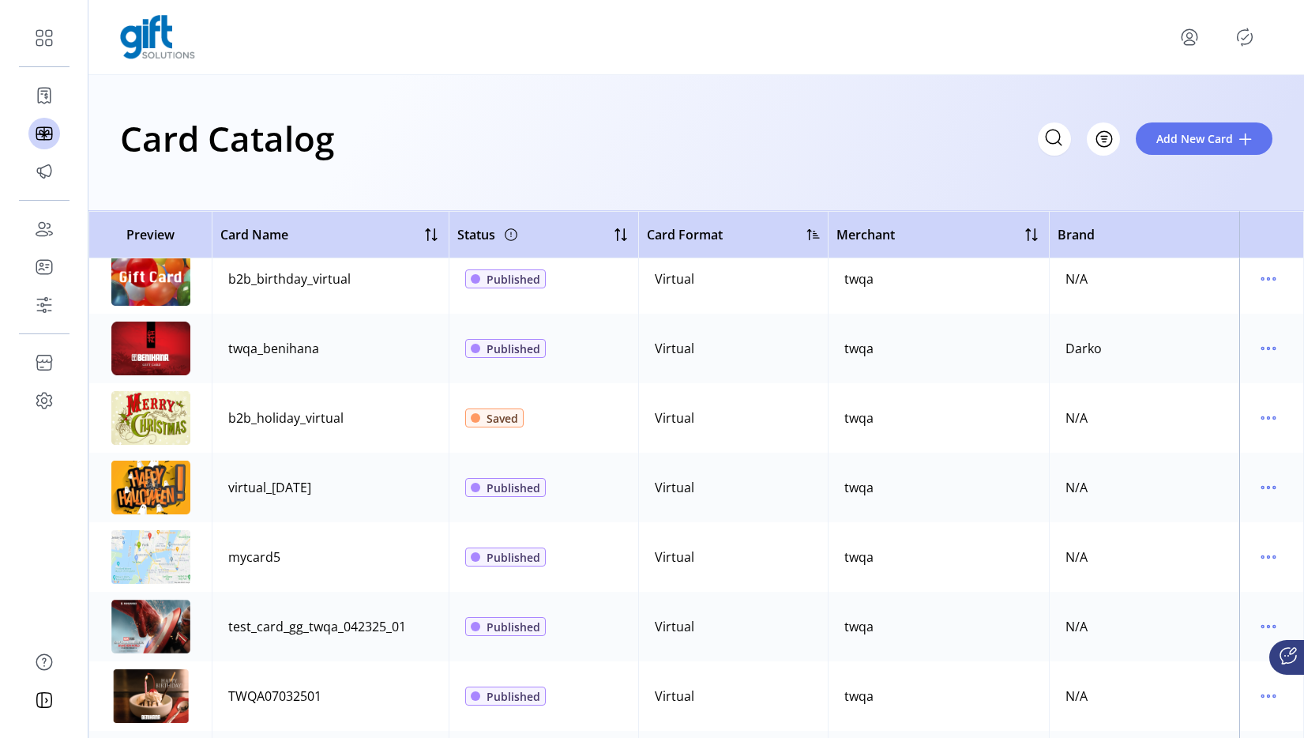
scroll to position [3566, 0]
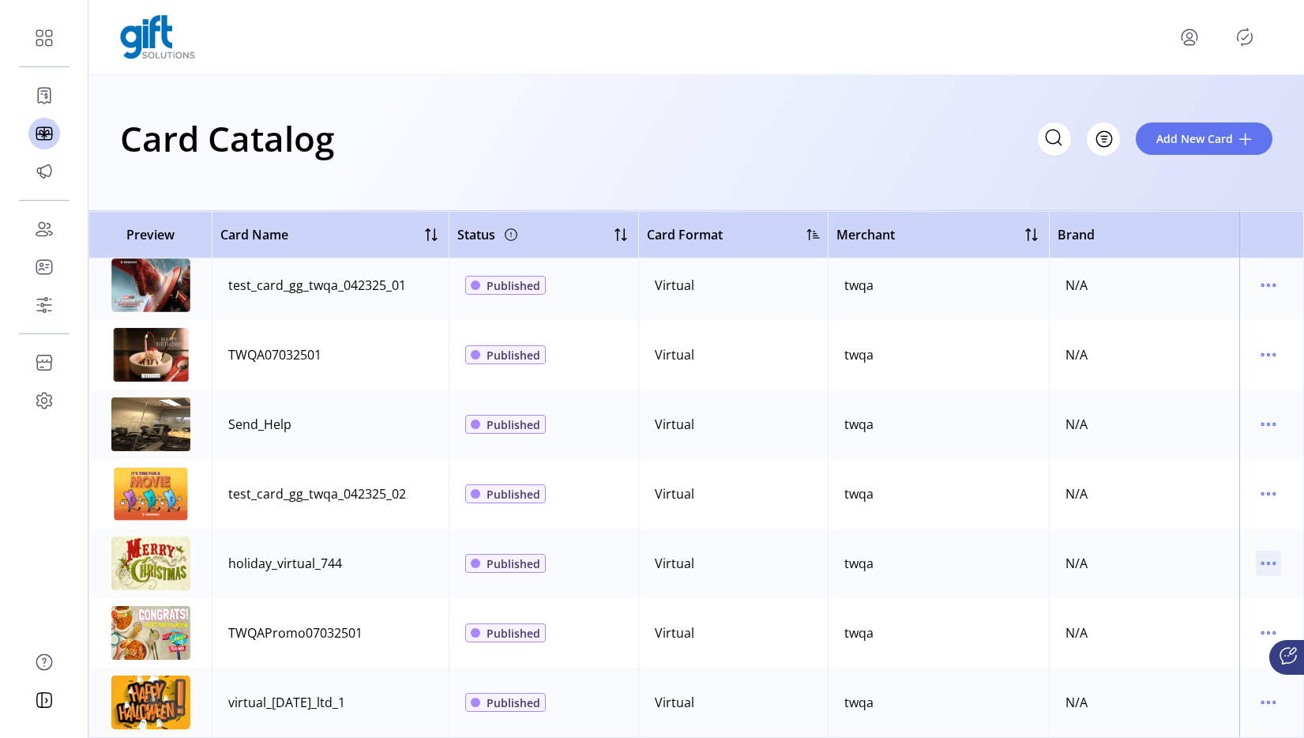
click at [1259, 551] on icon "menu" at bounding box center [1268, 563] width 25 height 25
click at [1181, 602] on span "Edit Details" at bounding box center [1194, 606] width 131 height 13
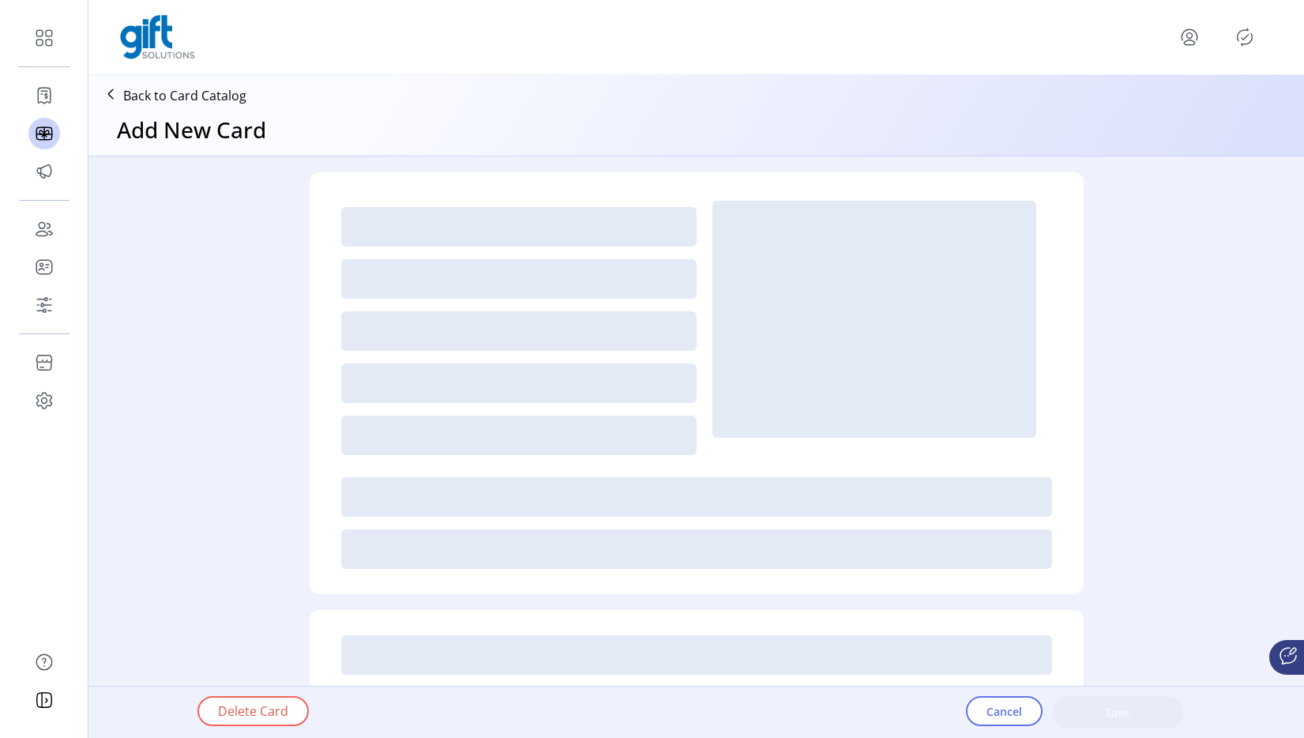
type input "*"
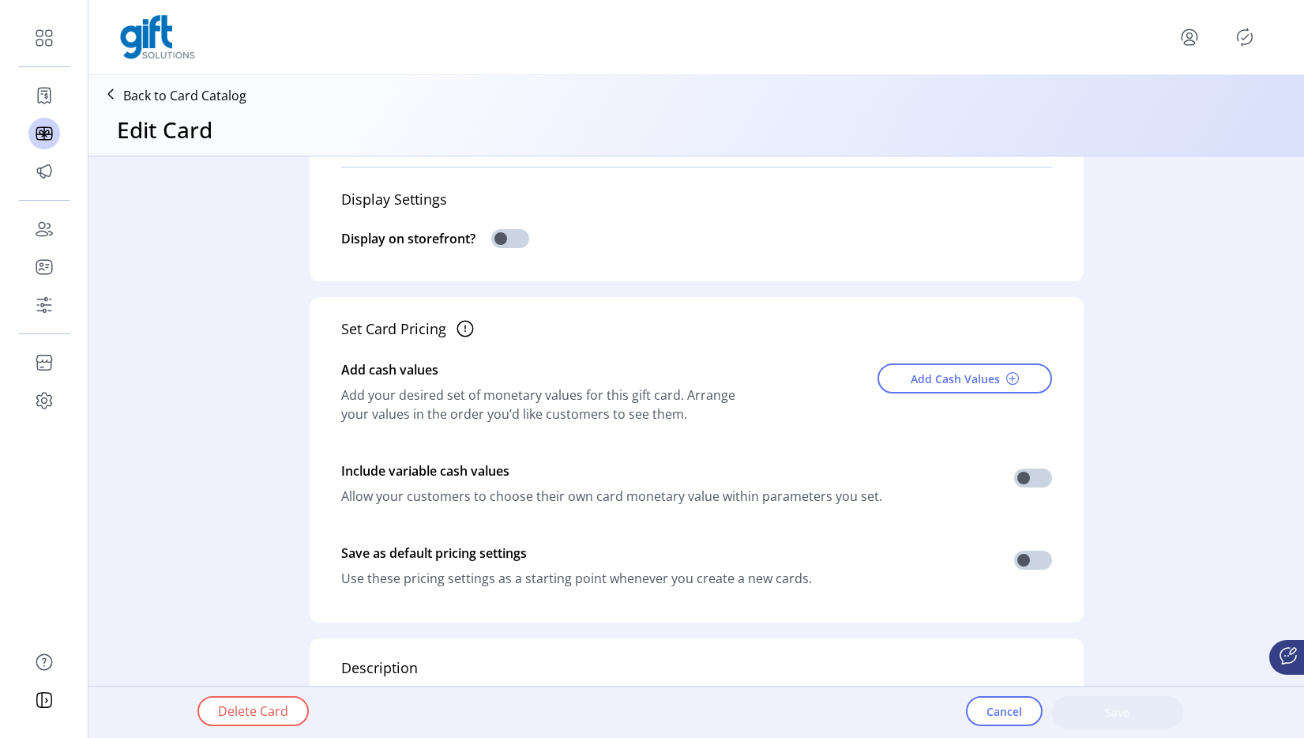
scroll to position [562, 0]
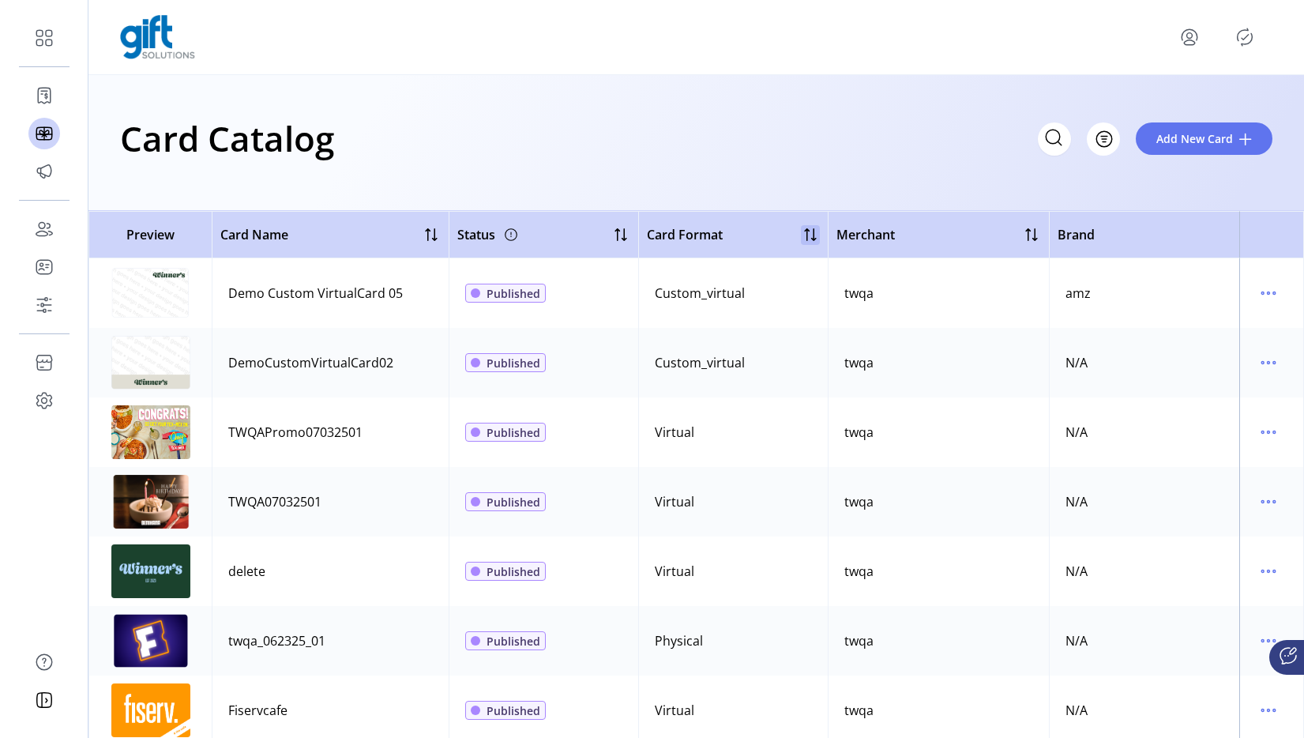
click at [817, 228] on div at bounding box center [810, 234] width 19 height 19
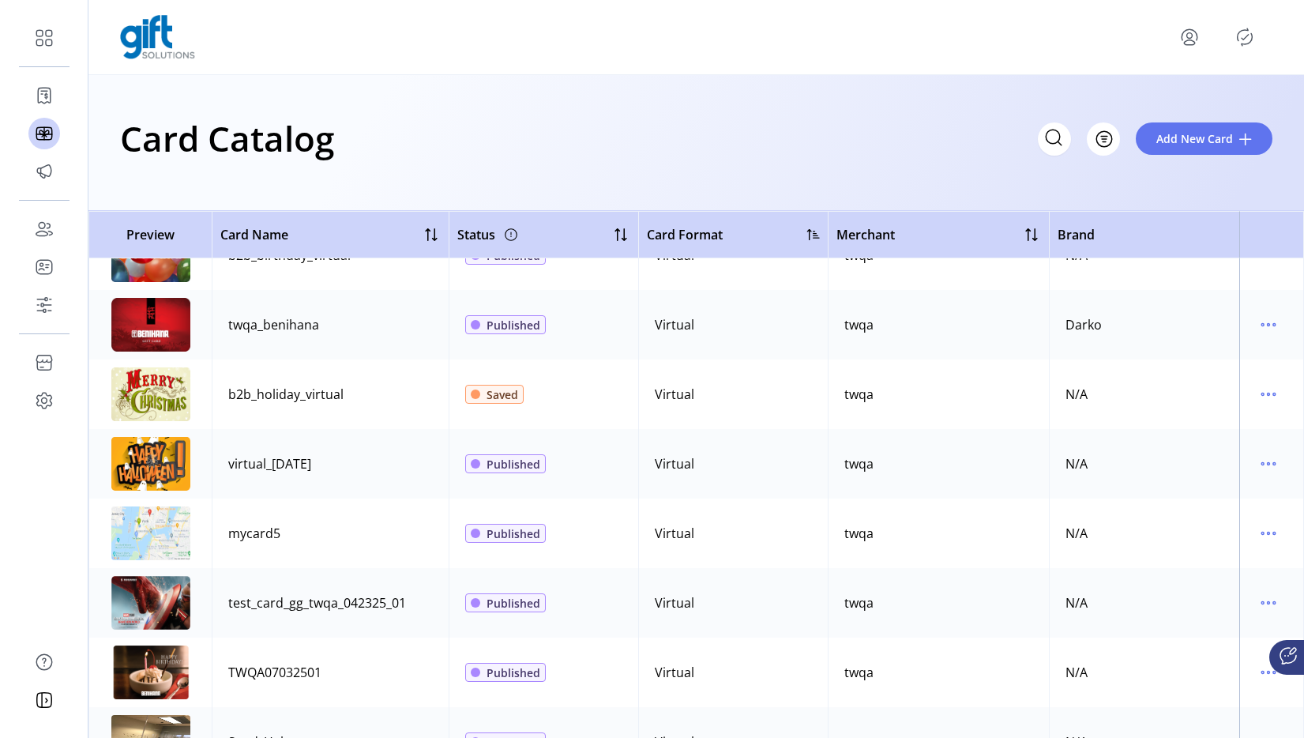
scroll to position [3229, 0]
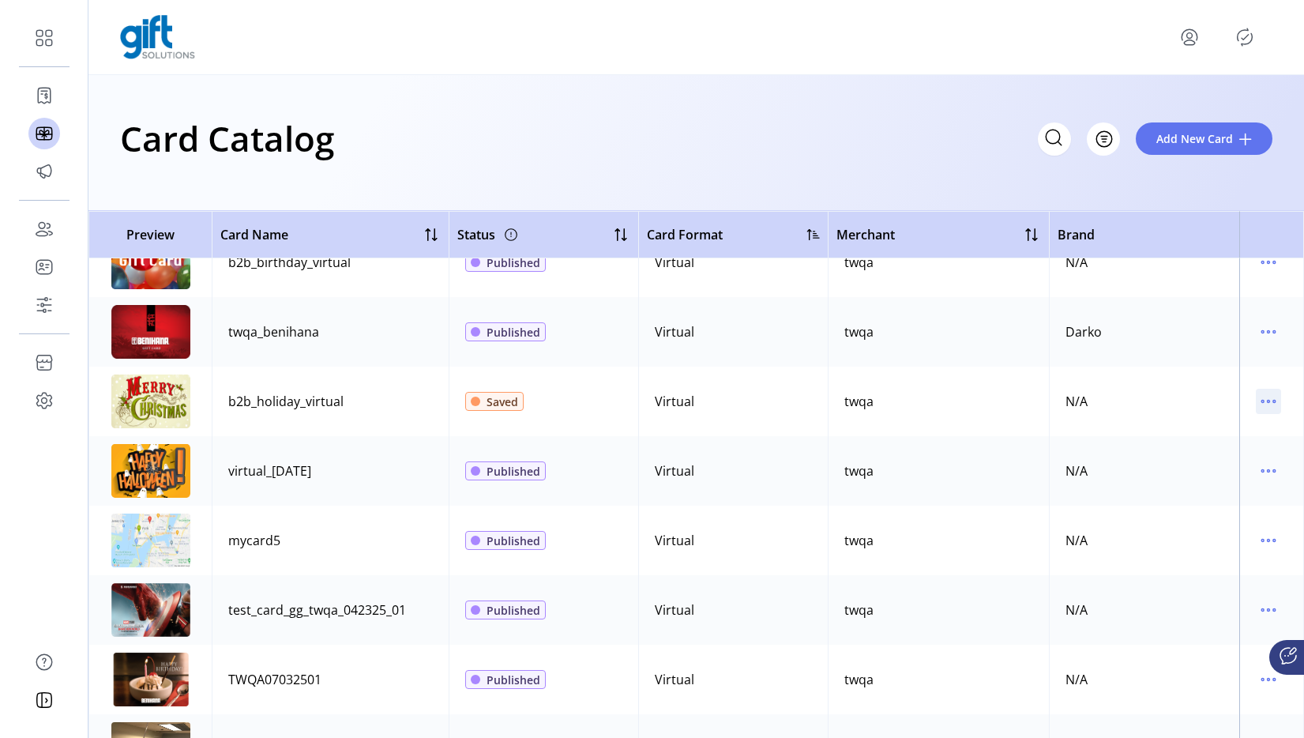
click at [1256, 402] on icon "menu" at bounding box center [1268, 401] width 25 height 25
click at [1189, 429] on span "View Details" at bounding box center [1194, 432] width 131 height 13
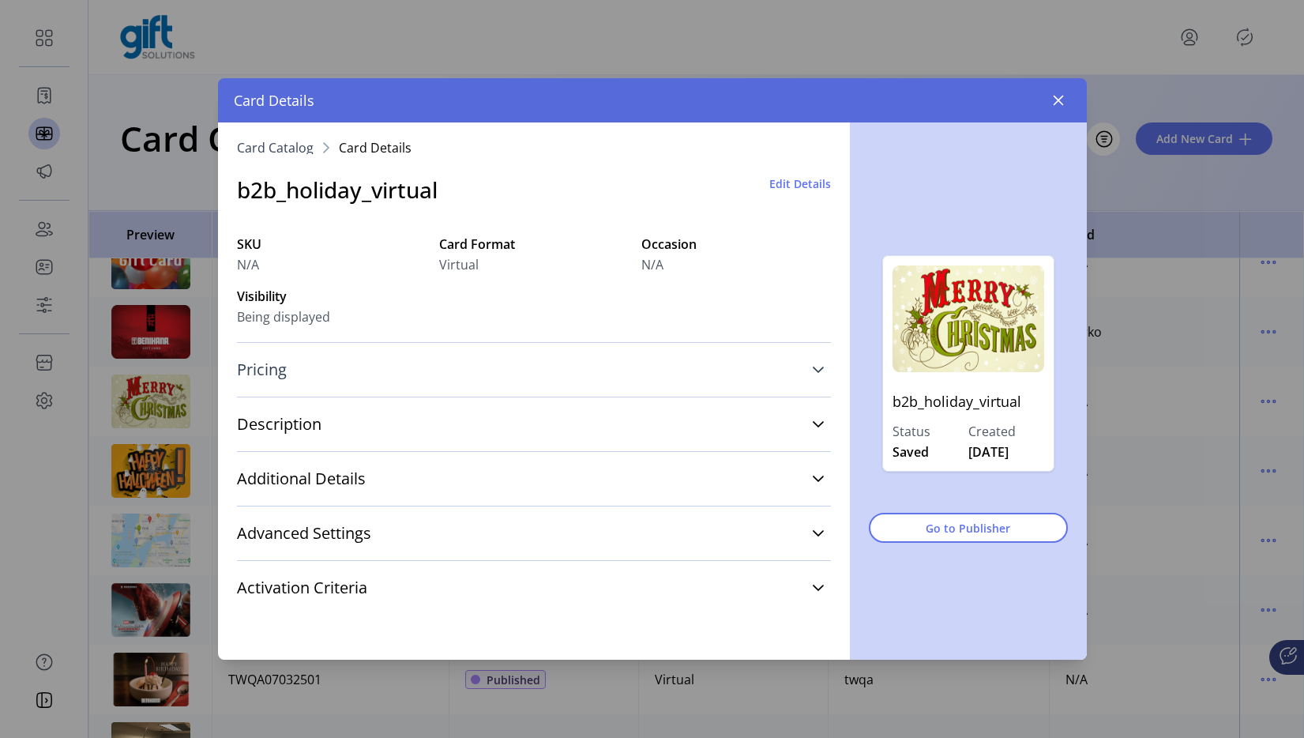
click at [495, 353] on link "Pricing" at bounding box center [534, 369] width 594 height 35
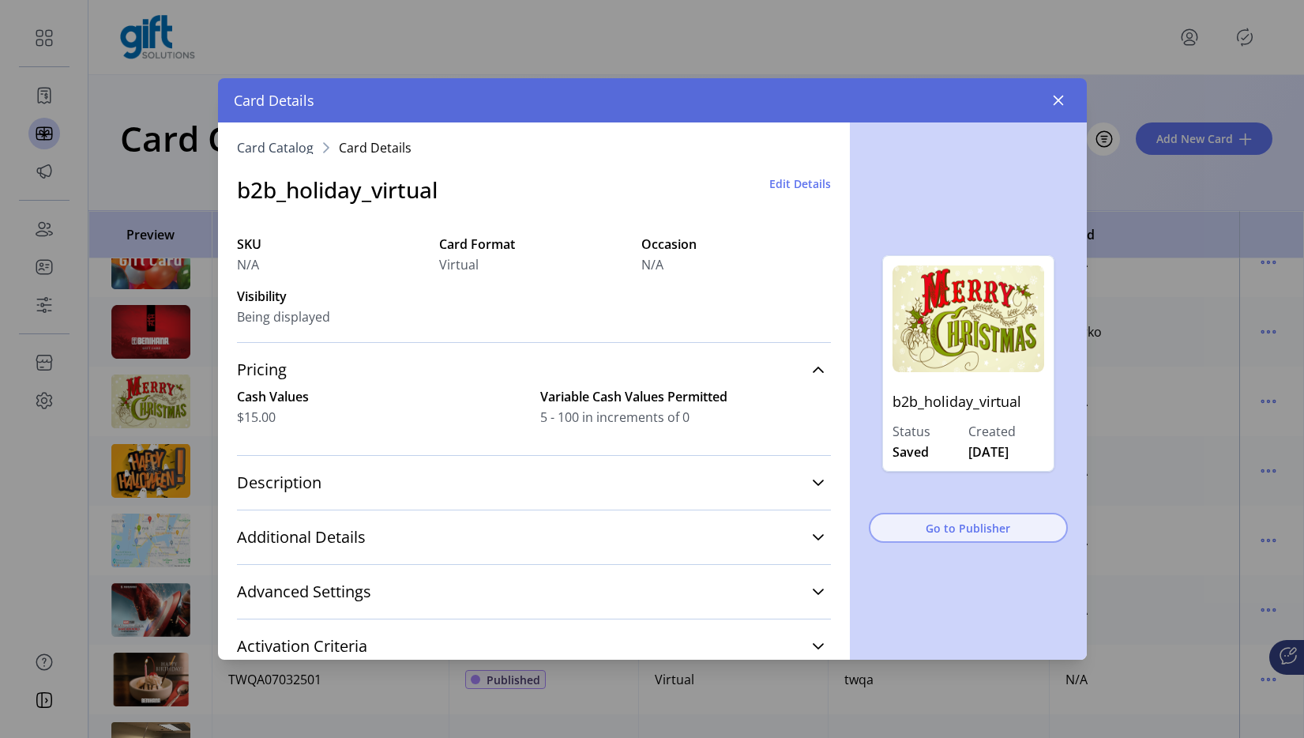
click at [945, 532] on span "Go to Publisher" at bounding box center [969, 528] width 158 height 17
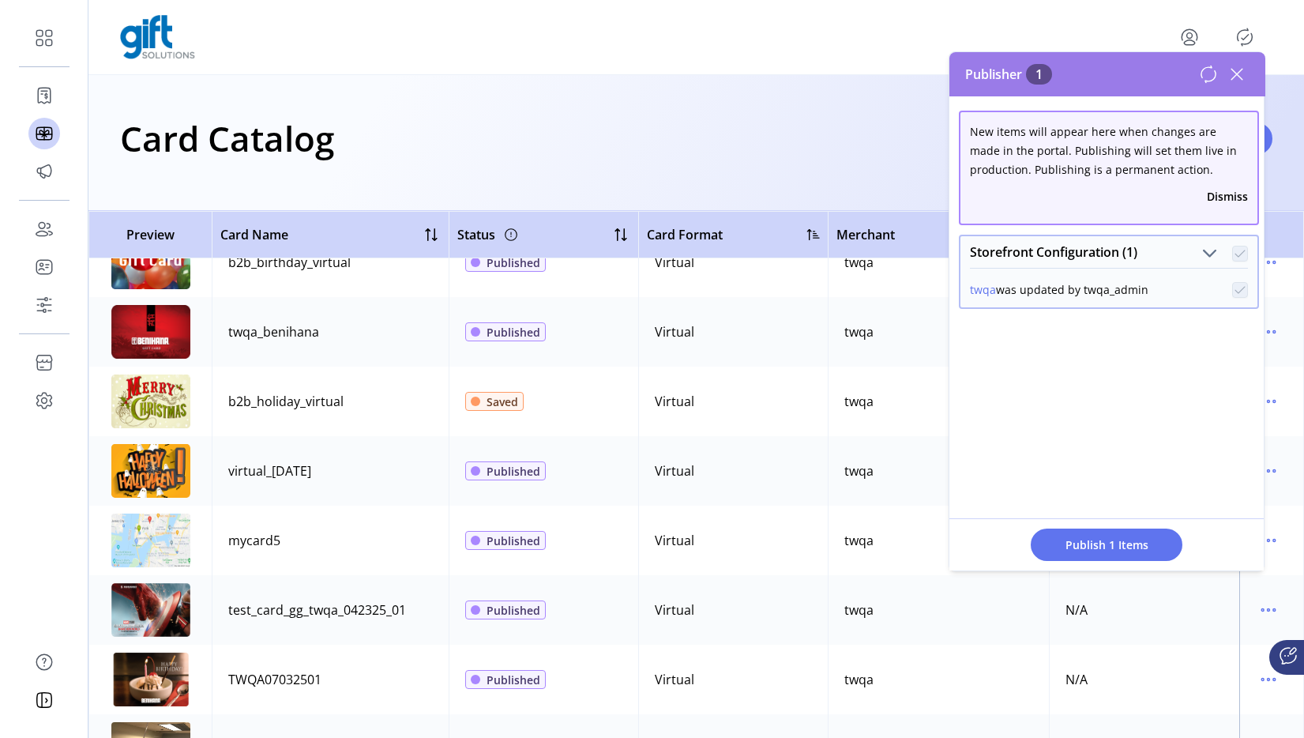
click at [1234, 72] on icon at bounding box center [1237, 74] width 25 height 25
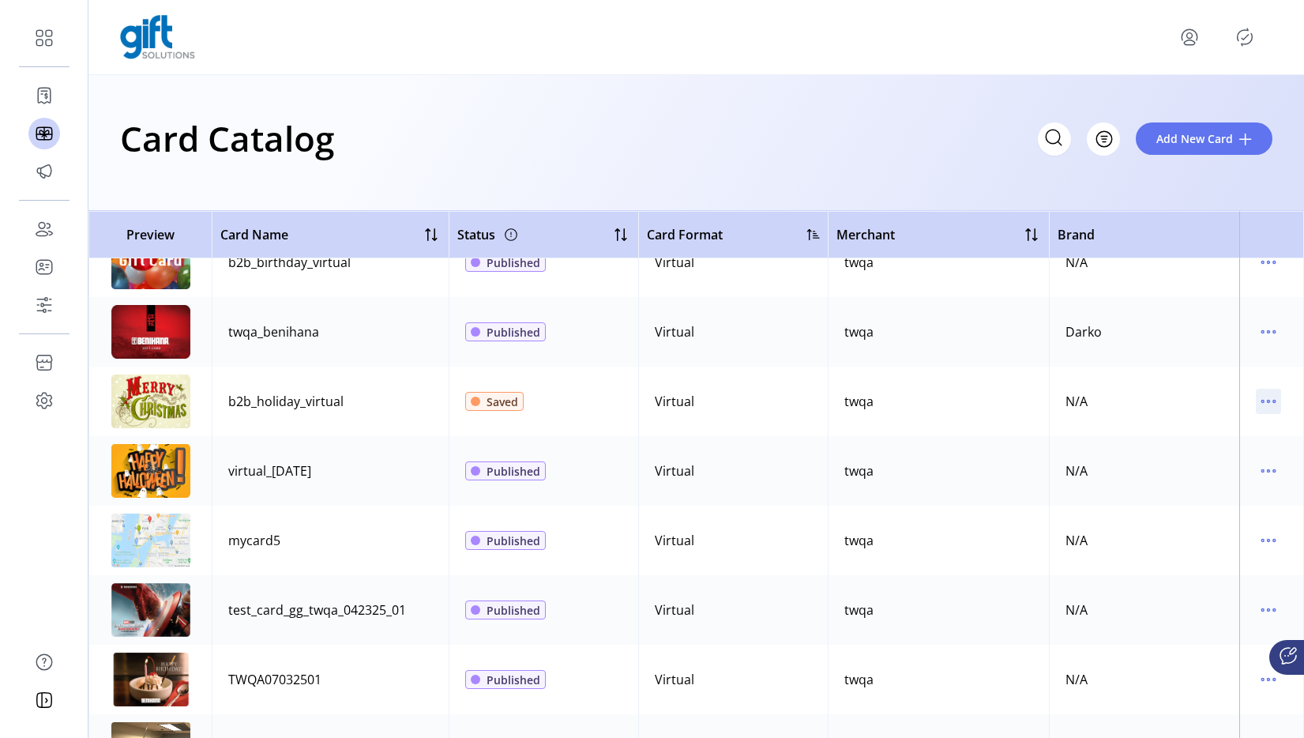
click at [1265, 406] on icon "menu" at bounding box center [1268, 401] width 25 height 25
click at [1211, 453] on span "Edit Details" at bounding box center [1194, 457] width 131 height 13
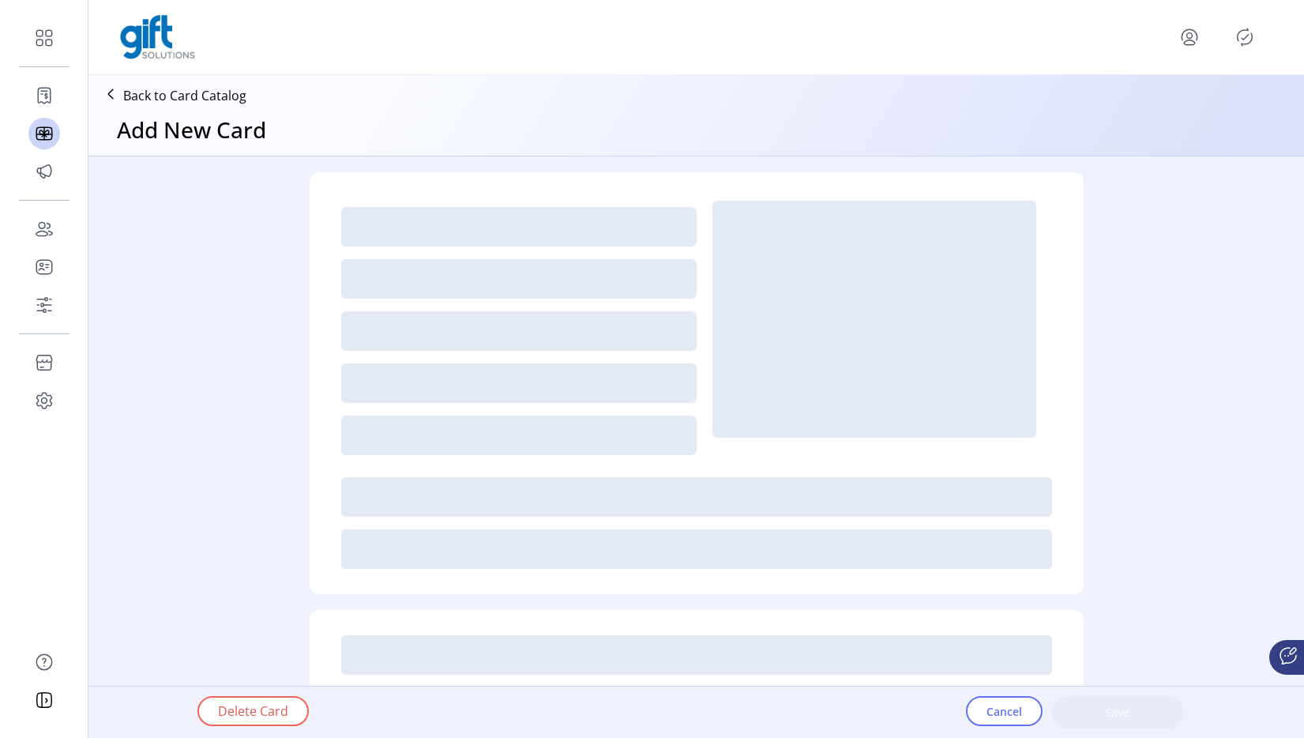
type textarea "*******"
type input "*"
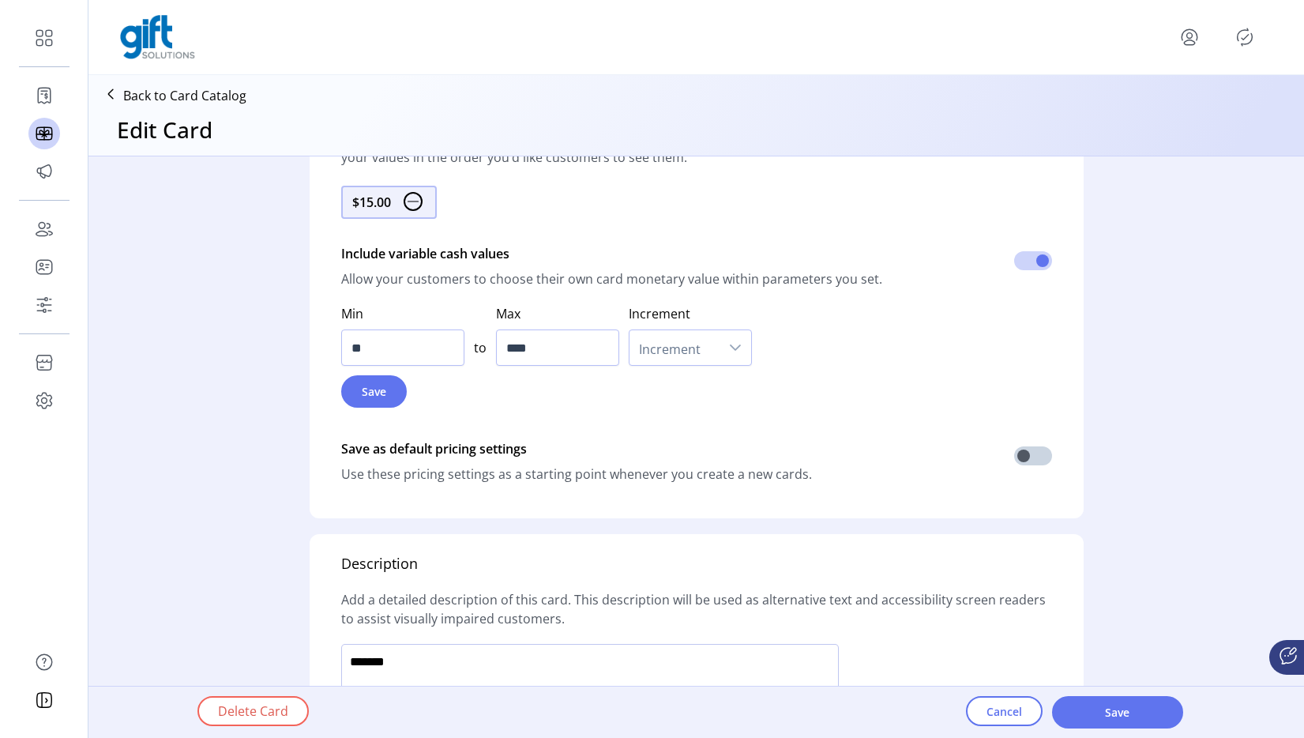
scroll to position [909, 0]
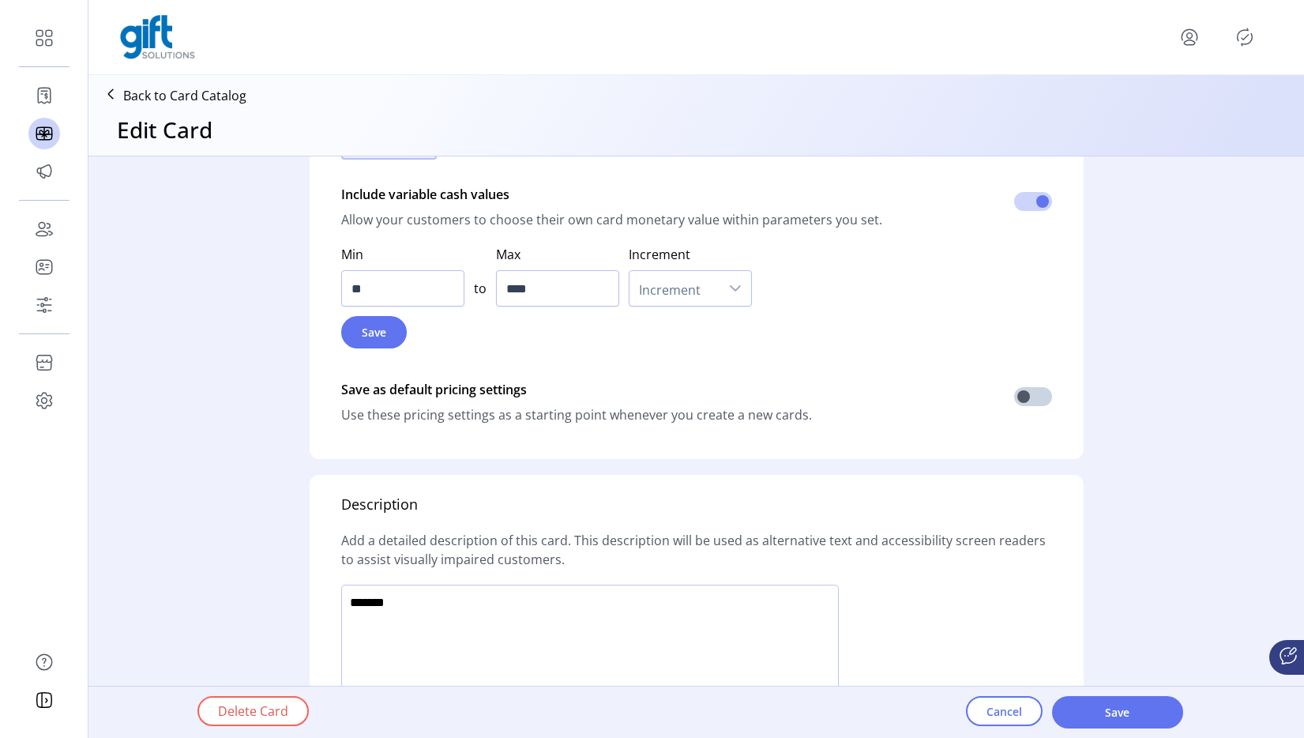
click at [694, 262] on label "Increment" at bounding box center [690, 254] width 123 height 19
click at [721, 292] on div "dropdown trigger" at bounding box center [736, 288] width 32 height 35
click at [680, 331] on li "0.01" at bounding box center [691, 329] width 115 height 32
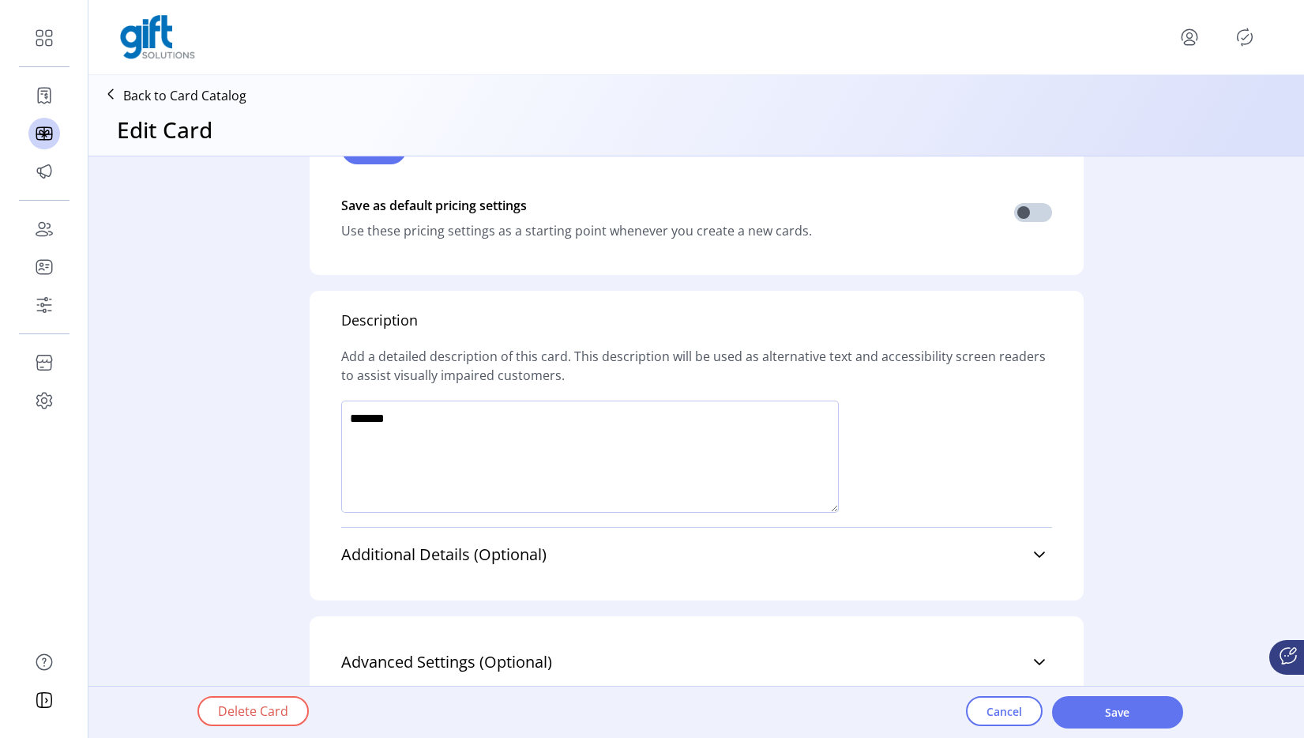
scroll to position [1112, 0]
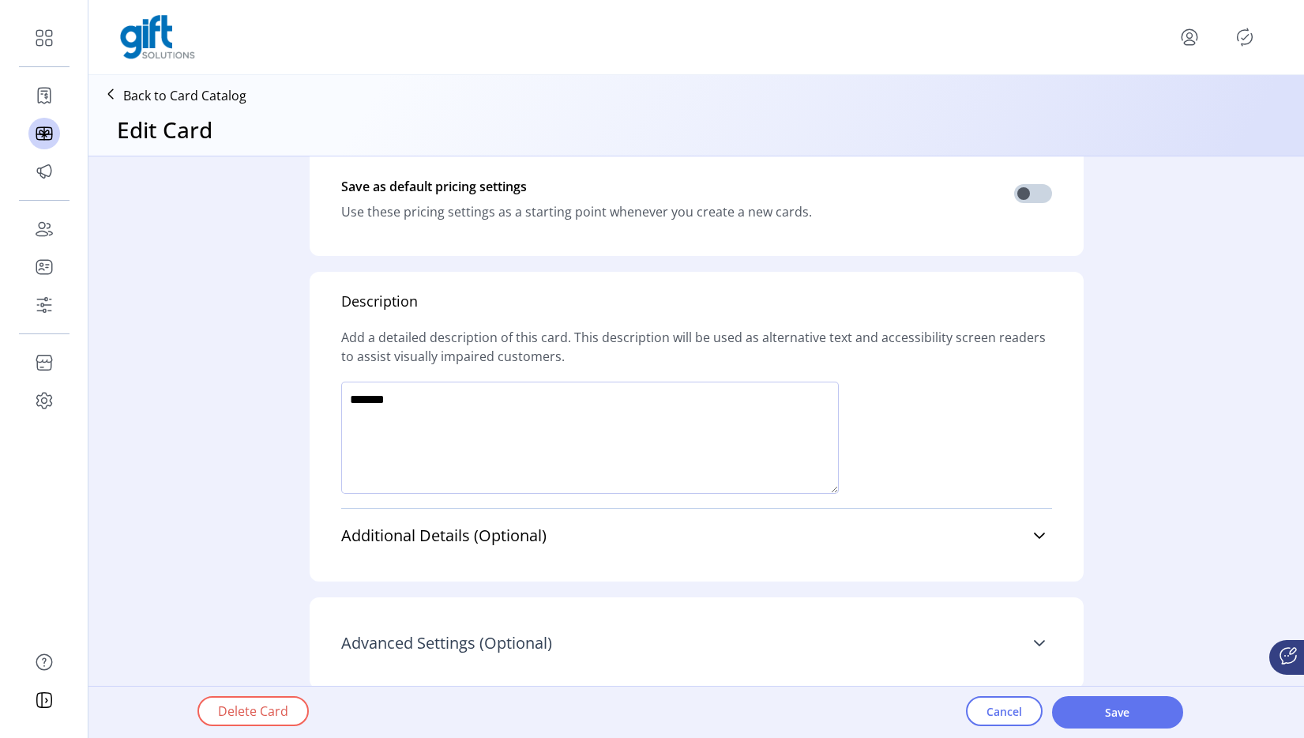
click at [1033, 637] on icon at bounding box center [1039, 643] width 13 height 13
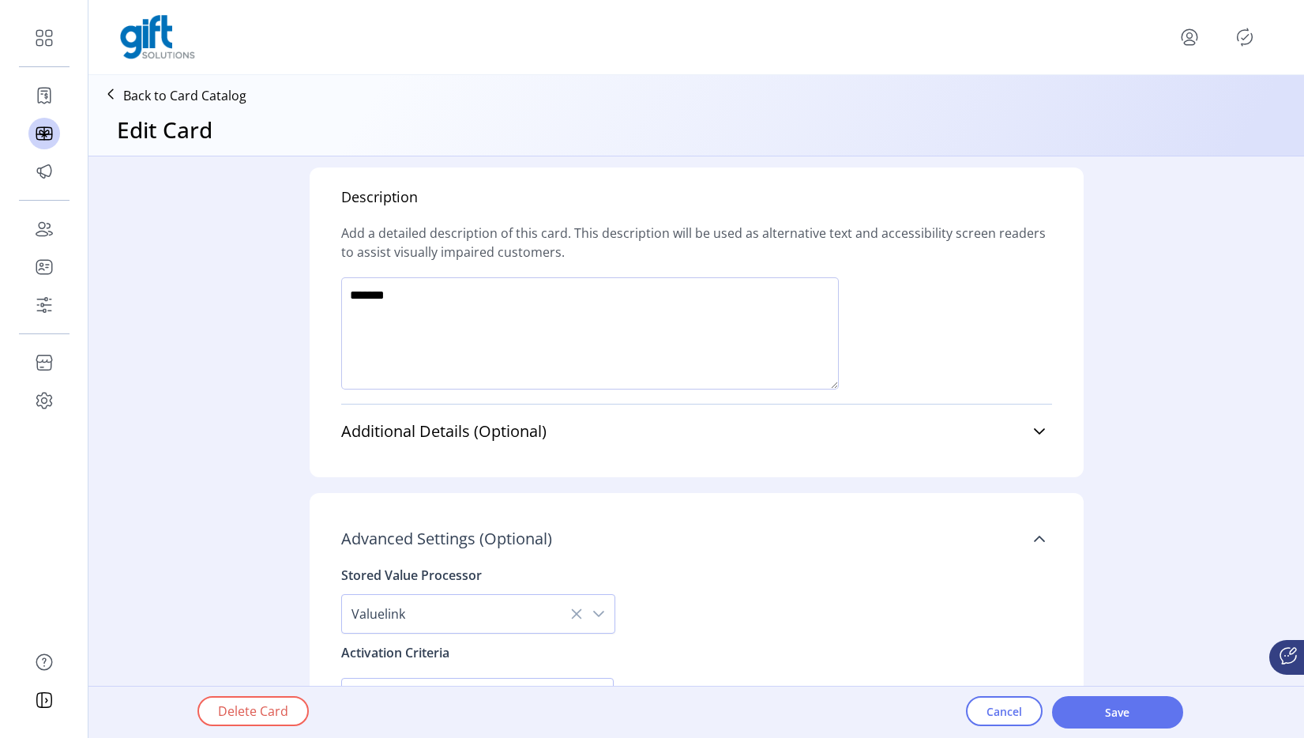
scroll to position [1203, 0]
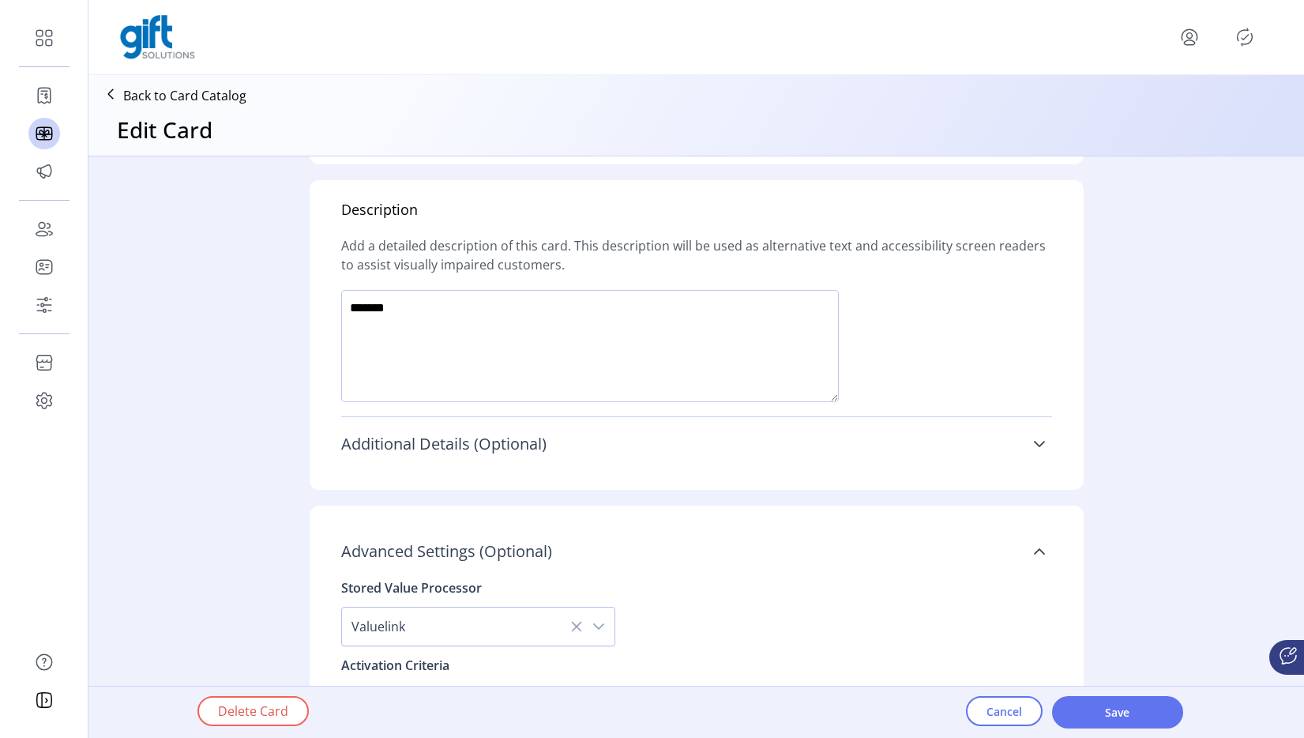
click at [1037, 440] on icon at bounding box center [1039, 444] width 13 height 13
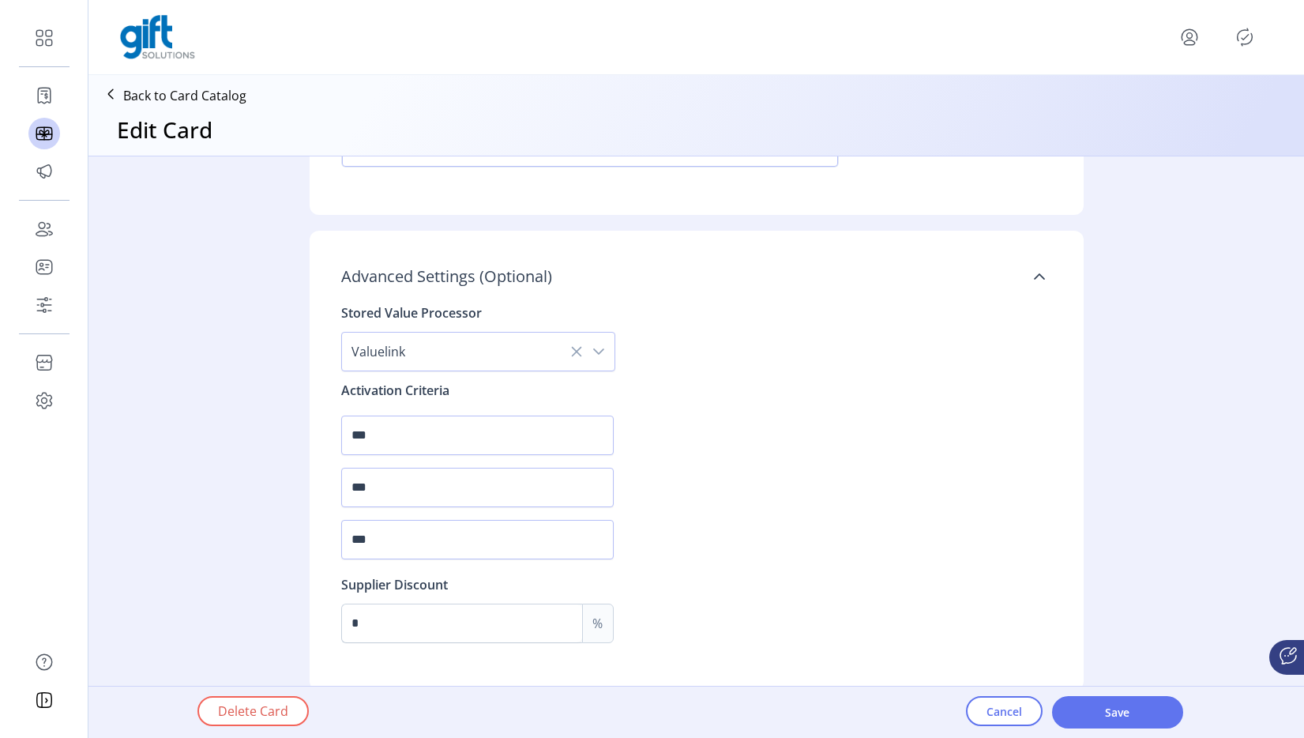
scroll to position [2143, 0]
click at [527, 430] on input "***" at bounding box center [477, 434] width 273 height 40
click at [527, 431] on input "***" at bounding box center [477, 434] width 273 height 40
click at [998, 704] on span "Cancel" at bounding box center [1005, 711] width 36 height 17
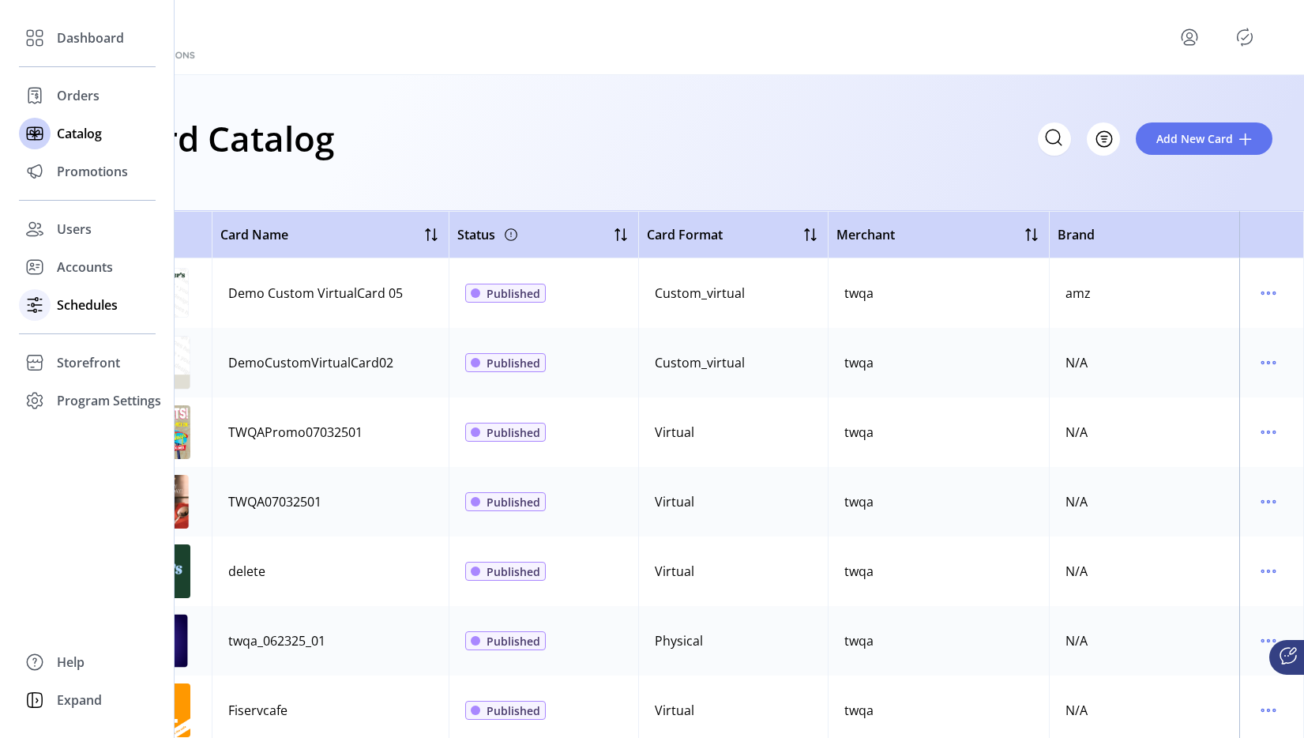
click at [67, 300] on span "Schedules" at bounding box center [87, 304] width 61 height 19
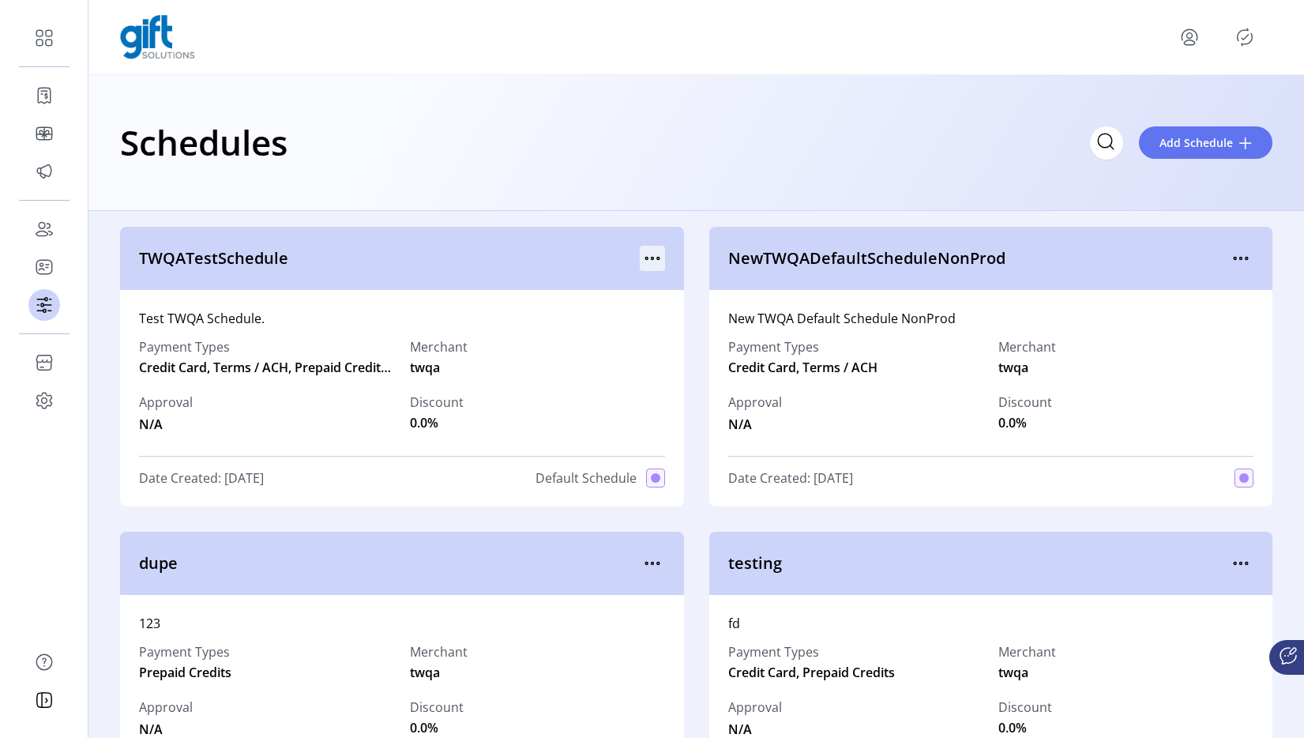
click at [657, 258] on icon "menu" at bounding box center [658, 259] width 2 height 2
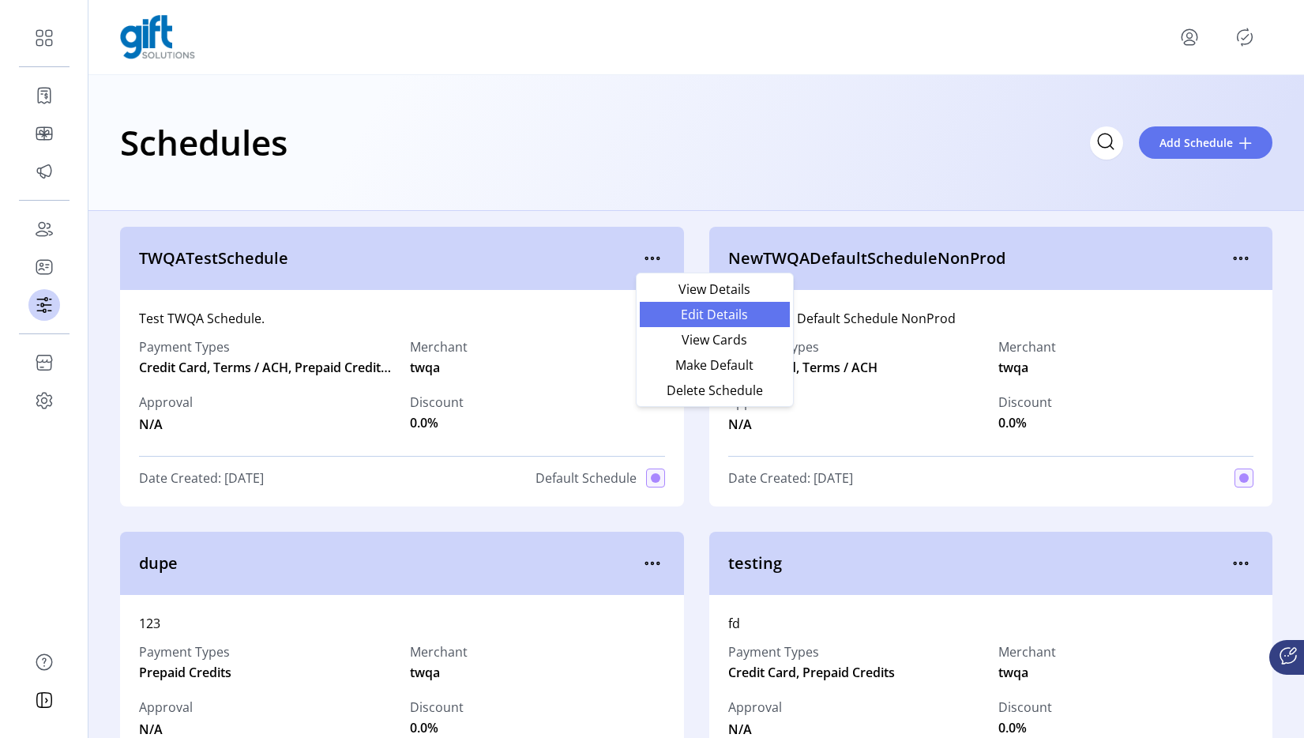
click at [714, 314] on span "Edit Details" at bounding box center [714, 314] width 131 height 13
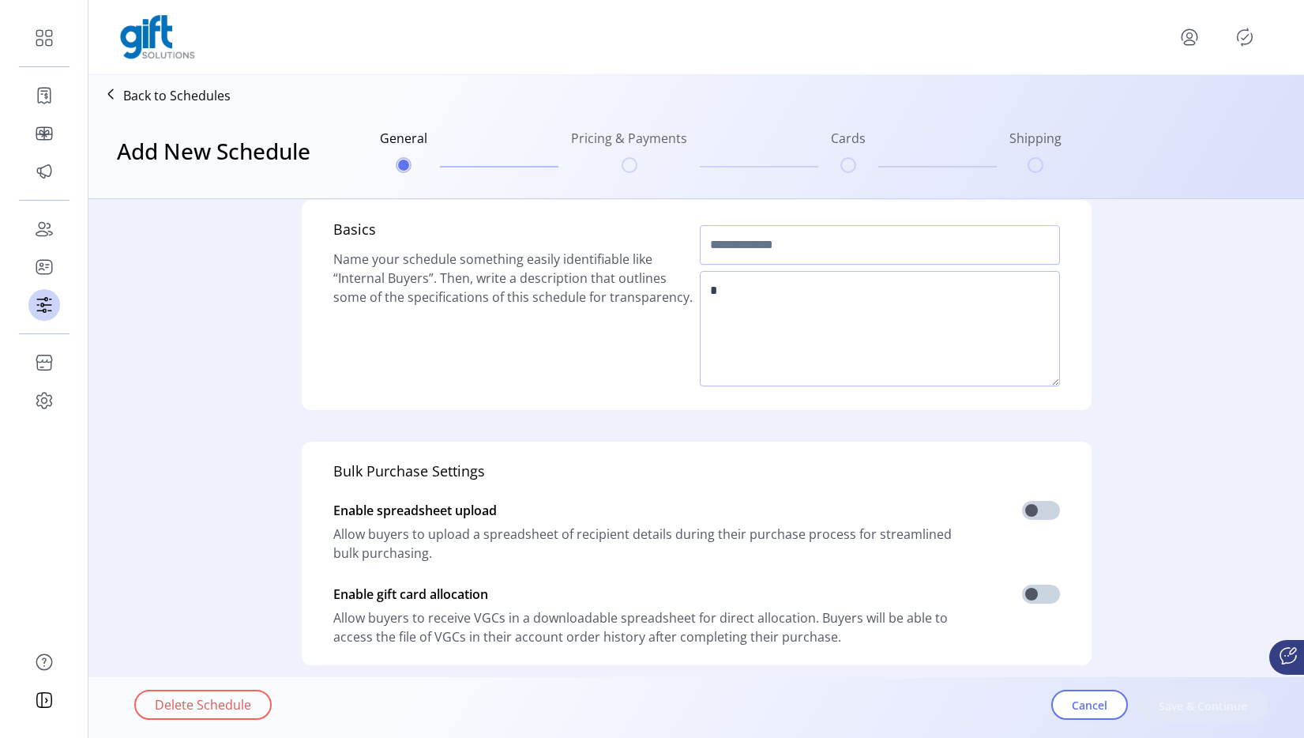
type input "**********"
type textarea "**********"
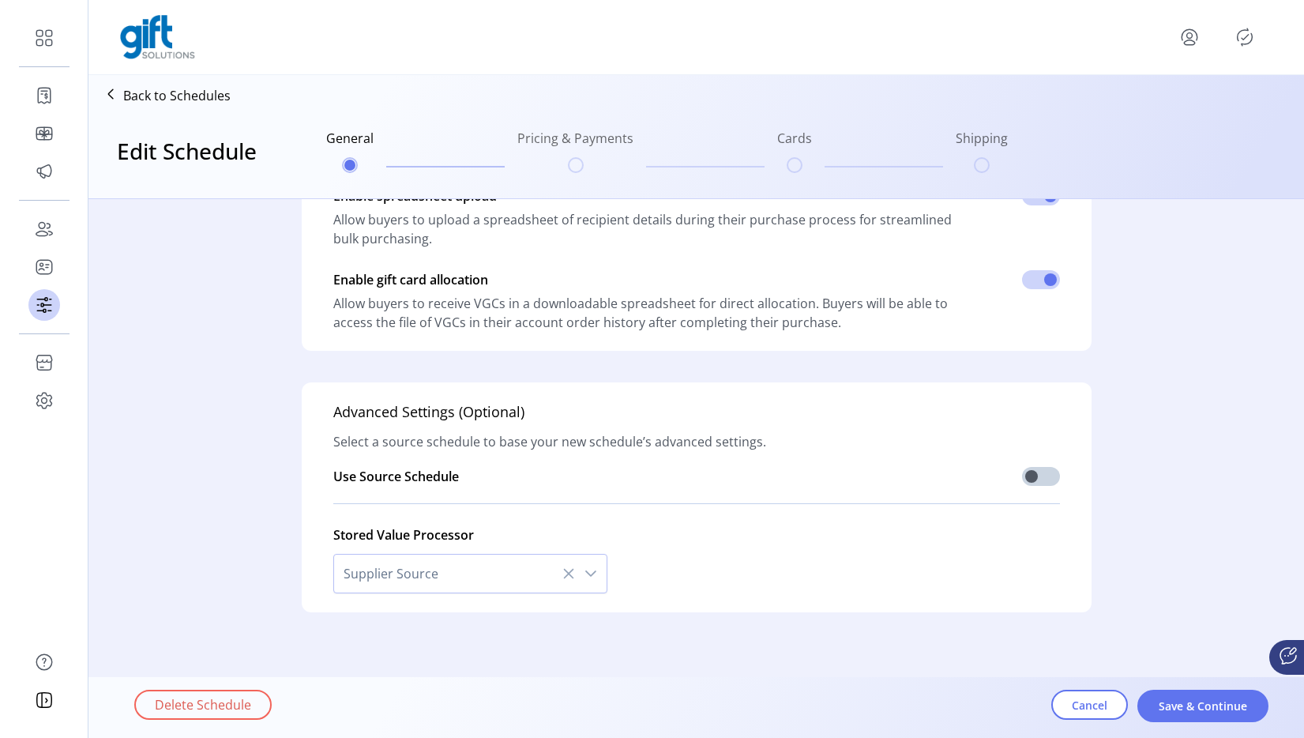
scroll to position [389, 0]
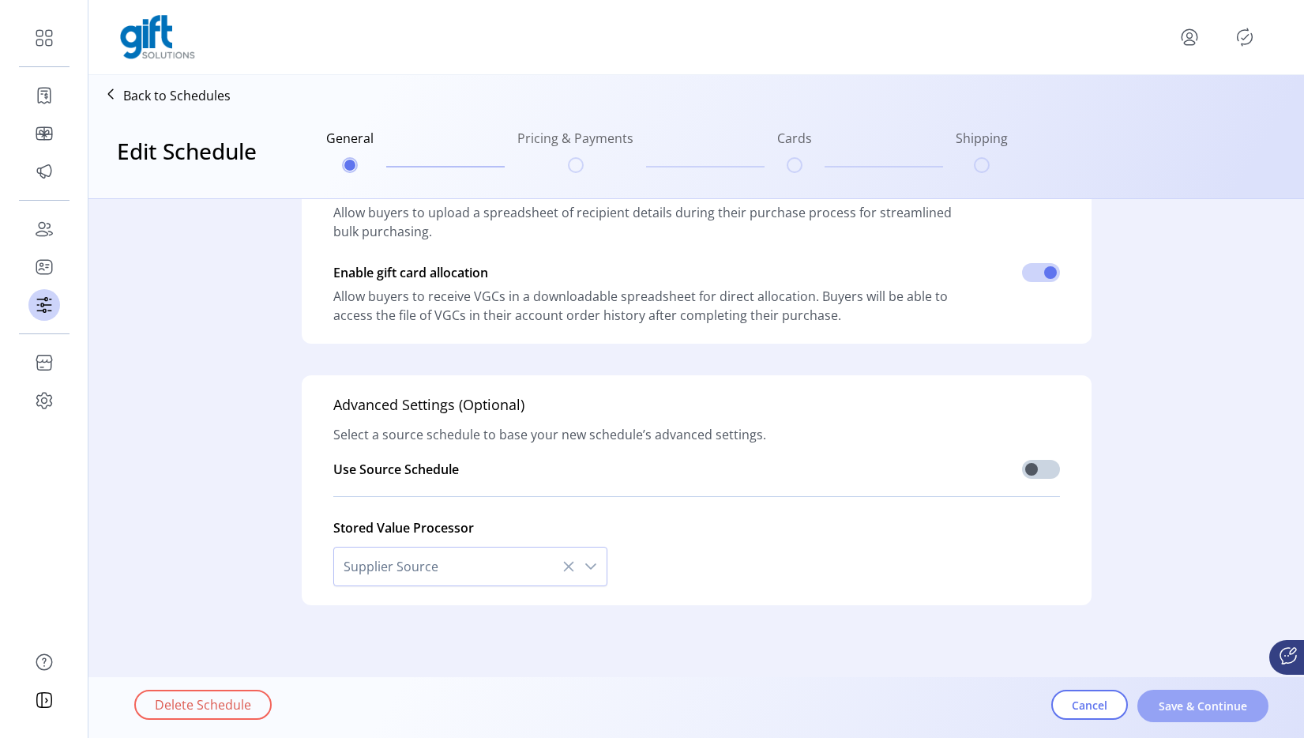
click at [1172, 704] on span "Save & Continue" at bounding box center [1203, 706] width 90 height 17
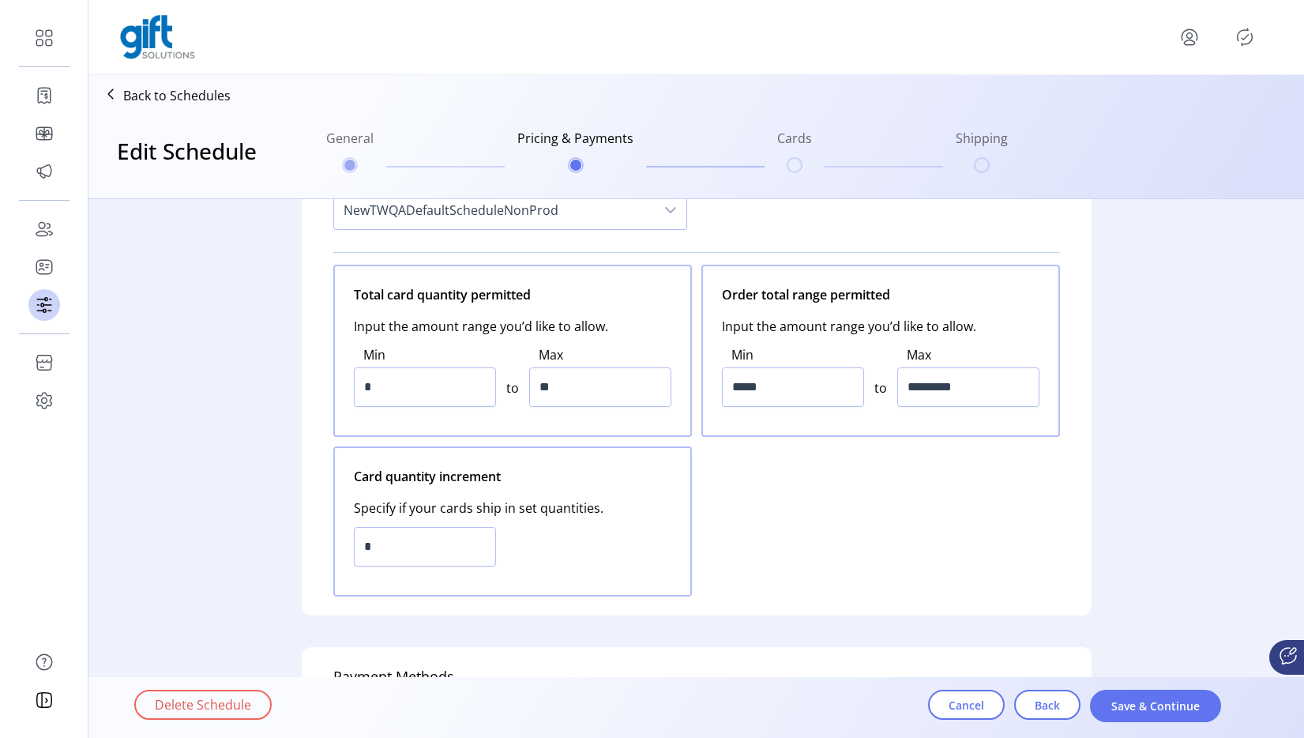
scroll to position [134, 0]
